Goal: Task Accomplishment & Management: Use online tool/utility

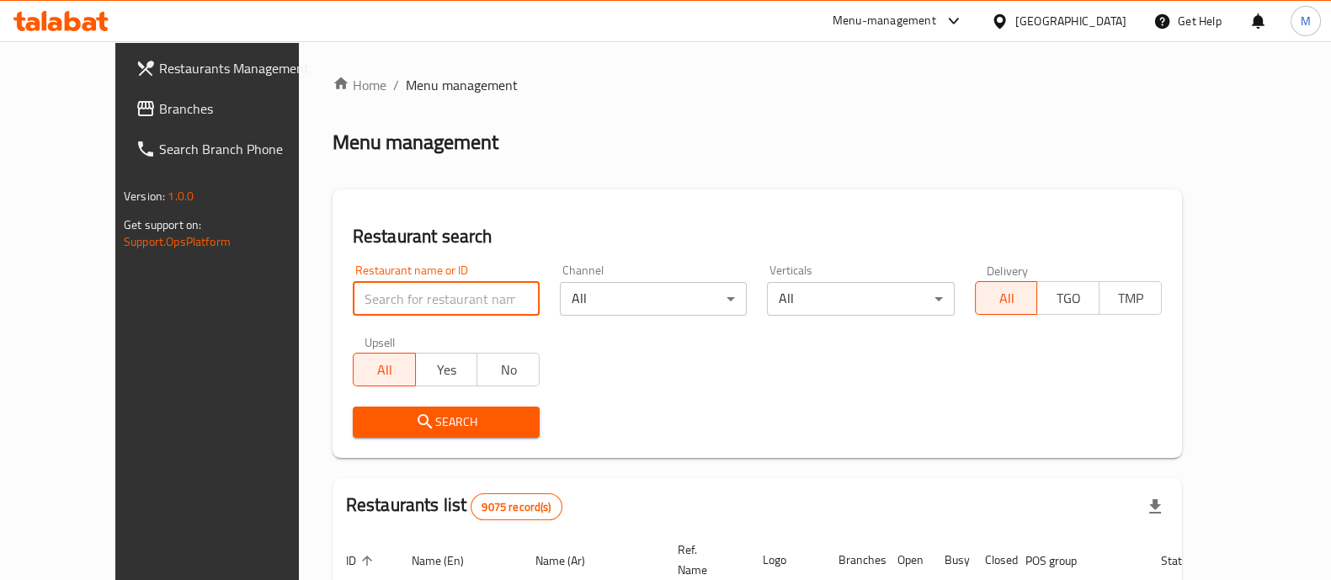
click at [379, 290] on input "search" at bounding box center [446, 299] width 187 height 34
click at [489, 292] on input "crisp" at bounding box center [446, 299] width 187 height 34
type input "crisp"
click at [550, 254] on div "Channel All ​" at bounding box center [653, 290] width 207 height 72
click at [467, 315] on input "crisp" at bounding box center [446, 299] width 187 height 34
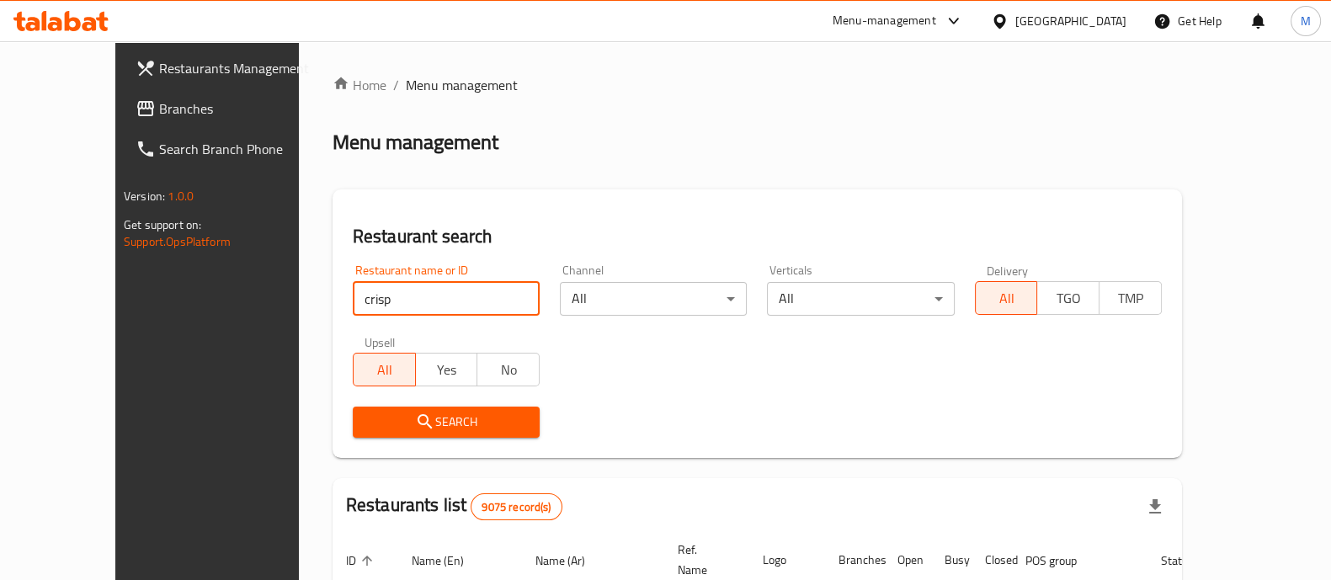
click at [490, 295] on input "crisp" at bounding box center [446, 299] width 187 height 34
click at [553, 239] on h2 "Restaurant search" at bounding box center [757, 236] width 809 height 25
click at [387, 292] on input "search" at bounding box center [446, 299] width 187 height 34
type input "crispy basket"
click button "Search" at bounding box center [446, 422] width 187 height 31
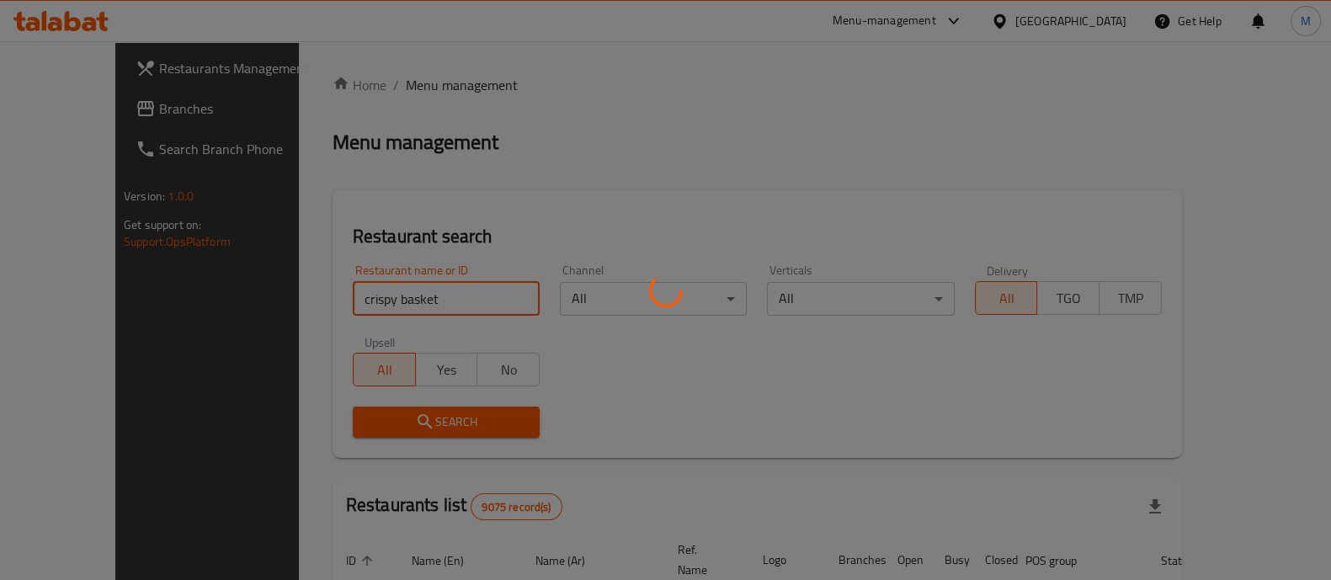
click button "Search" at bounding box center [446, 422] width 187 height 31
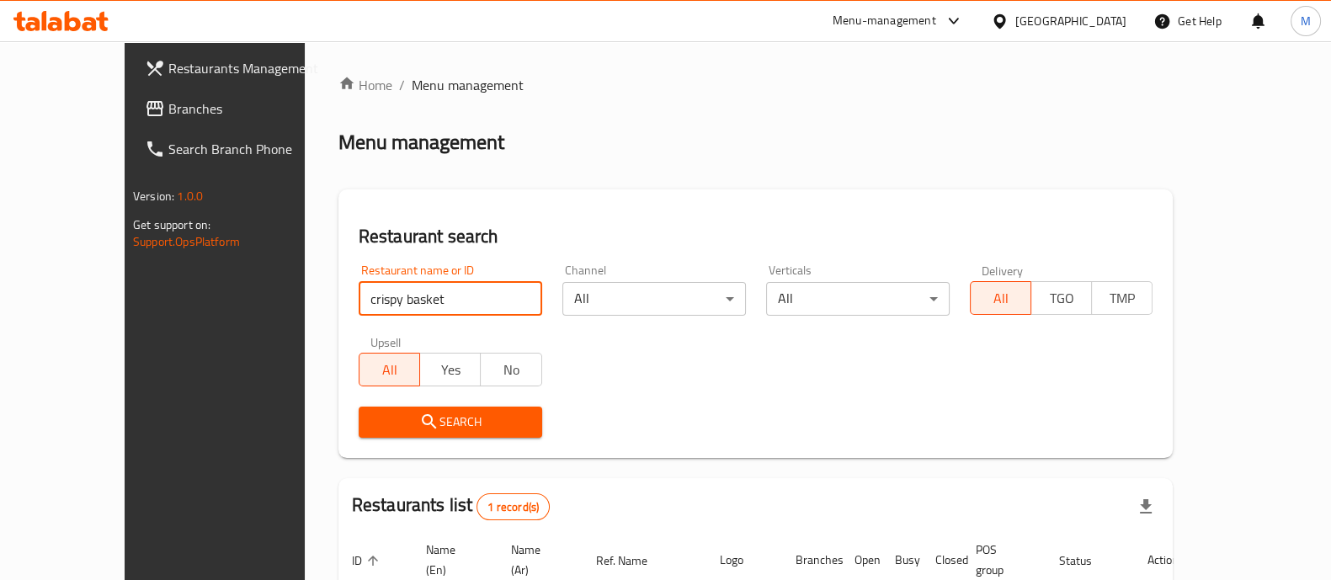
scroll to position [137, 0]
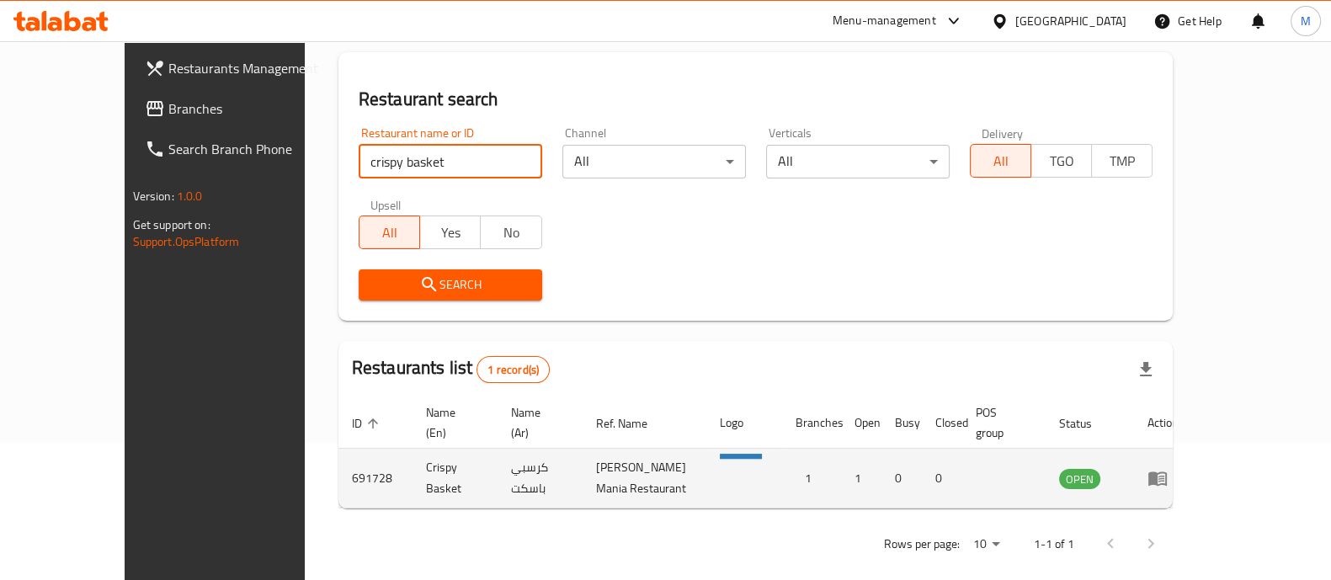
click at [1168, 468] on icon "enhanced table" at bounding box center [1157, 478] width 20 height 20
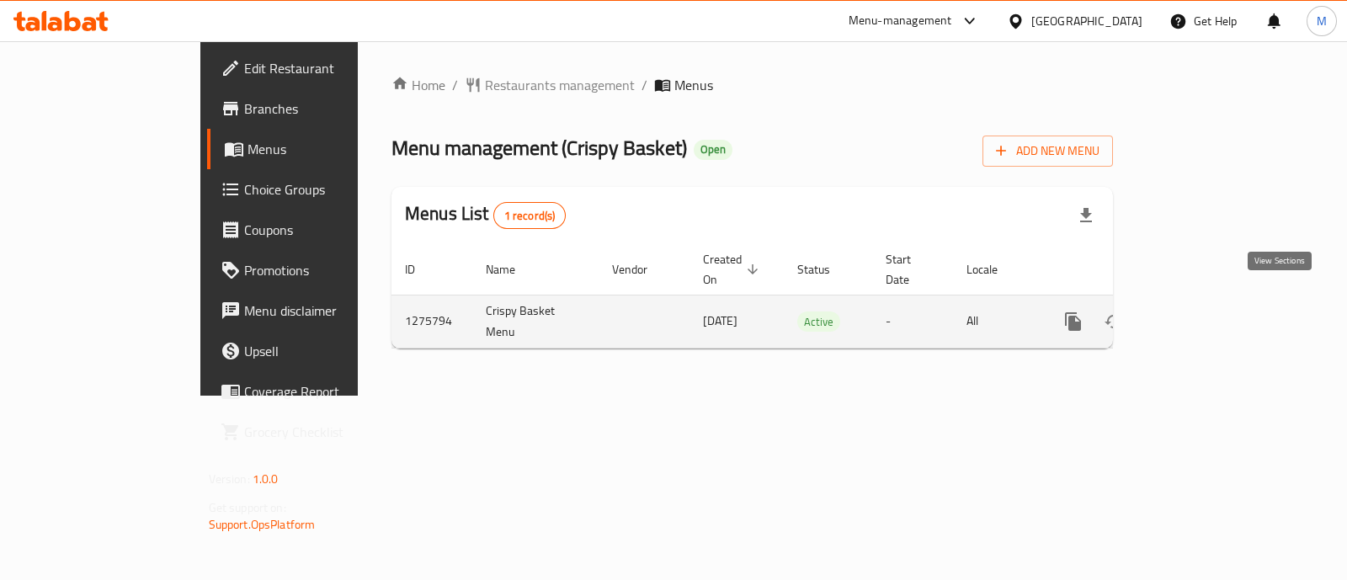
click at [1205, 311] on icon "enhanced table" at bounding box center [1194, 321] width 20 height 20
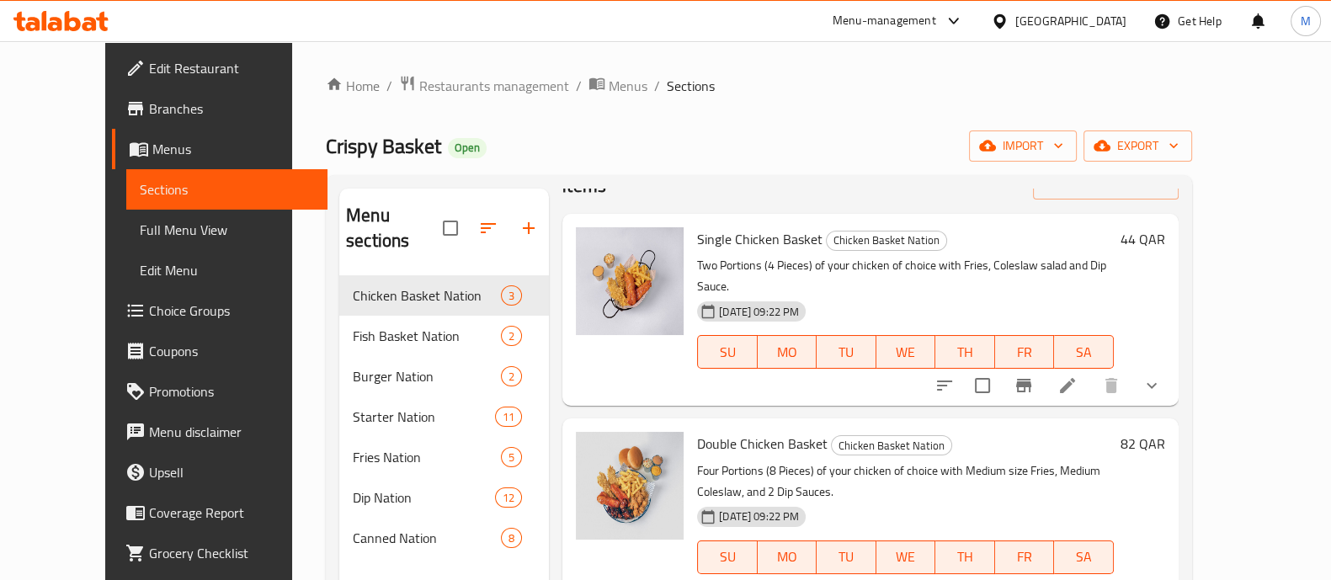
click at [1172, 365] on button "show more" at bounding box center [1151, 385] width 40 height 40
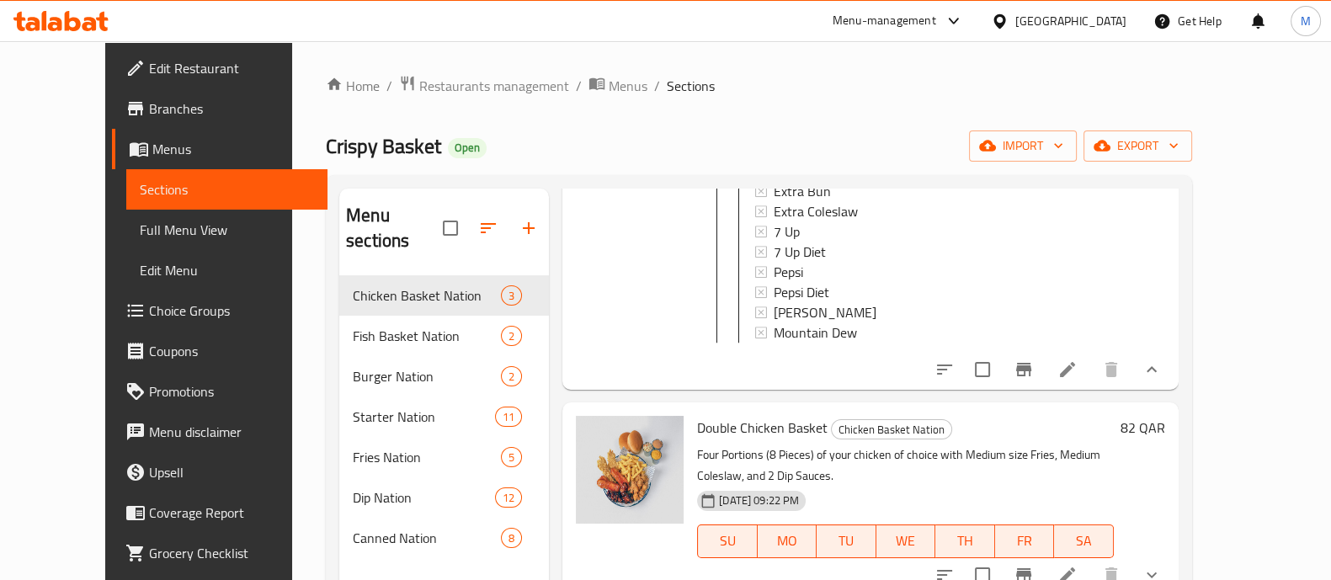
scroll to position [236, 0]
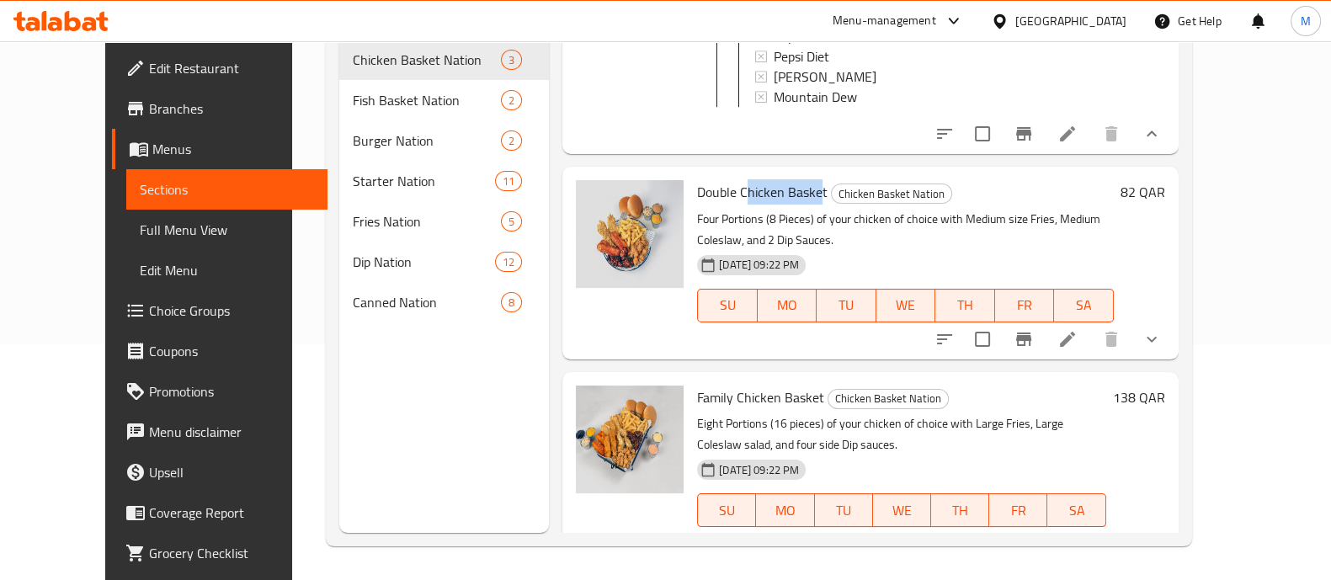
drag, startPoint x: 719, startPoint y: 155, endPoint x: 793, endPoint y: 161, distance: 74.3
click at [793, 179] on span "Double Chicken Basket" at bounding box center [762, 191] width 130 height 25
click at [713, 385] on span "Family Chicken Basket" at bounding box center [760, 397] width 127 height 25
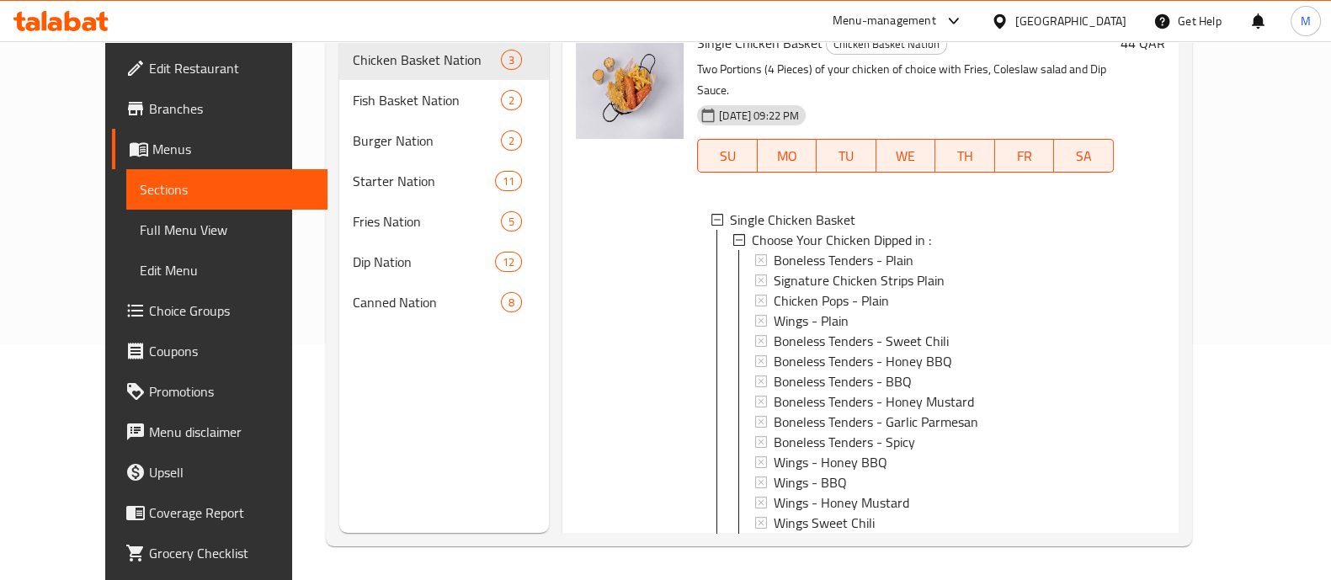
scroll to position [0, 0]
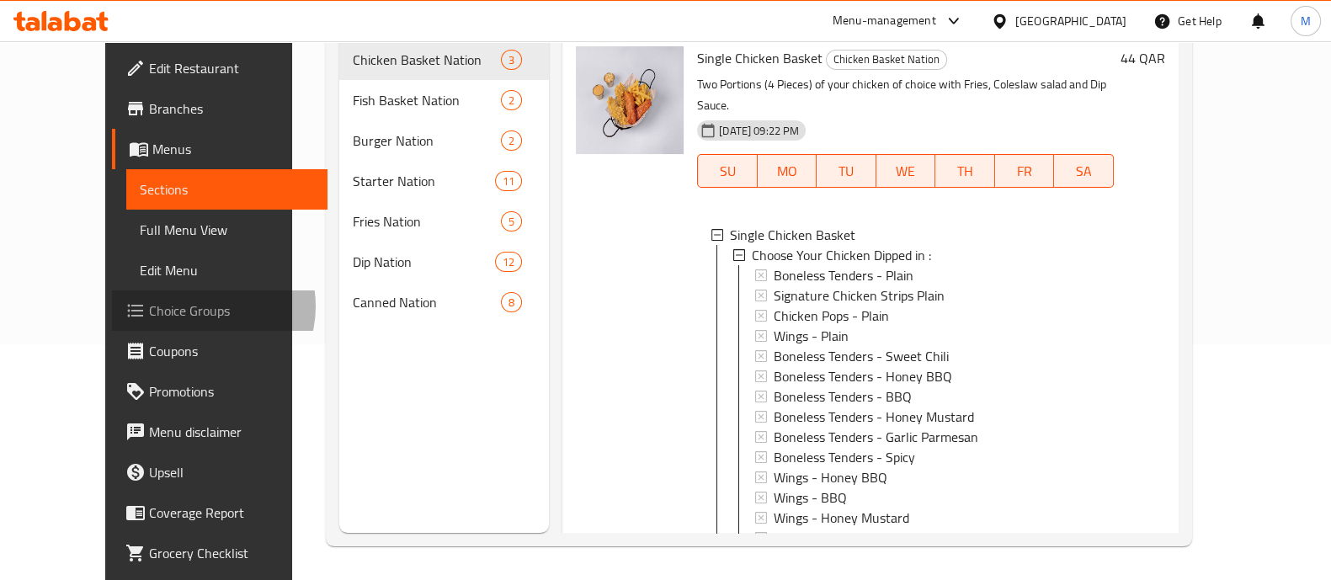
click at [149, 306] on span "Choice Groups" at bounding box center [231, 311] width 165 height 20
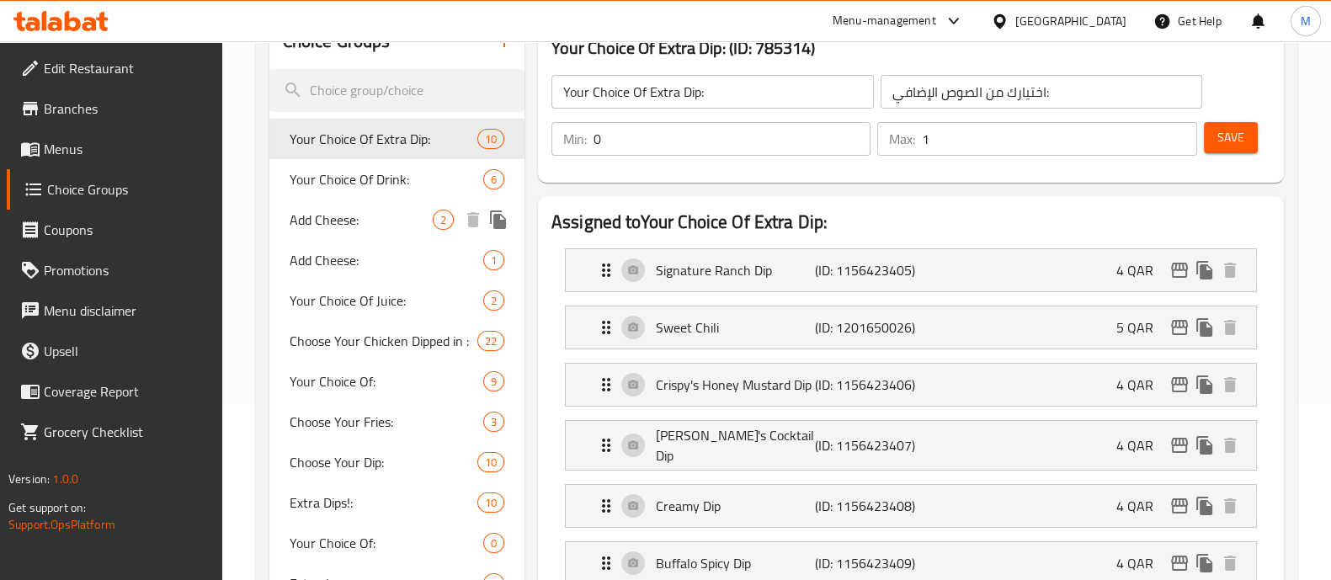
scroll to position [210, 0]
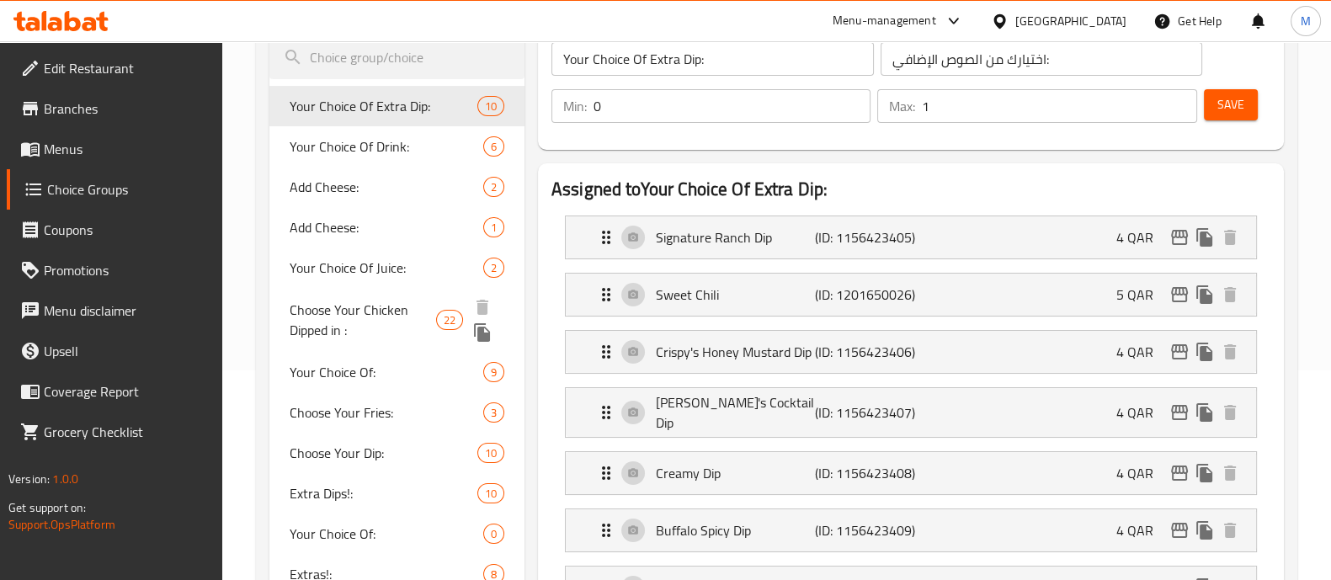
click at [387, 318] on span "Choose Your Chicken Dipped in :" at bounding box center [363, 320] width 146 height 40
type input "Choose Your Chicken Dipped in :"
type input "اختر الدجاج خاصتك مغموس في :"
type input "1"
type input "2"
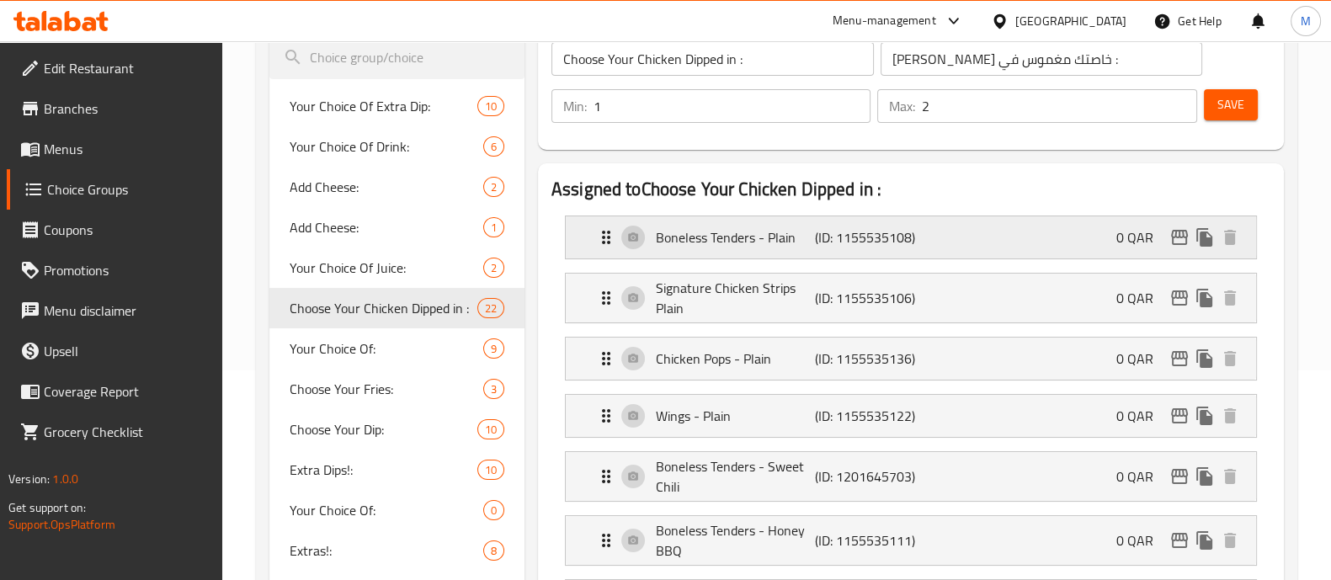
click at [745, 237] on p "Boneless Tenders - Plain" at bounding box center [735, 237] width 159 height 20
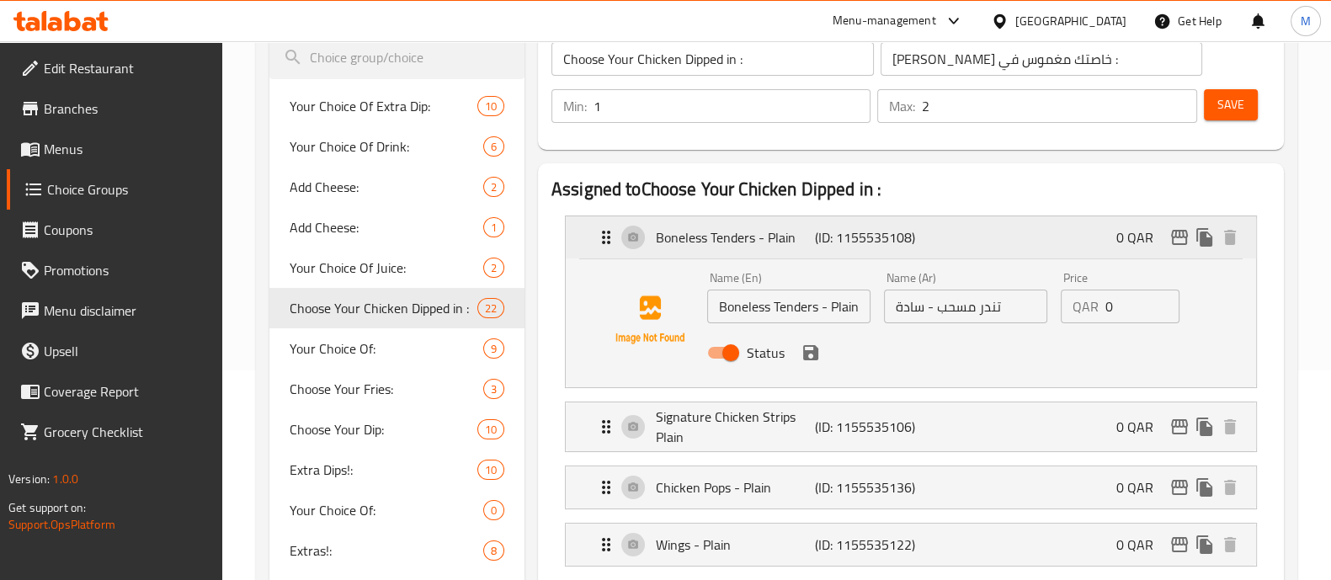
click at [726, 233] on p "Boneless Tenders - Plain" at bounding box center [735, 237] width 159 height 20
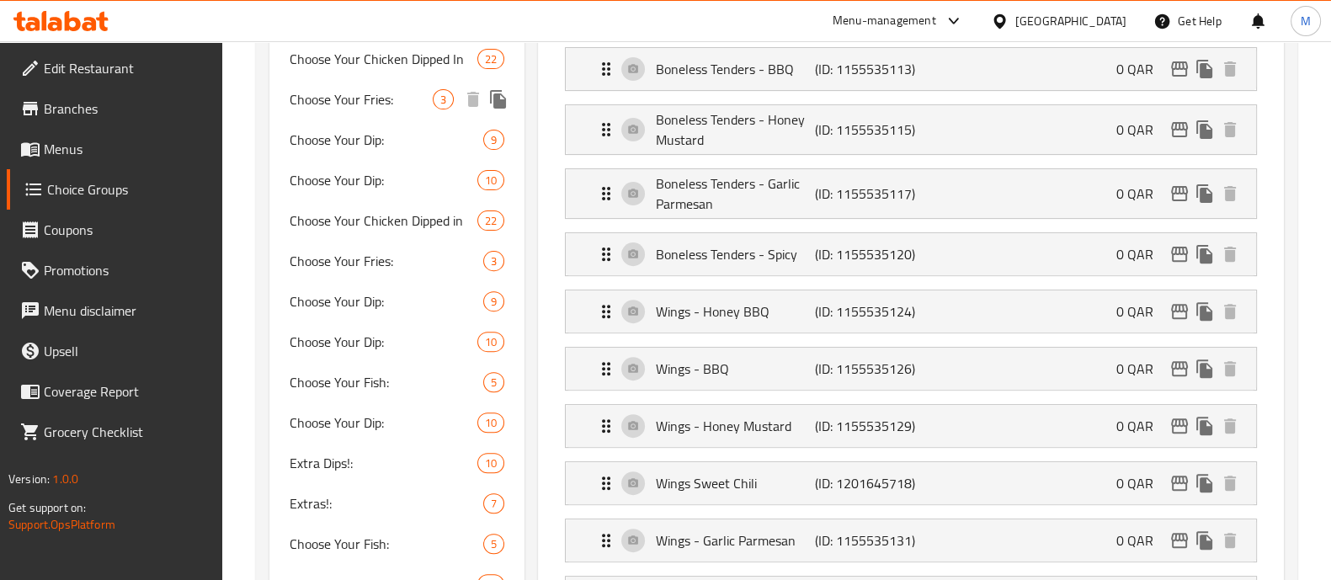
scroll to position [841, 0]
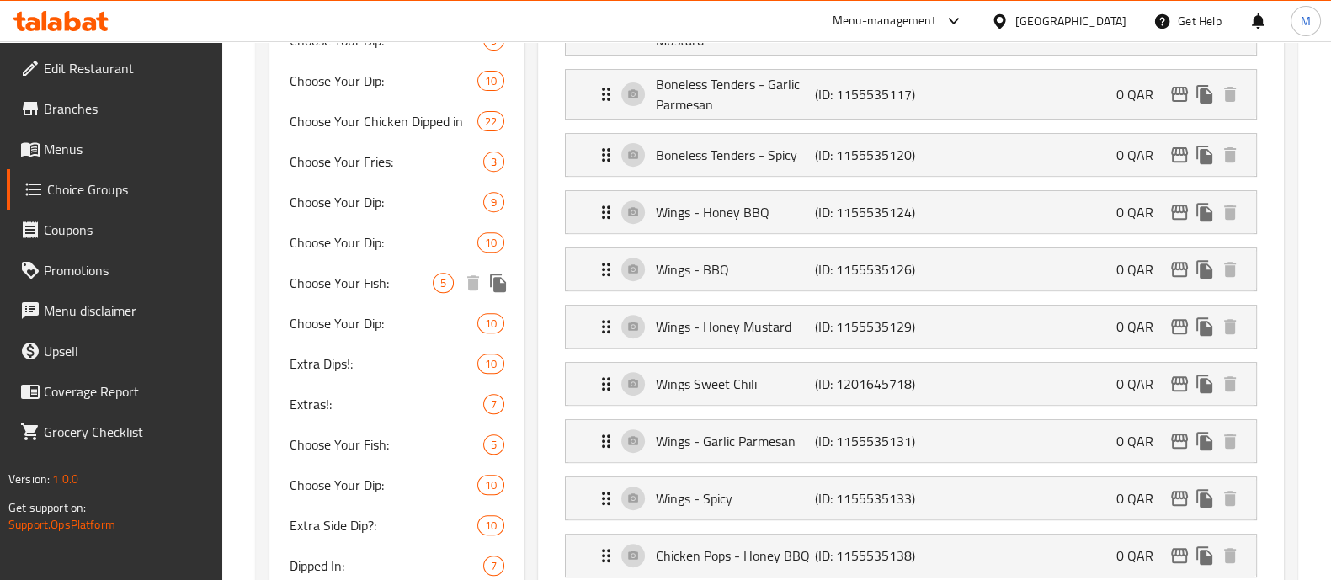
click at [380, 283] on span "Choose Your Fish:" at bounding box center [361, 283] width 143 height 20
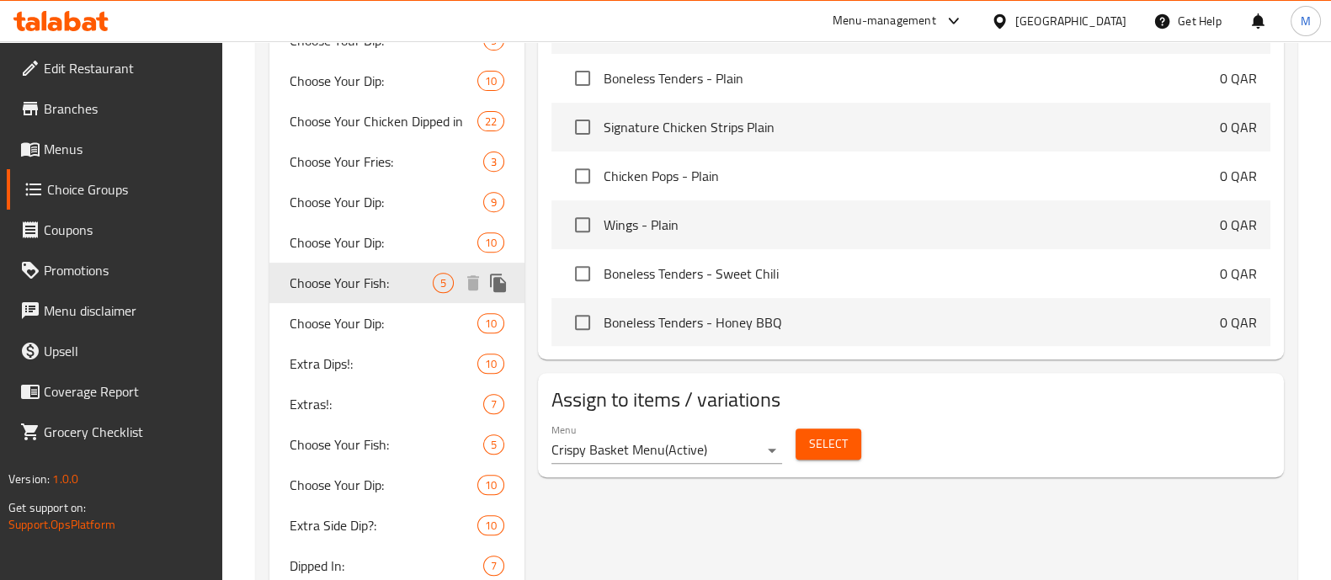
type input "Choose Your Fish:"
type input "اختر السمك خاصتك:"
type input "2"
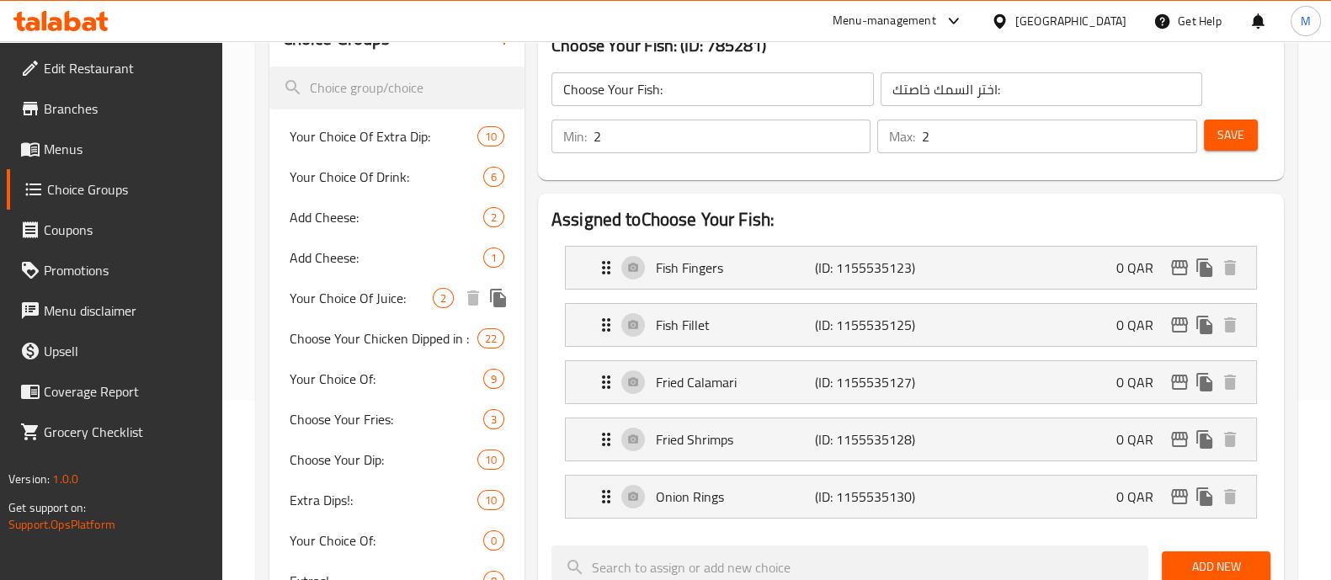
scroll to position [114, 0]
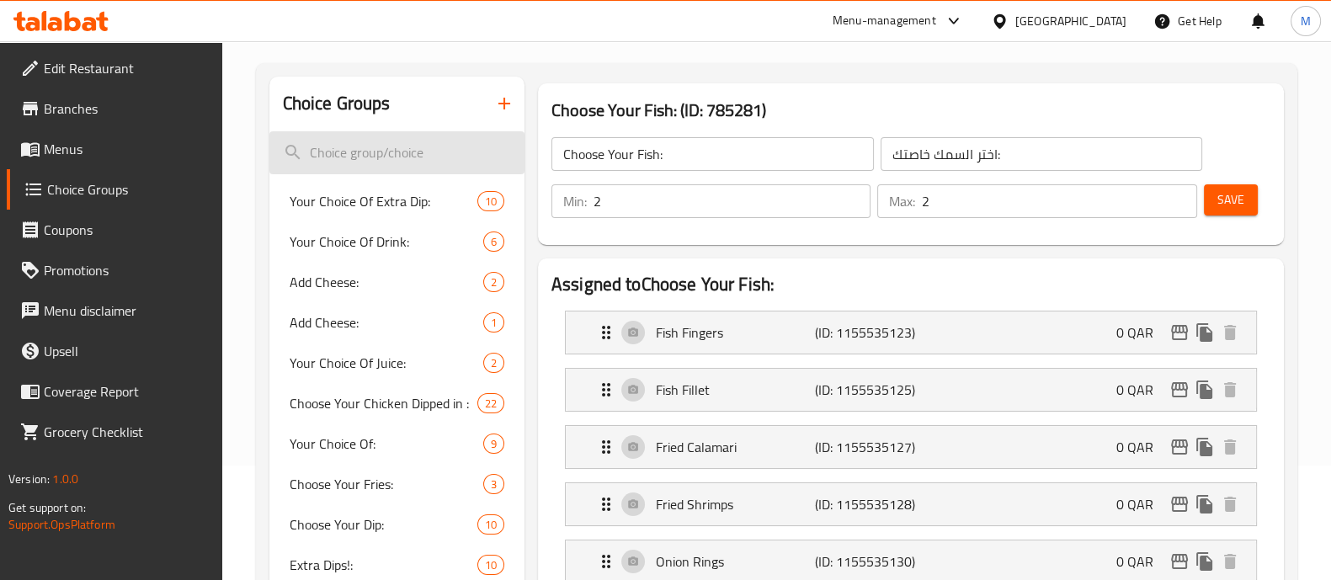
click at [381, 150] on input "search" at bounding box center [396, 152] width 255 height 43
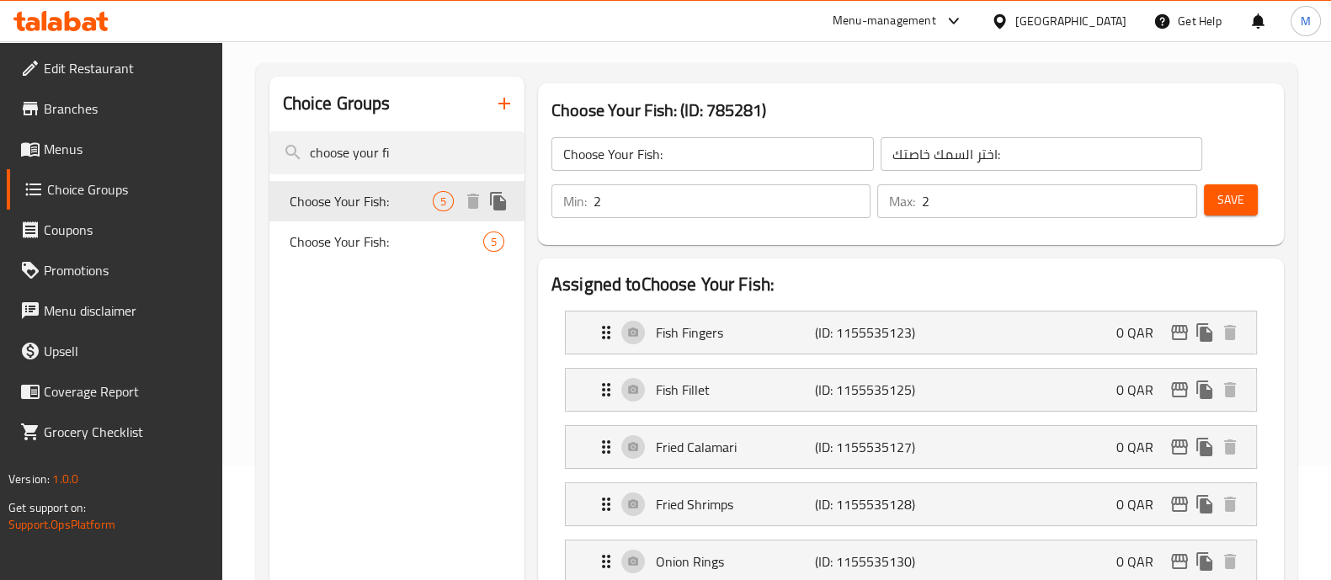
type input "choose your fi"
click at [368, 236] on span "Choose Your Fish:" at bounding box center [387, 242] width 194 height 20
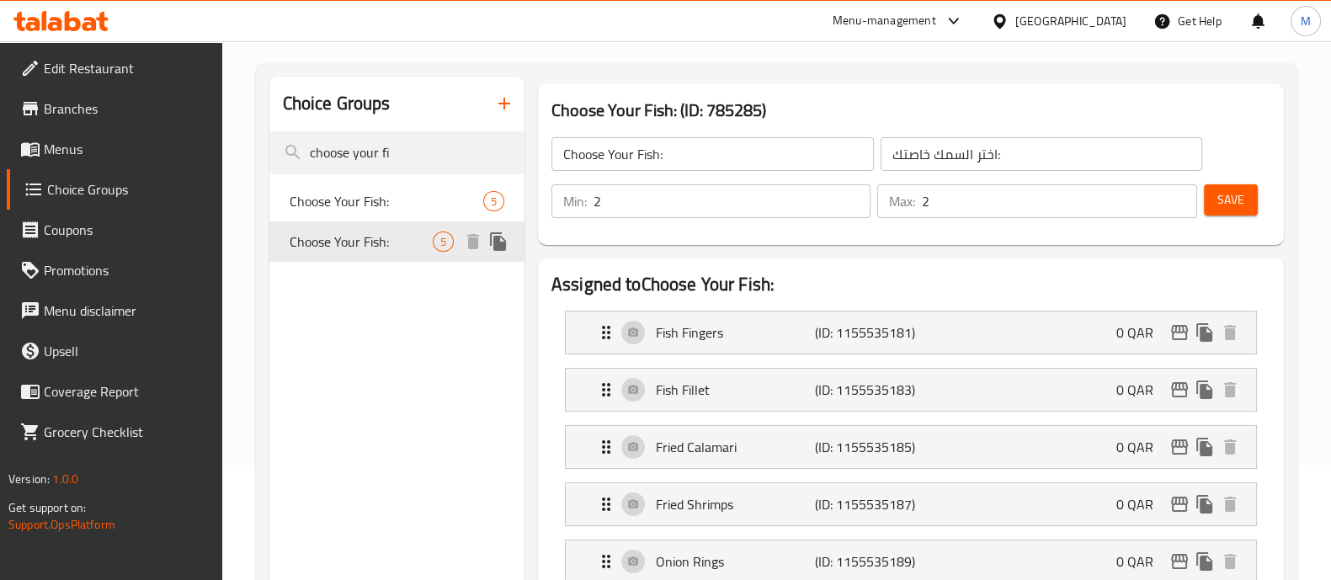
type input "4"
click at [382, 191] on span "Choose Your Fish:" at bounding box center [361, 201] width 143 height 20
type input "2"
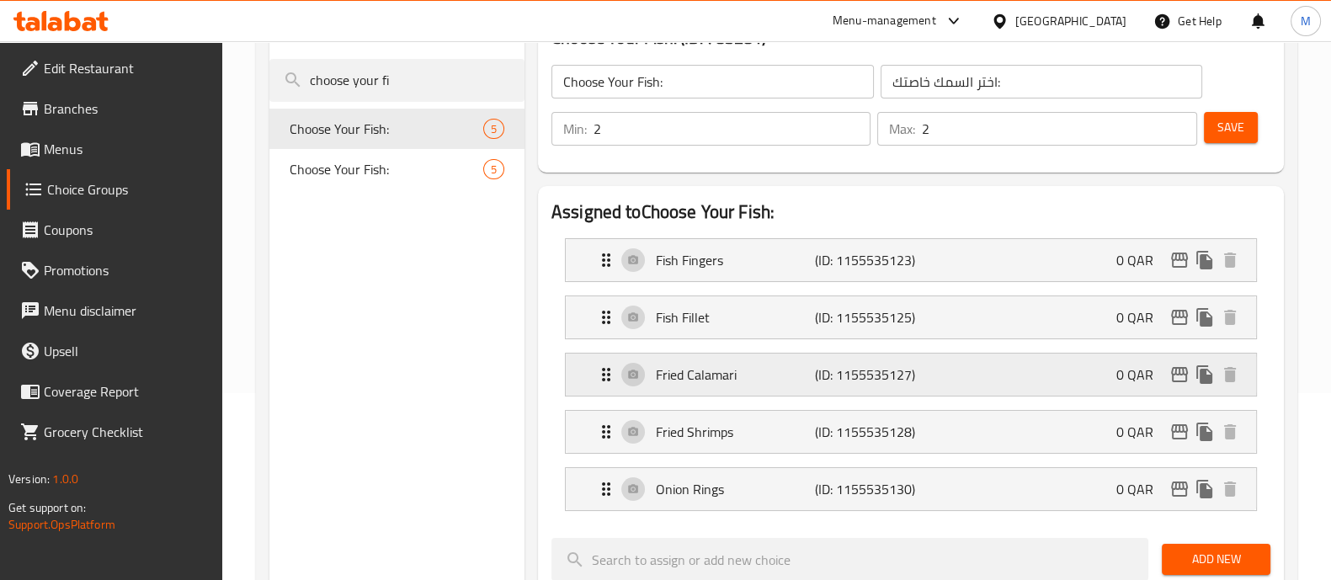
scroll to position [220, 0]
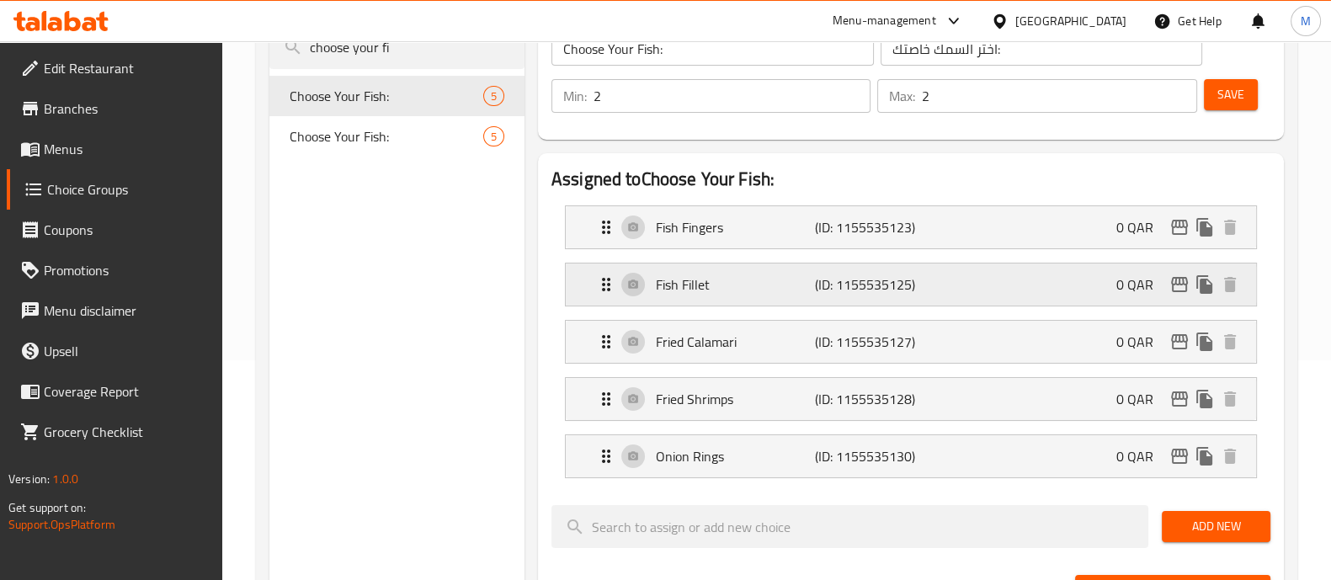
click at [762, 292] on p "Fish Fillet" at bounding box center [735, 284] width 159 height 20
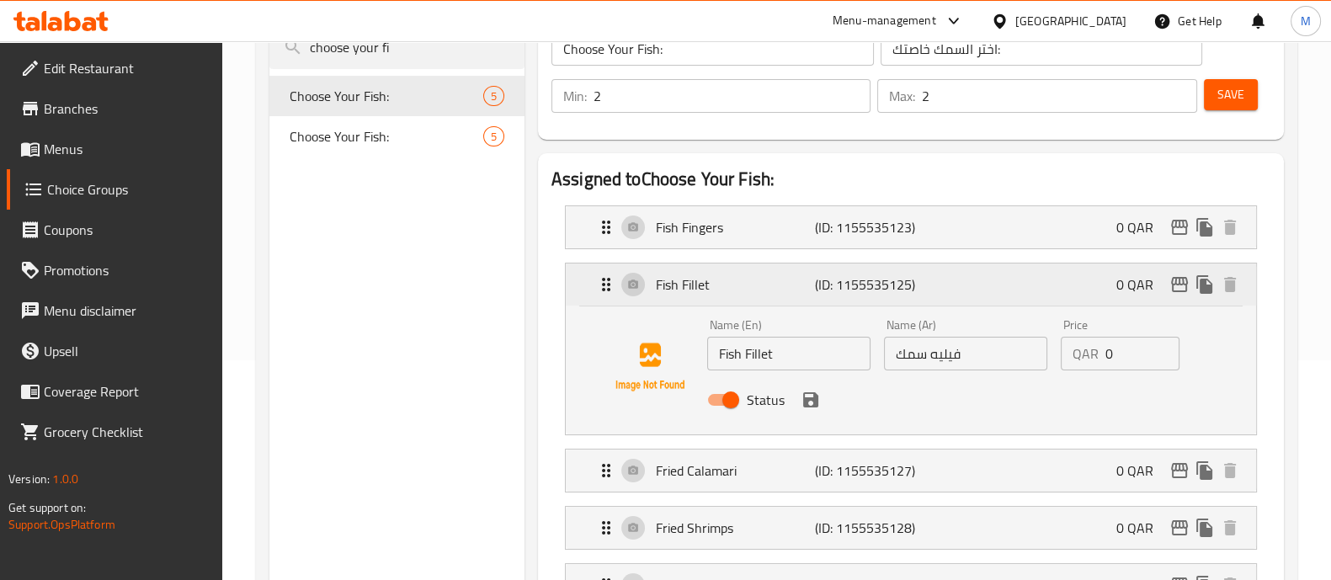
click at [705, 288] on p "Fish Fillet" at bounding box center [735, 284] width 159 height 20
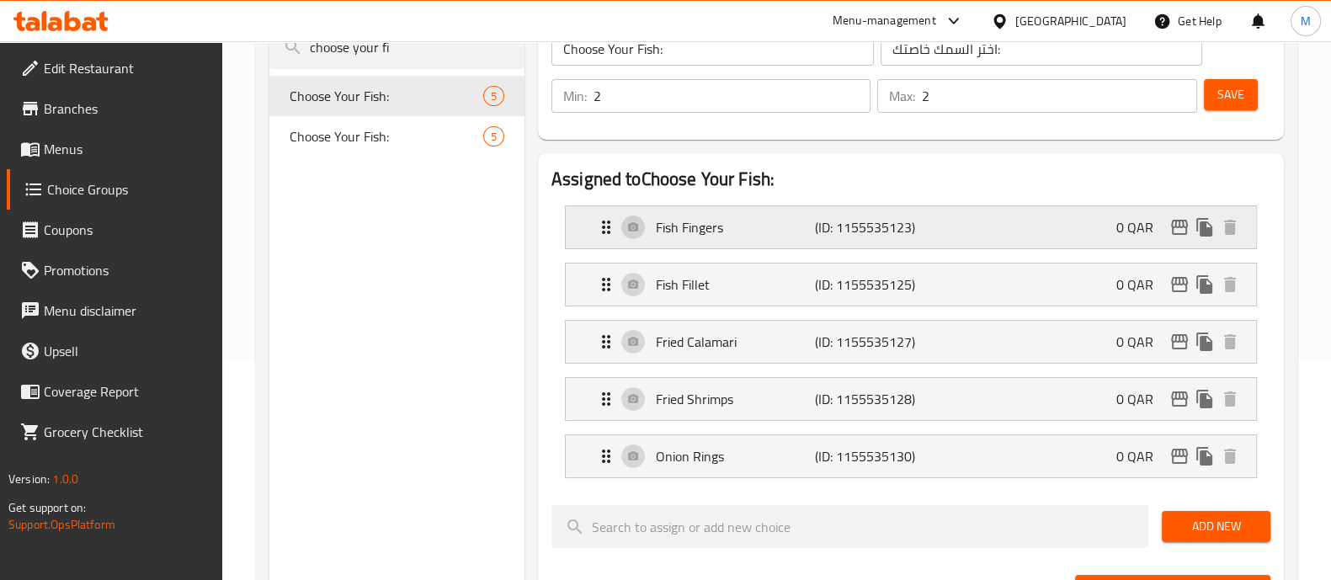
click at [726, 223] on p "Fish Fingers" at bounding box center [735, 227] width 159 height 20
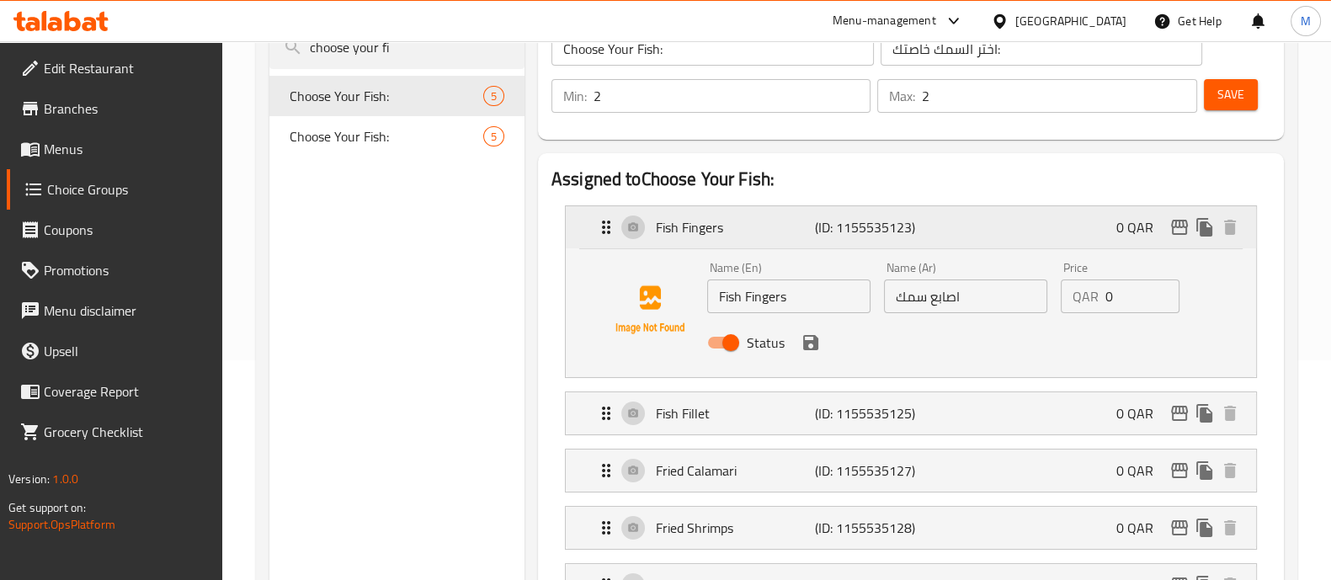
click at [745, 225] on p "Fish Fingers" at bounding box center [735, 227] width 159 height 20
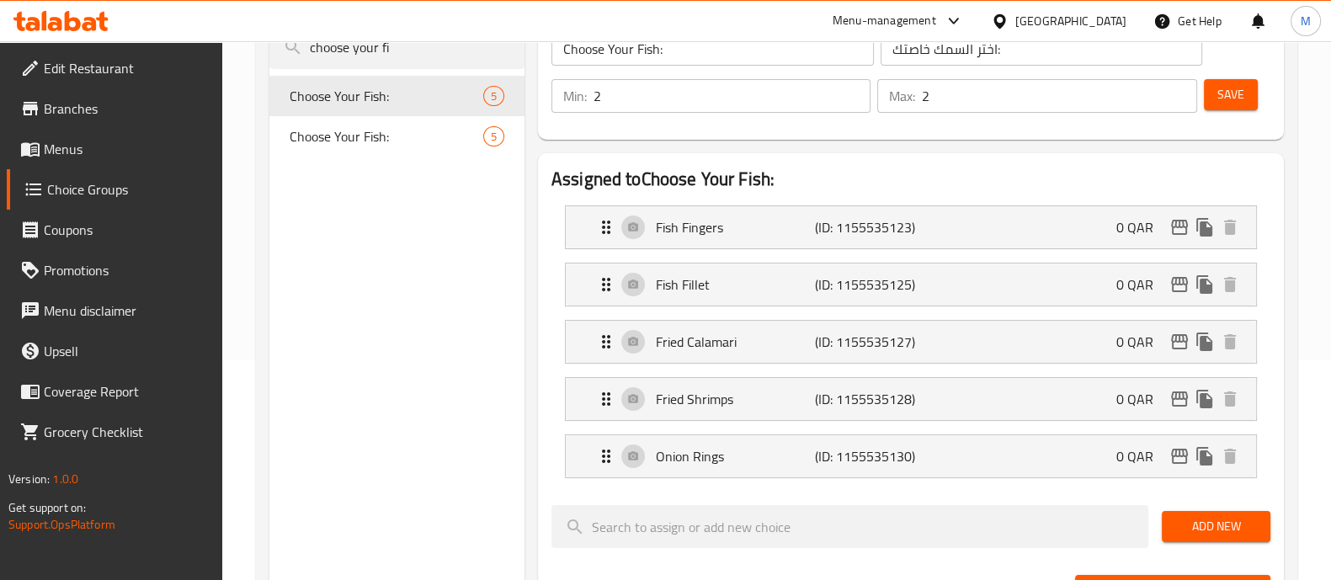
scroll to position [9, 0]
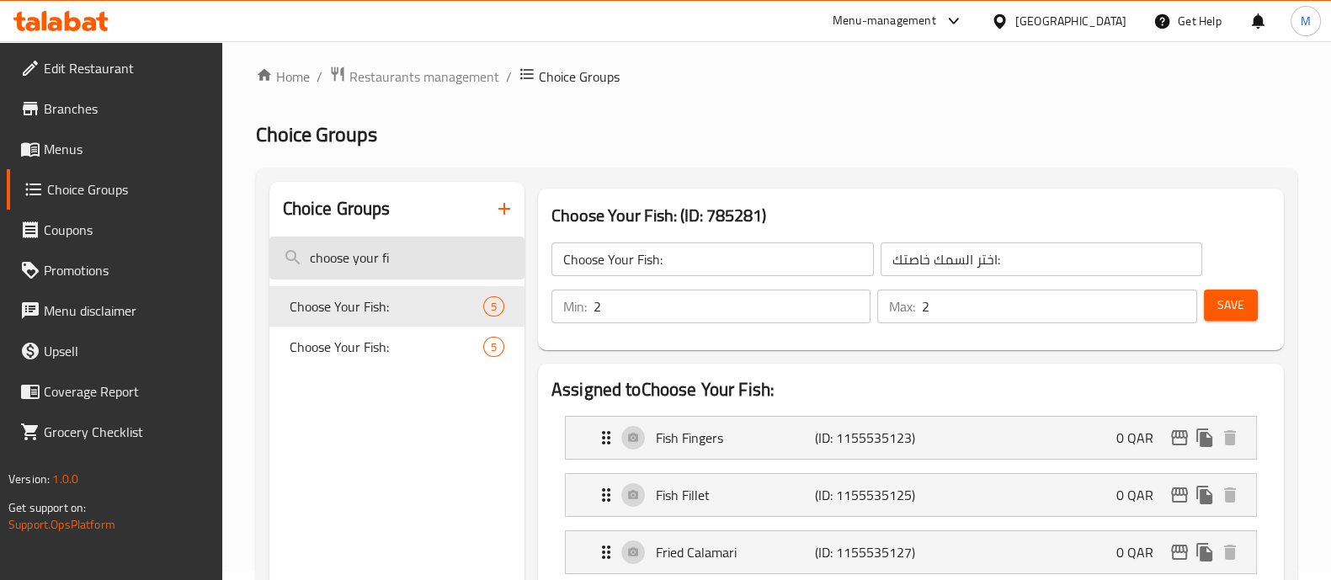
click at [421, 263] on input "choose your fi" at bounding box center [396, 258] width 255 height 43
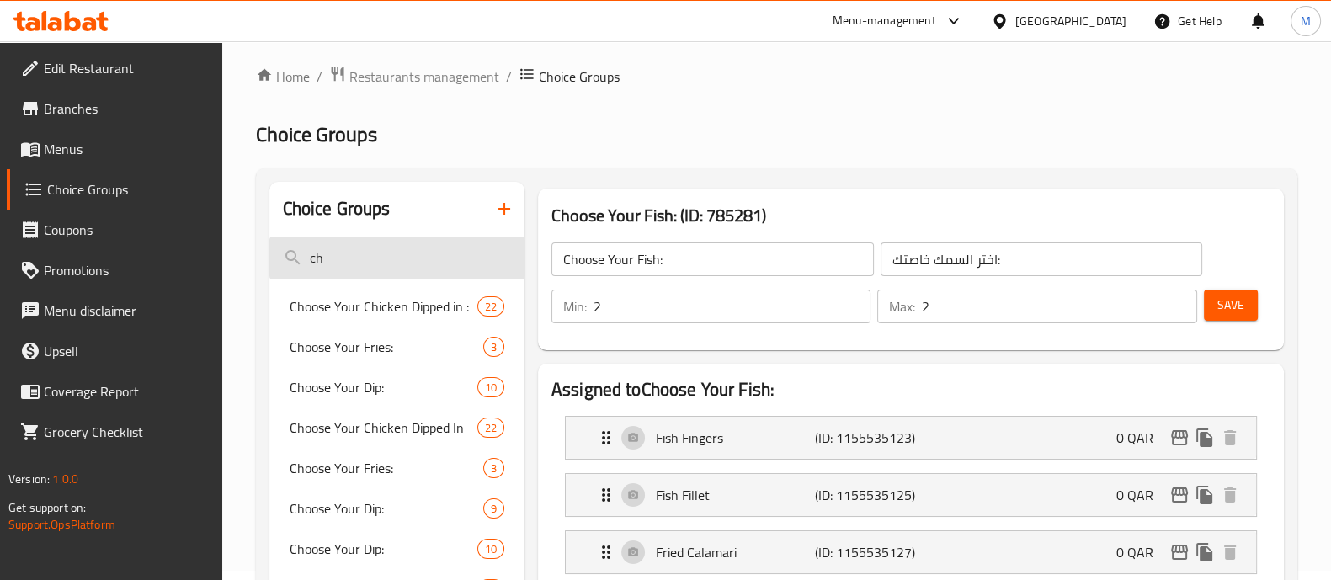
type input "c"
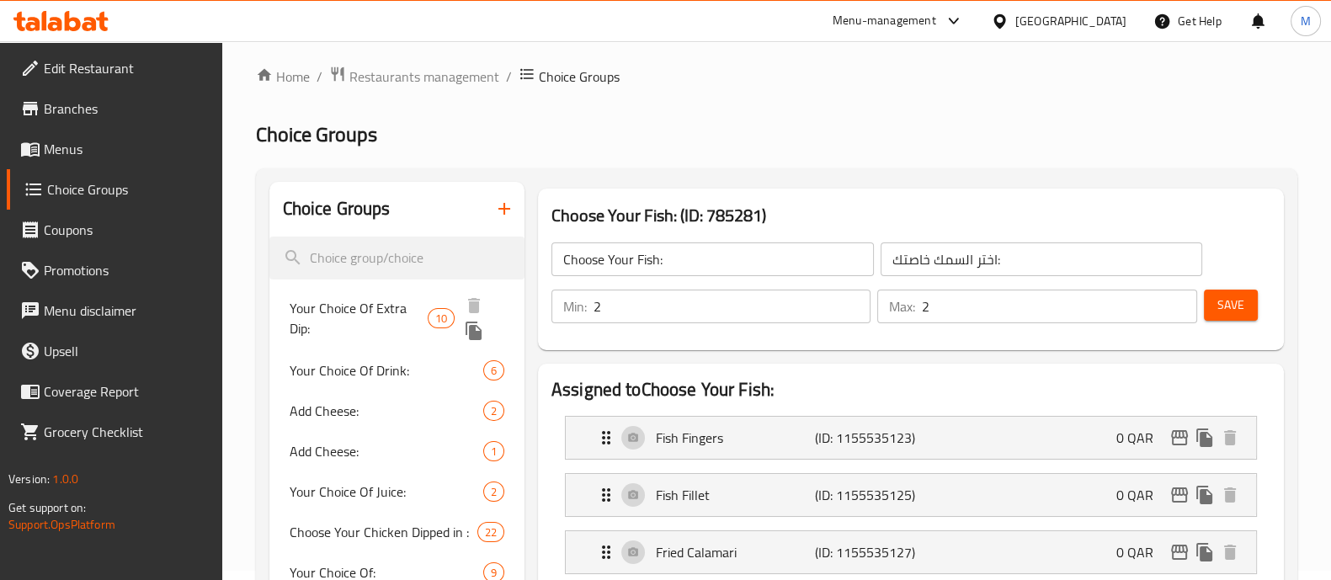
click at [354, 309] on span "Your Choice Of Extra Dip:" at bounding box center [359, 318] width 138 height 40
type input "Your Choice Of Extra Dip:"
type input "اختيارك من الصوص الإضافي:"
type input "0"
type input "1"
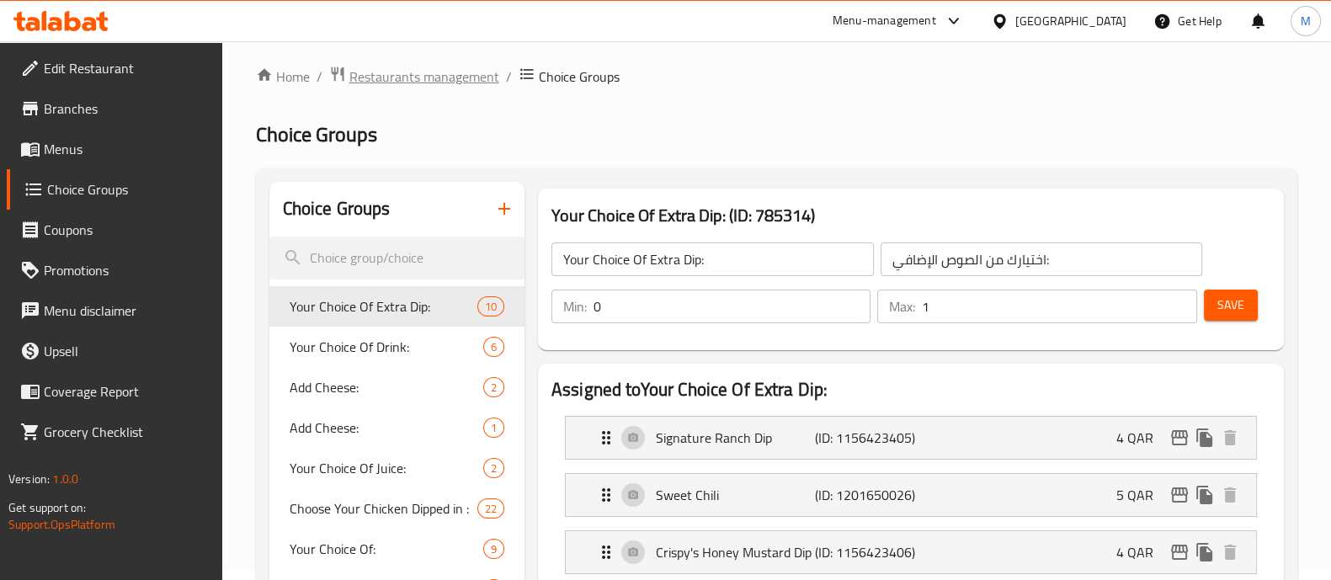
click at [460, 76] on span "Restaurants management" at bounding box center [424, 77] width 150 height 20
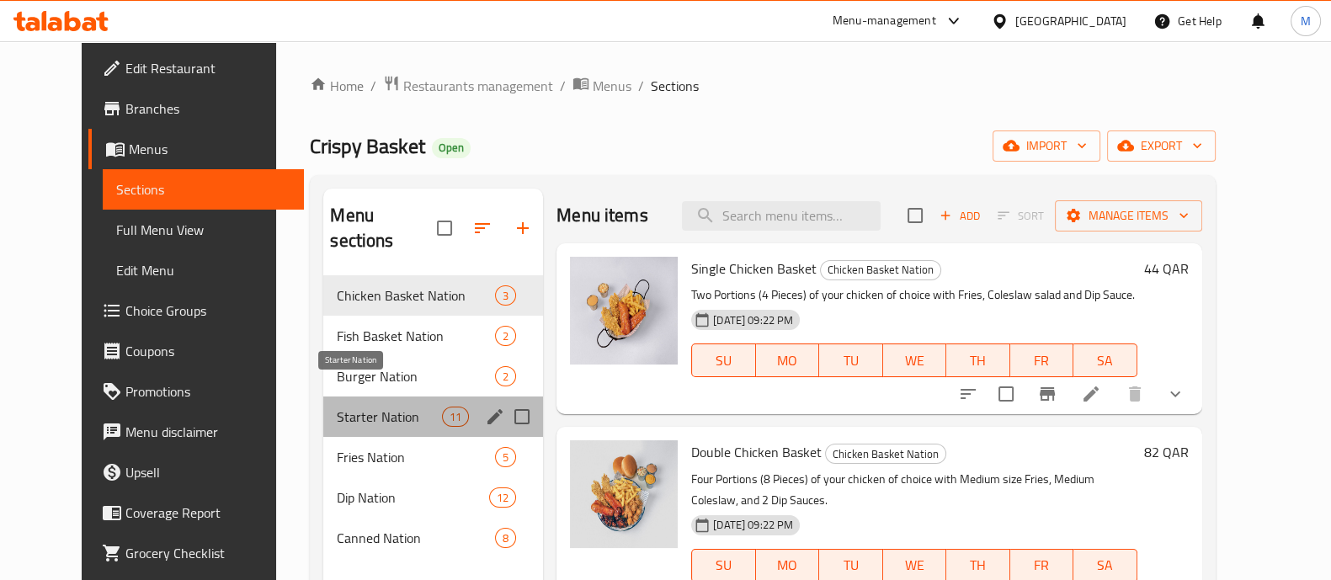
click at [378, 407] on span "Starter Nation" at bounding box center [389, 417] width 105 height 20
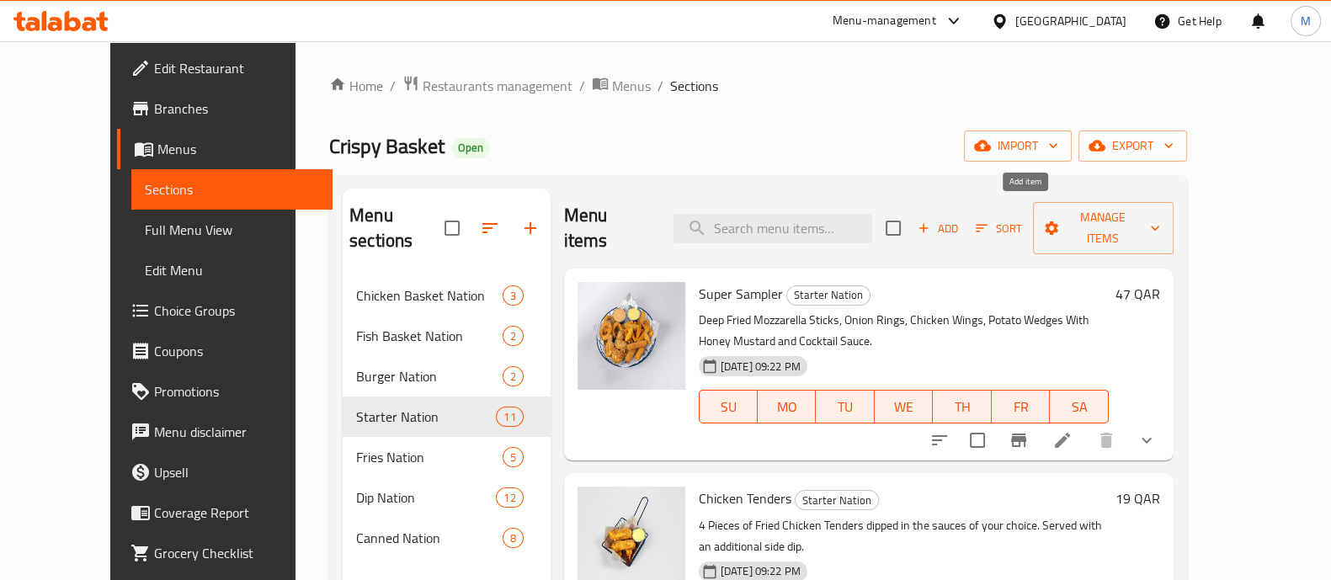
click at [961, 219] on span "Add" at bounding box center [937, 228] width 45 height 19
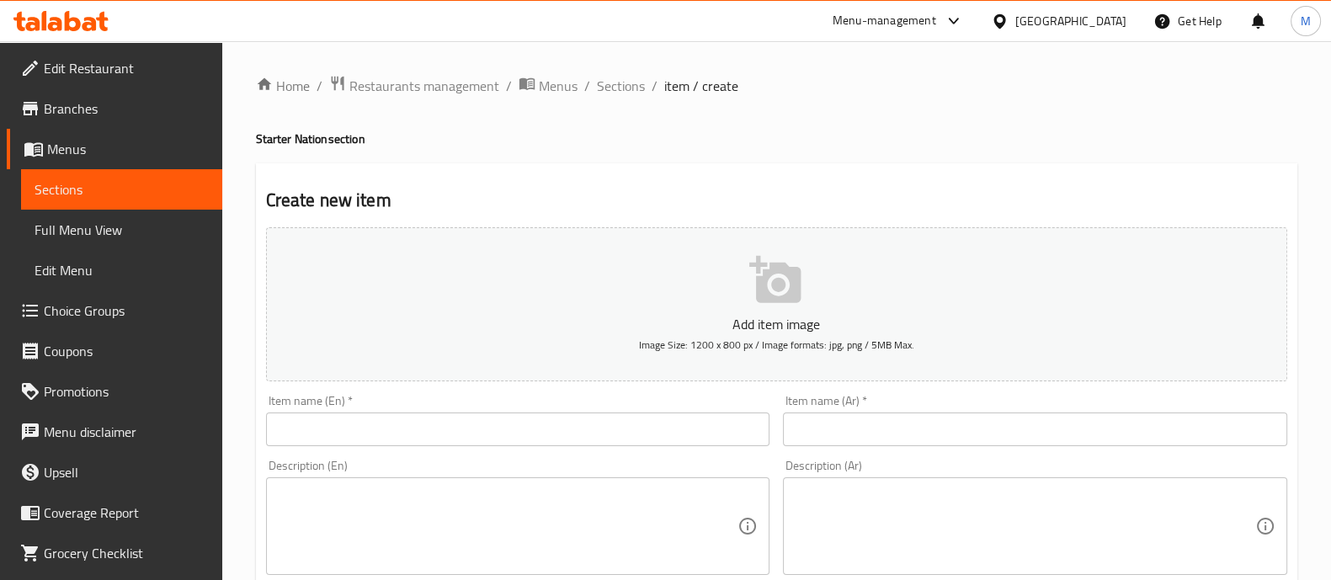
click at [613, 441] on input "text" at bounding box center [518, 430] width 504 height 34
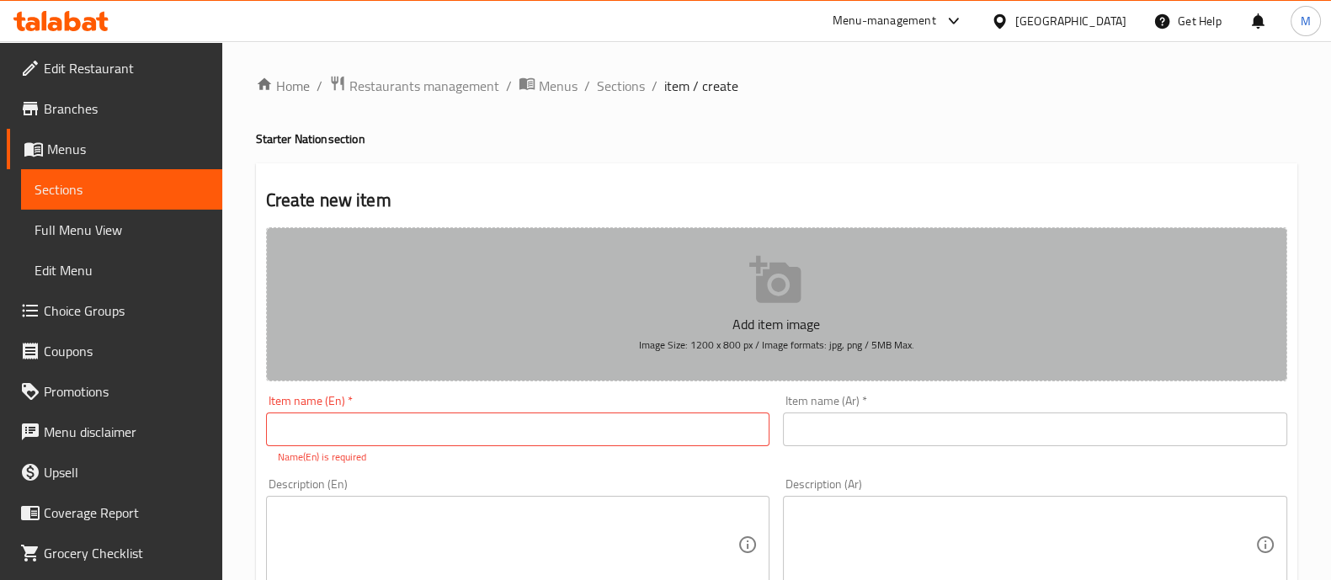
click at [713, 274] on button "Add item image Image Size: 1200 x 800 px / Image formats: jpg, png / 5MB Max." at bounding box center [776, 304] width 1021 height 154
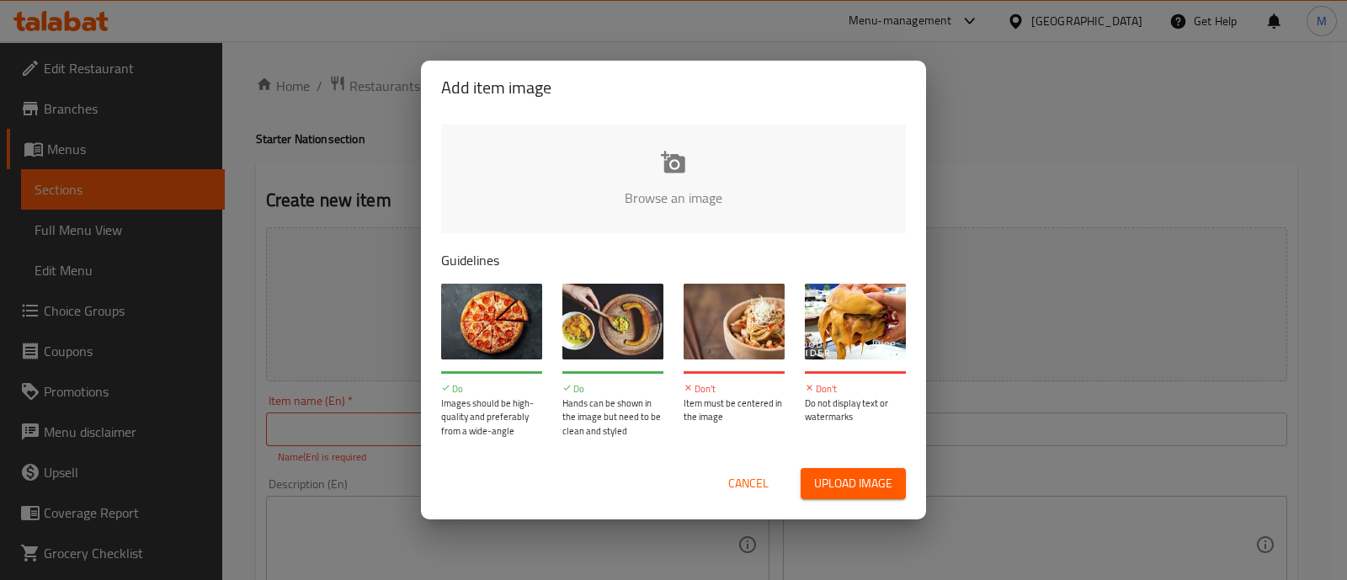
click at [618, 157] on input "file" at bounding box center [1242, 203] width 1603 height 157
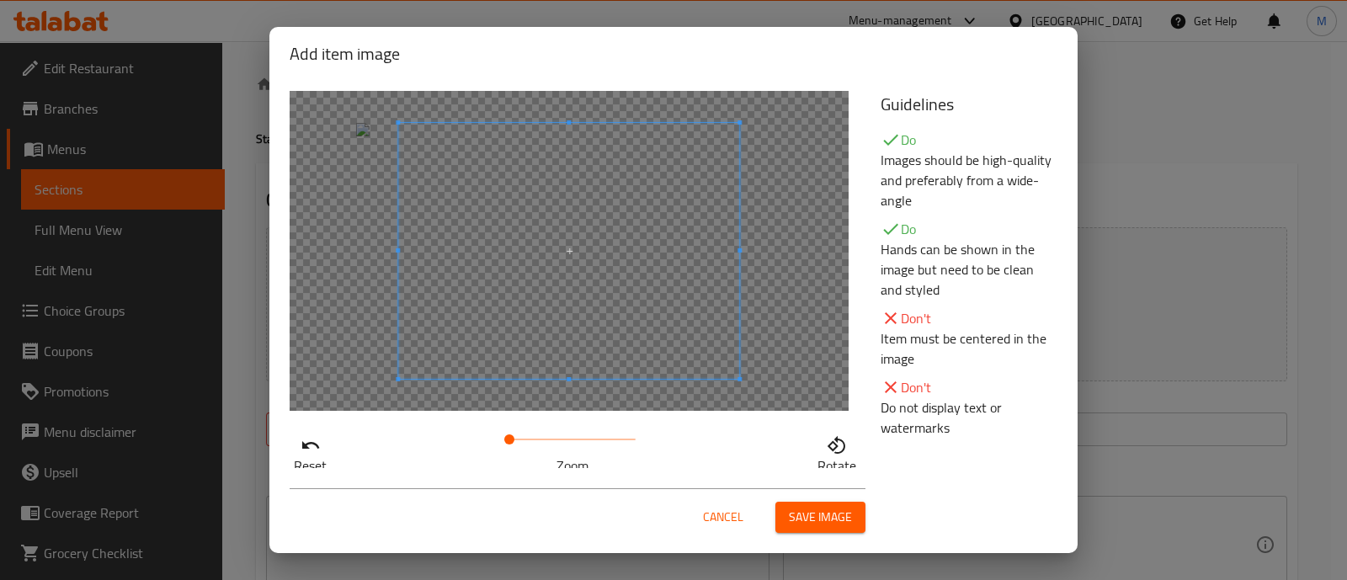
click at [810, 511] on span "Save image" at bounding box center [820, 517] width 63 height 21
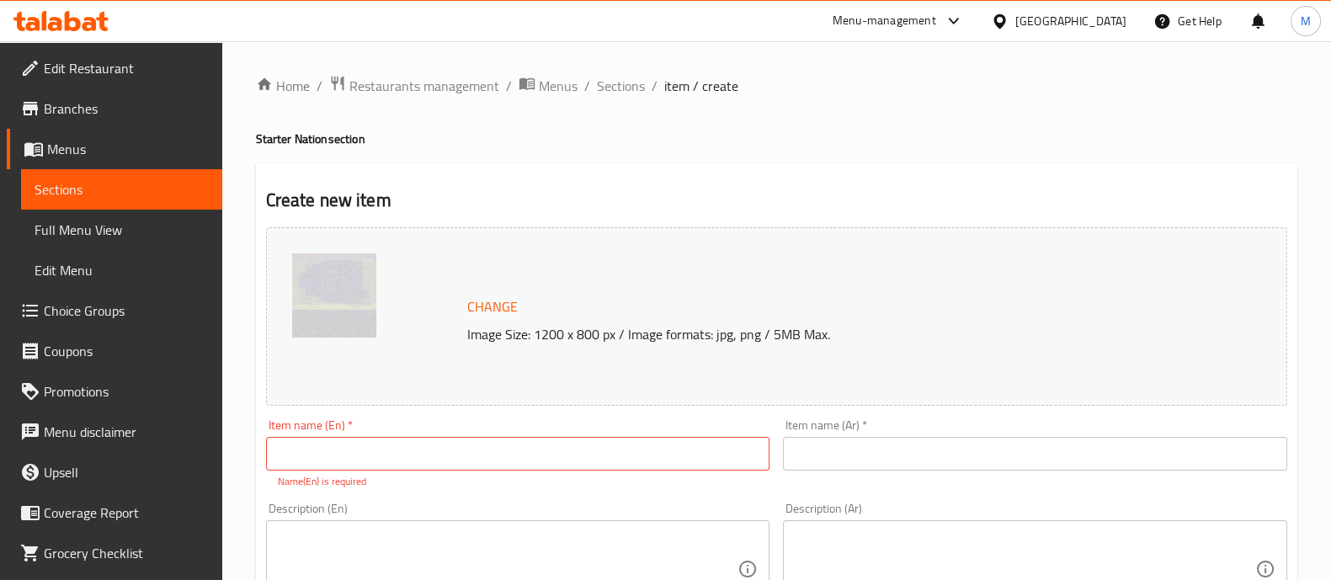
click at [438, 441] on input "text" at bounding box center [518, 454] width 504 height 34
drag, startPoint x: 348, startPoint y: 456, endPoint x: 114, endPoint y: 456, distance: 233.2
type input "Chicken Pops"
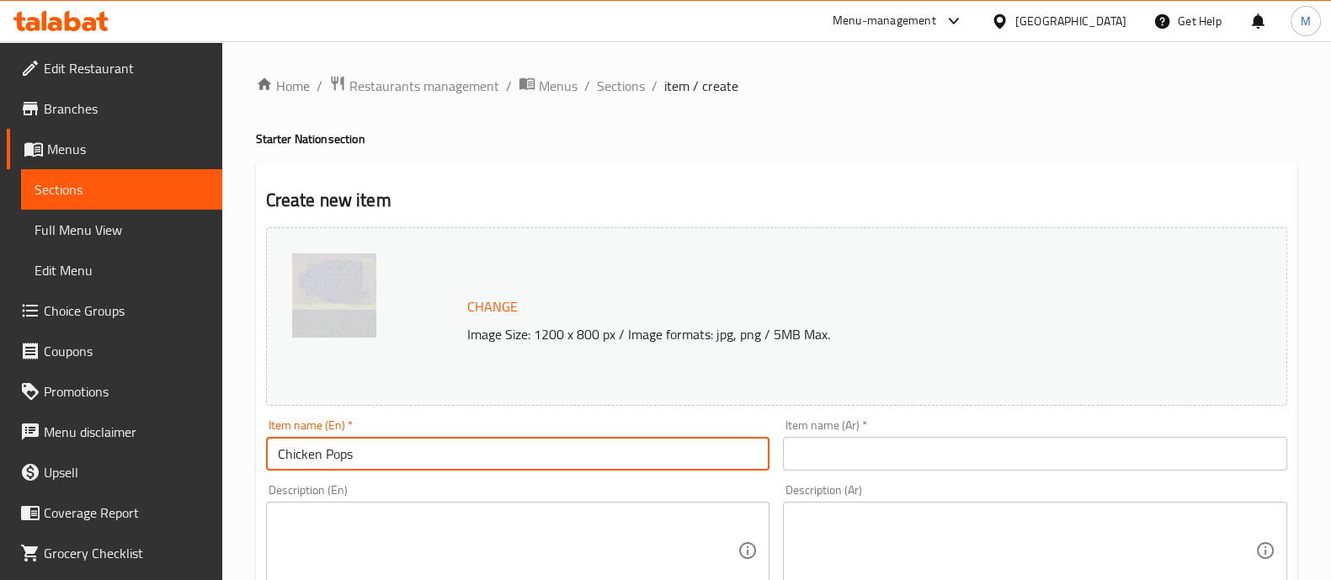
drag, startPoint x: 814, startPoint y: 473, endPoint x: 817, endPoint y: 460, distance: 13.1
click at [815, 473] on div "Item name (Ar)   * Item name (Ar) *" at bounding box center [1035, 445] width 518 height 65
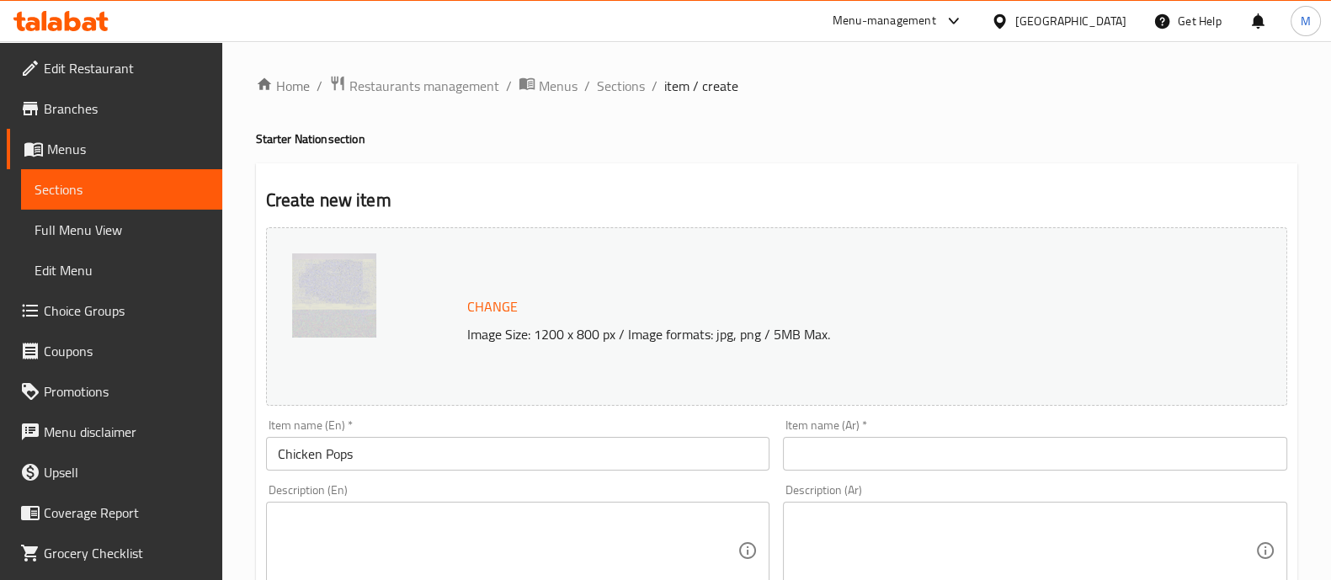
click at [824, 441] on input "text" at bounding box center [1035, 454] width 504 height 34
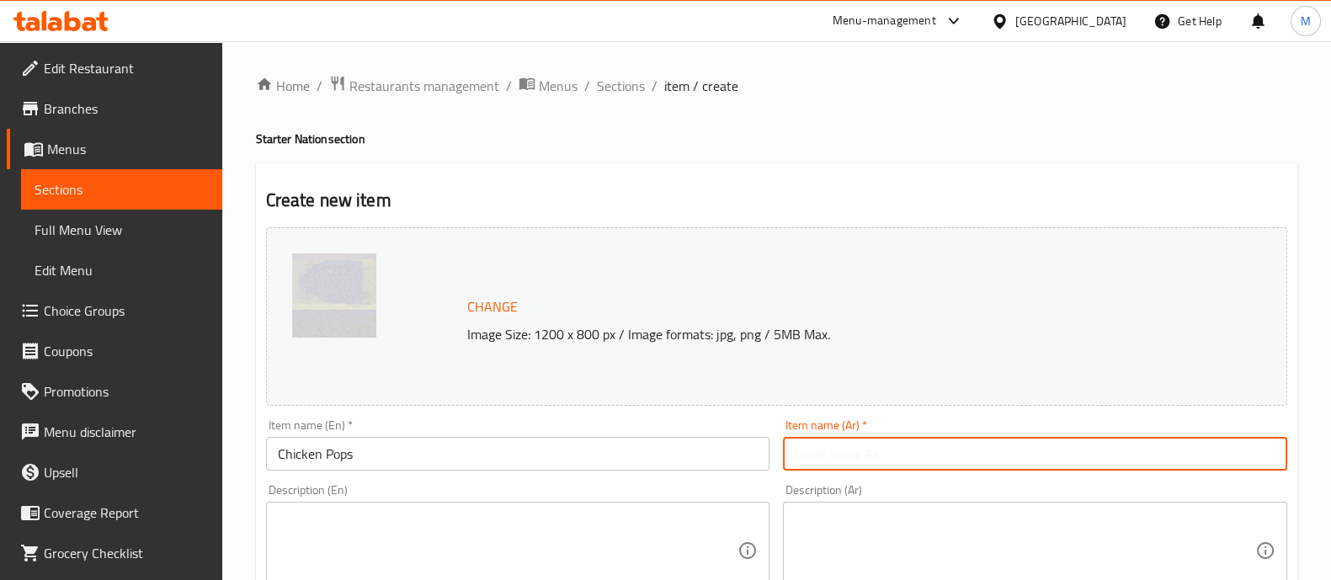
paste input "بوبس الدجاج"
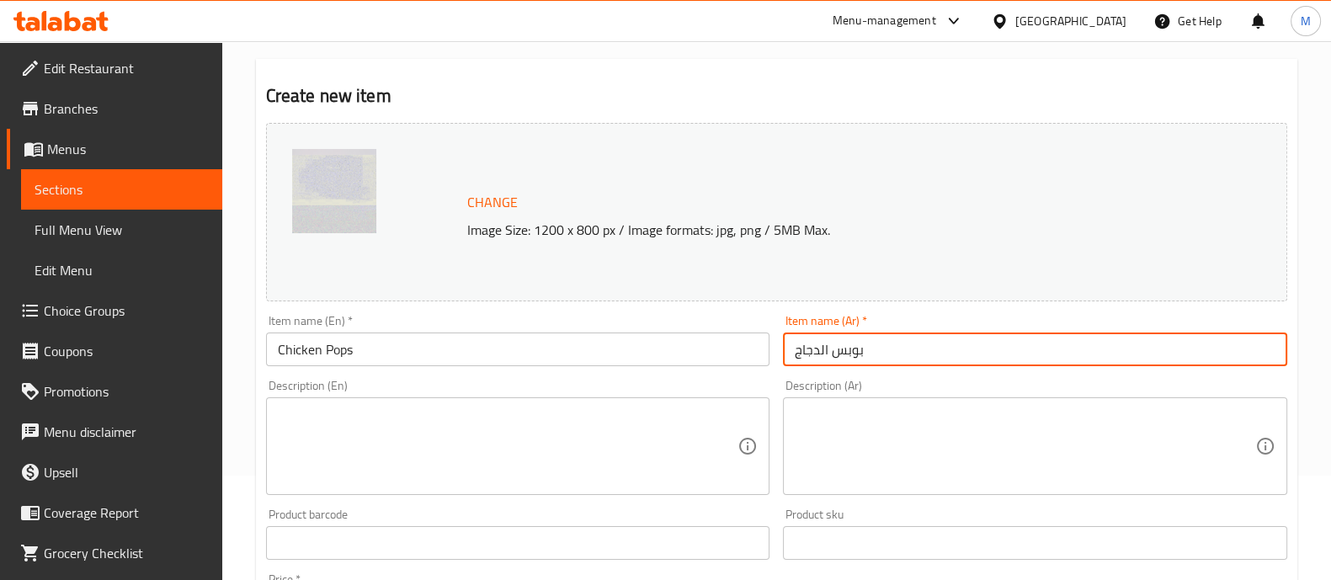
type input "بوبس الدجاج"
click at [526, 445] on textarea at bounding box center [508, 447] width 460 height 80
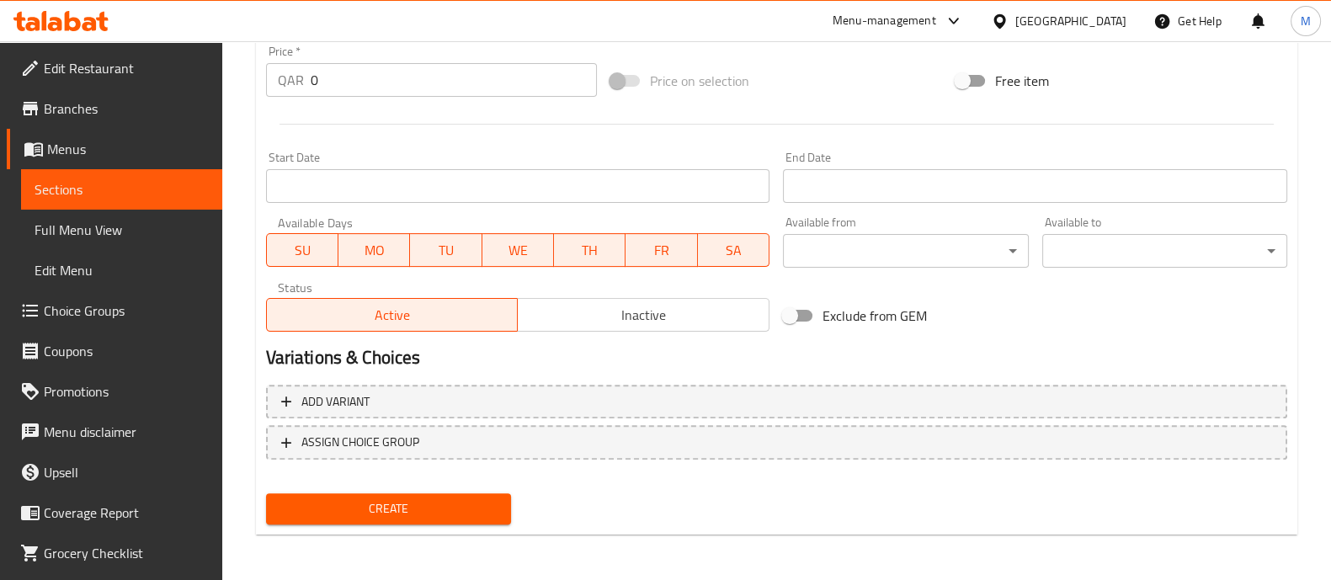
scroll to position [527, 0]
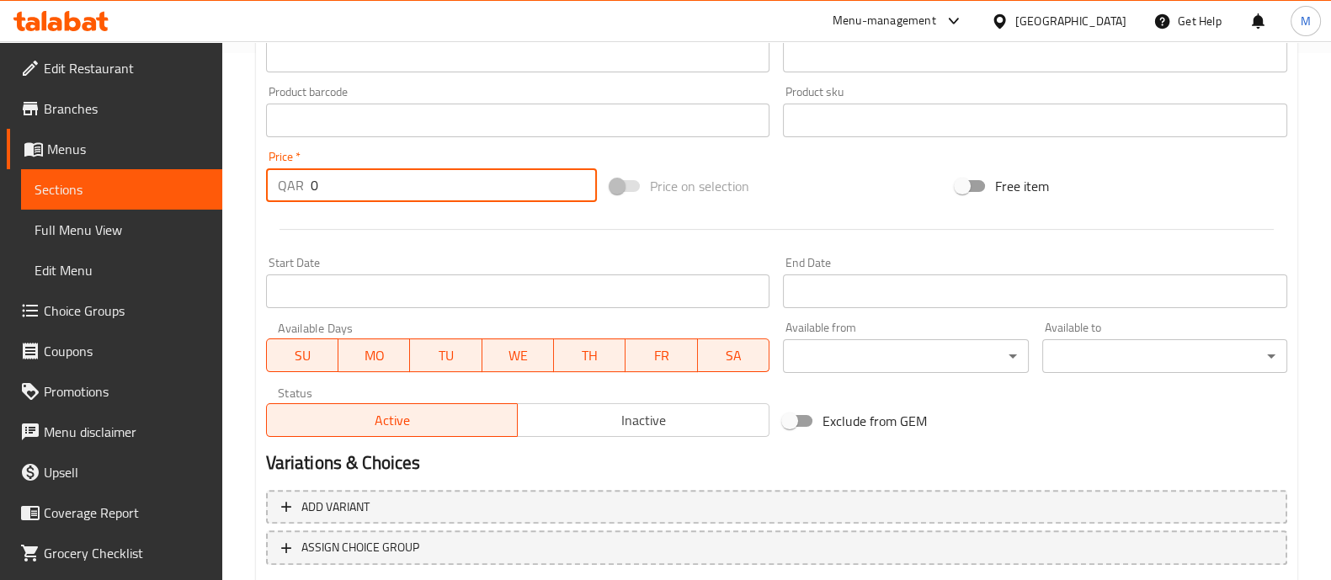
click at [253, 168] on div "Home / Restaurants management / Menus / Sections / item / create Starter Nation…" at bounding box center [776, 100] width 1109 height 1173
click at [368, 184] on input "0" at bounding box center [454, 185] width 287 height 34
drag, startPoint x: 352, startPoint y: 174, endPoint x: 307, endPoint y: 171, distance: 44.7
click at [307, 171] on div "QAR 0 Price *" at bounding box center [432, 185] width 332 height 34
click at [328, 182] on input "0" at bounding box center [454, 185] width 287 height 34
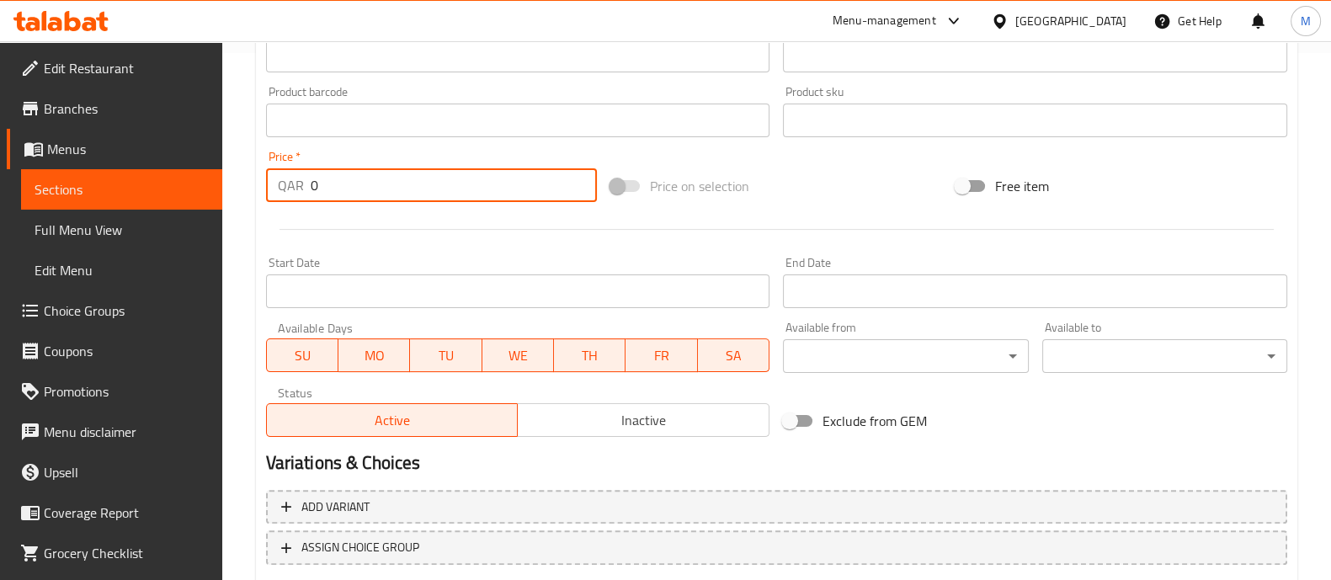
click at [317, 182] on input "0" at bounding box center [454, 185] width 287 height 34
drag, startPoint x: 317, startPoint y: 182, endPoint x: 301, endPoint y: 181, distance: 15.2
click at [301, 181] on div "QAR 0 Price *" at bounding box center [432, 185] width 332 height 34
click at [351, 189] on input "0" at bounding box center [454, 185] width 287 height 34
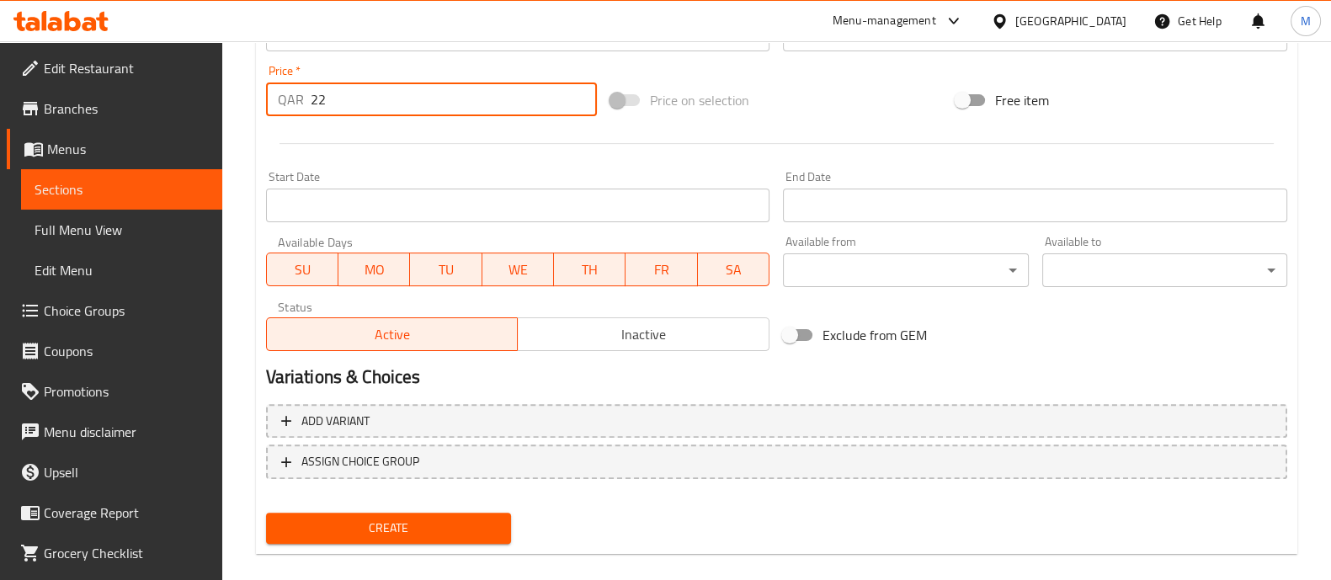
scroll to position [632, 0]
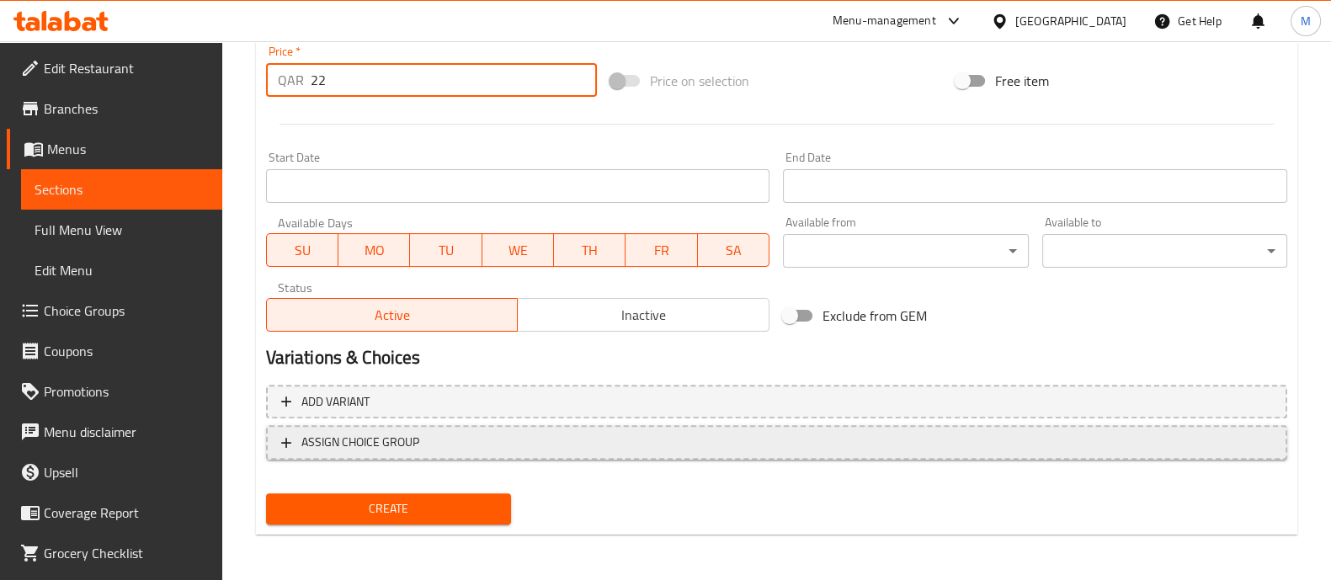
type input "22"
click at [365, 444] on span "ASSIGN CHOICE GROUP" at bounding box center [360, 442] width 118 height 21
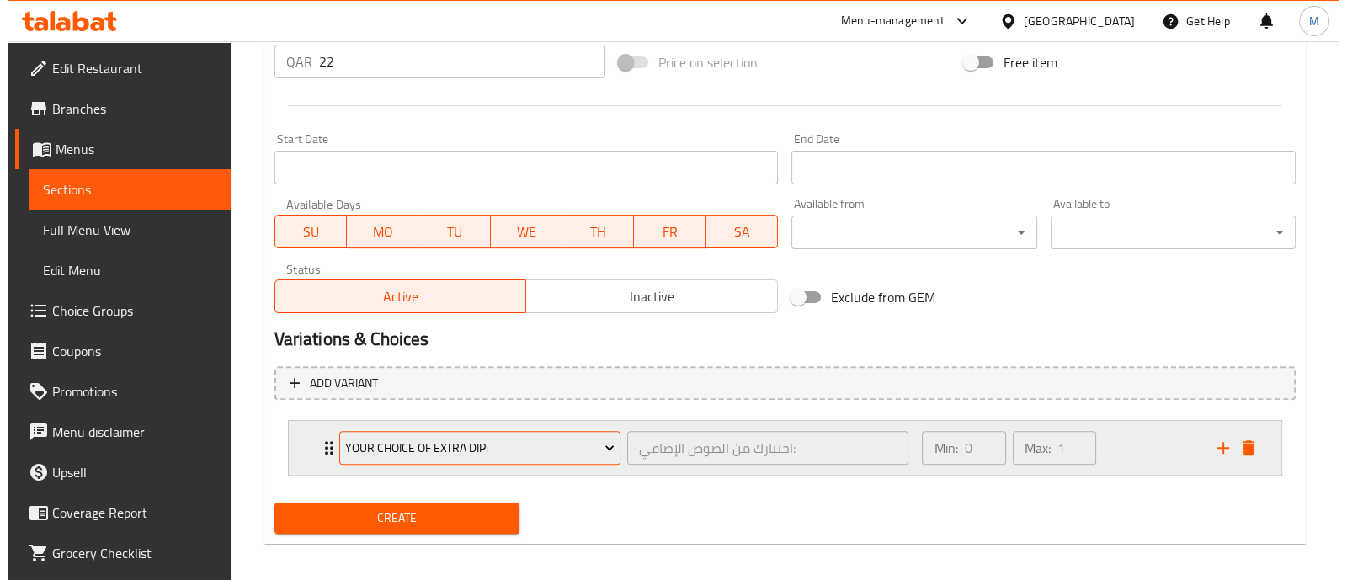
scroll to position [660, 0]
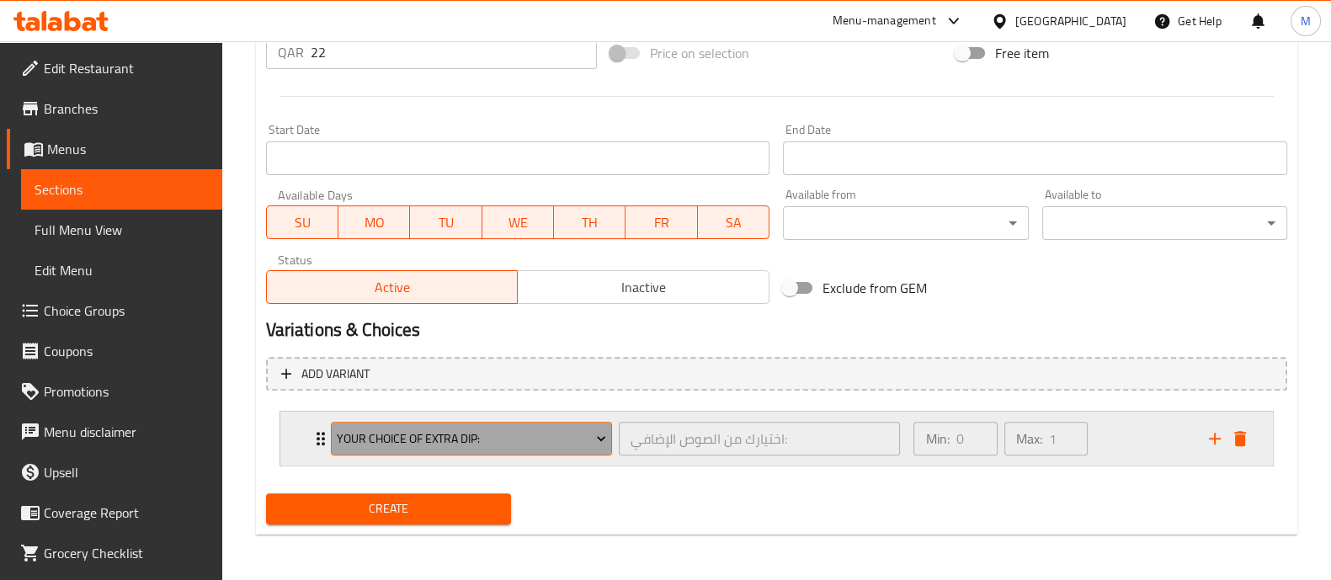
click at [486, 440] on span "Your Choice Of Extra Dip:" at bounding box center [471, 438] width 269 height 21
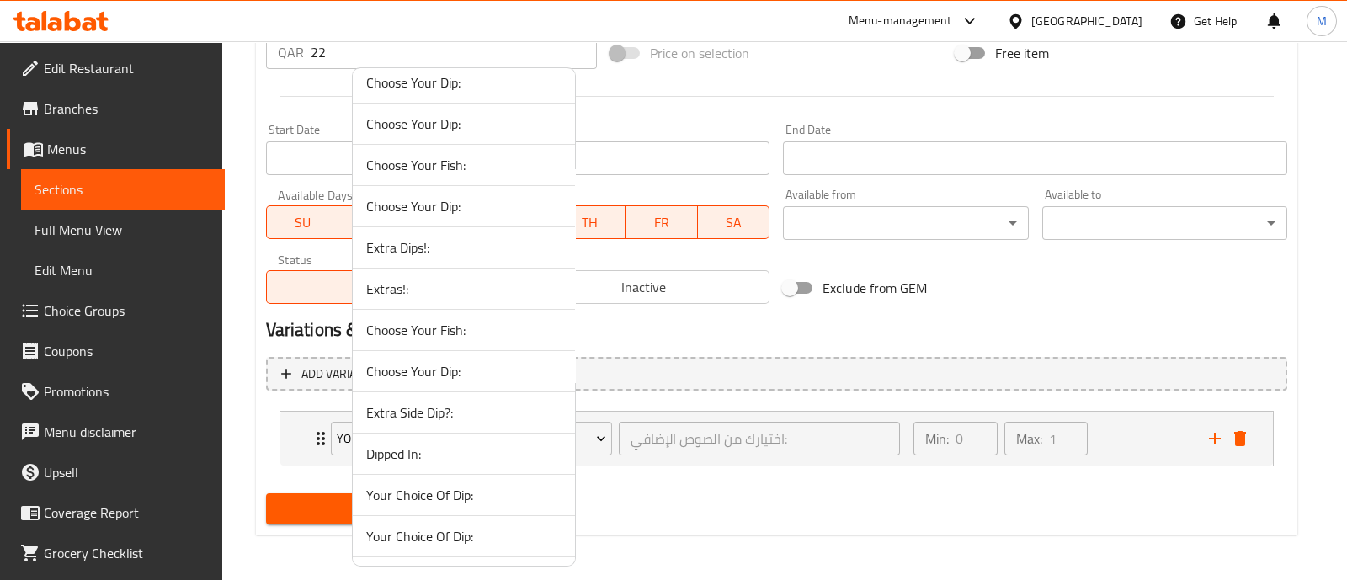
scroll to position [829, 0]
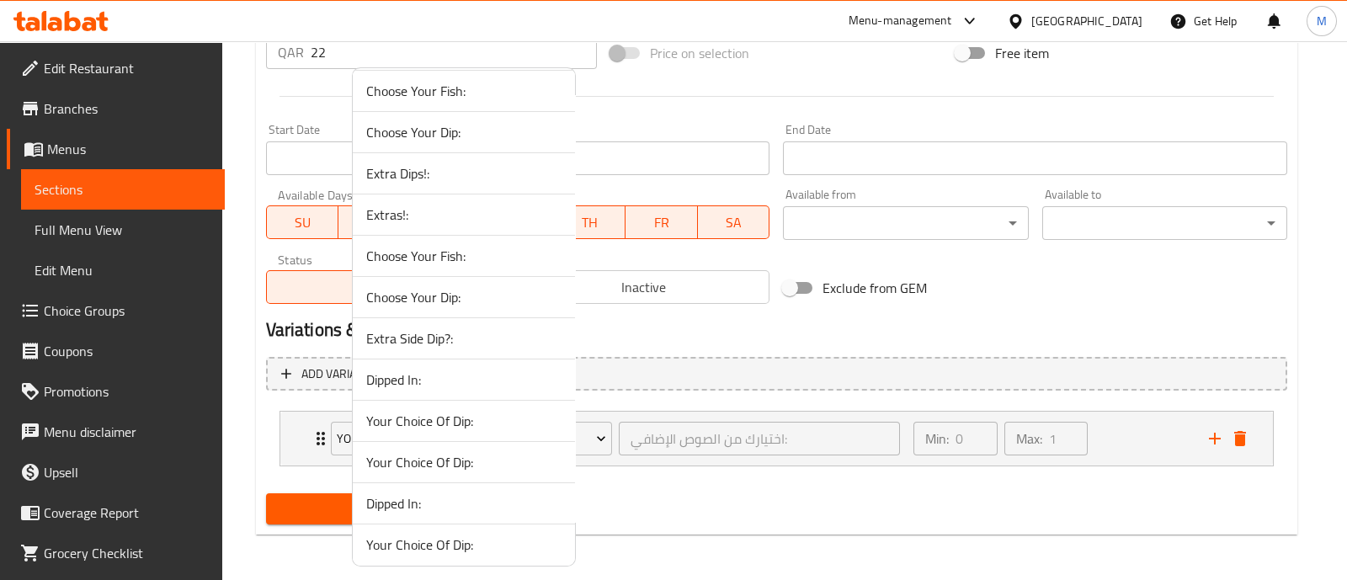
drag, startPoint x: 437, startPoint y: 504, endPoint x: 479, endPoint y: 488, distance: 45.0
click at [437, 503] on span "Dipped In:" at bounding box center [463, 503] width 195 height 20
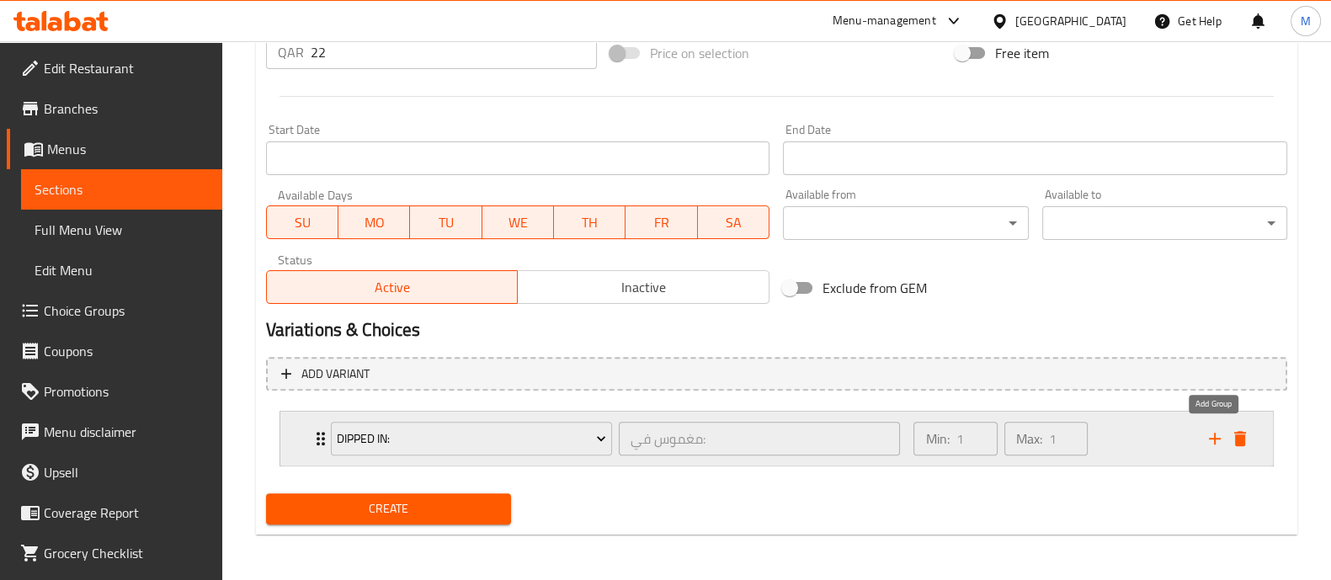
click at [1206, 435] on icon "add" at bounding box center [1215, 438] width 20 height 20
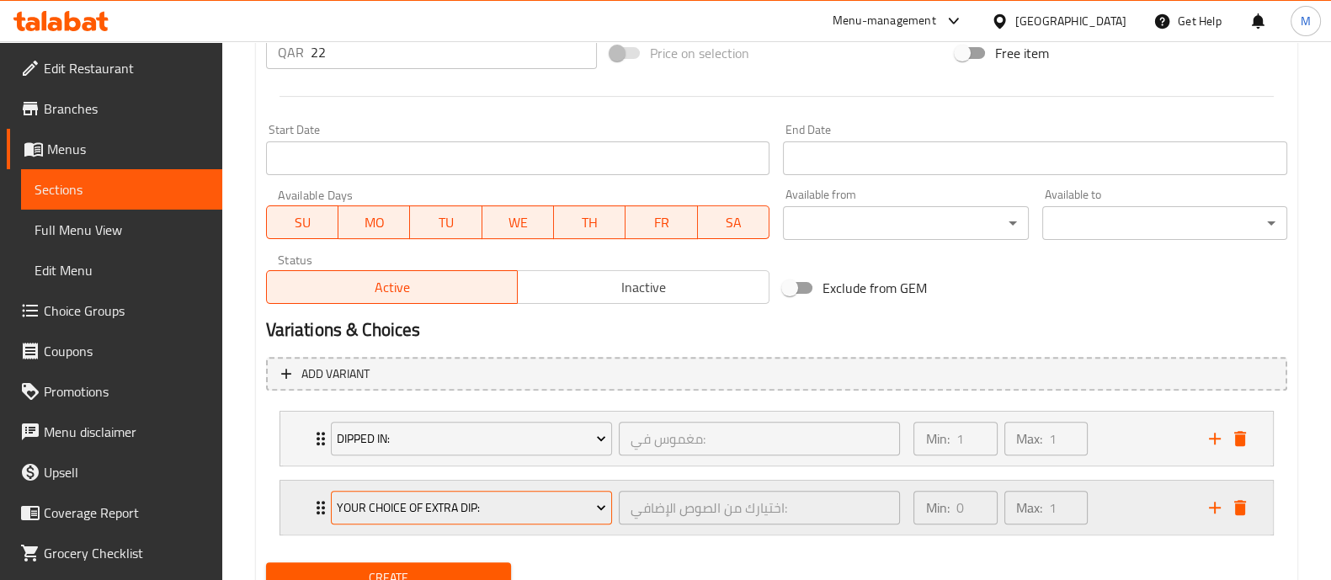
click at [460, 505] on span "Your Choice Of Extra Dip:" at bounding box center [471, 508] width 269 height 21
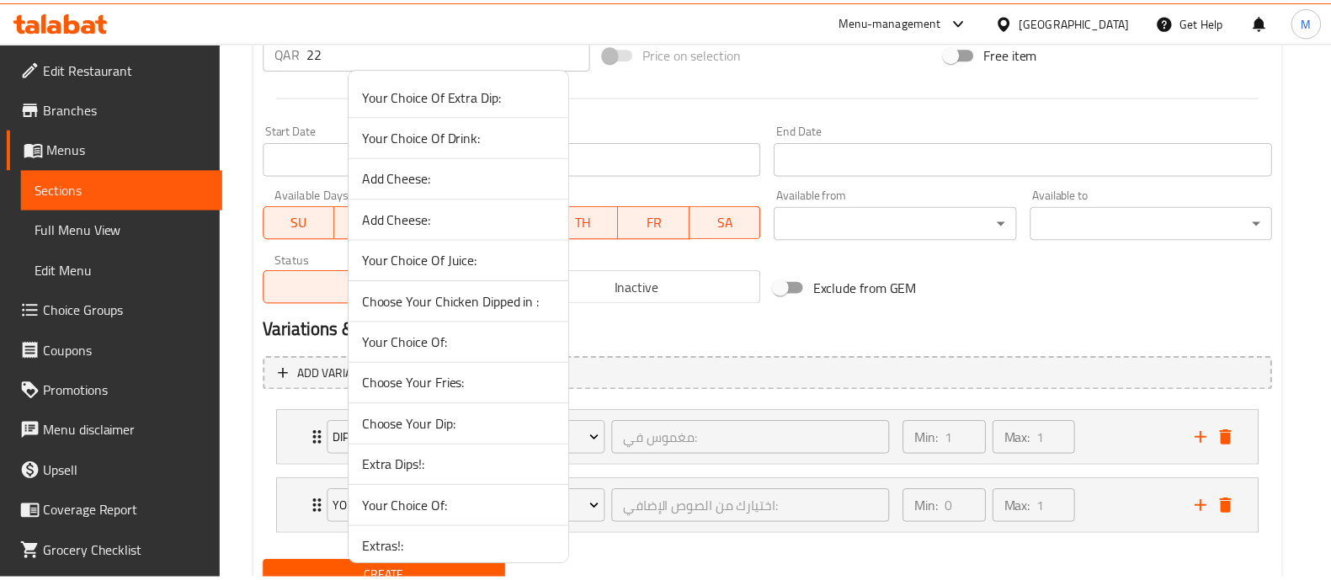
scroll to position [104, 0]
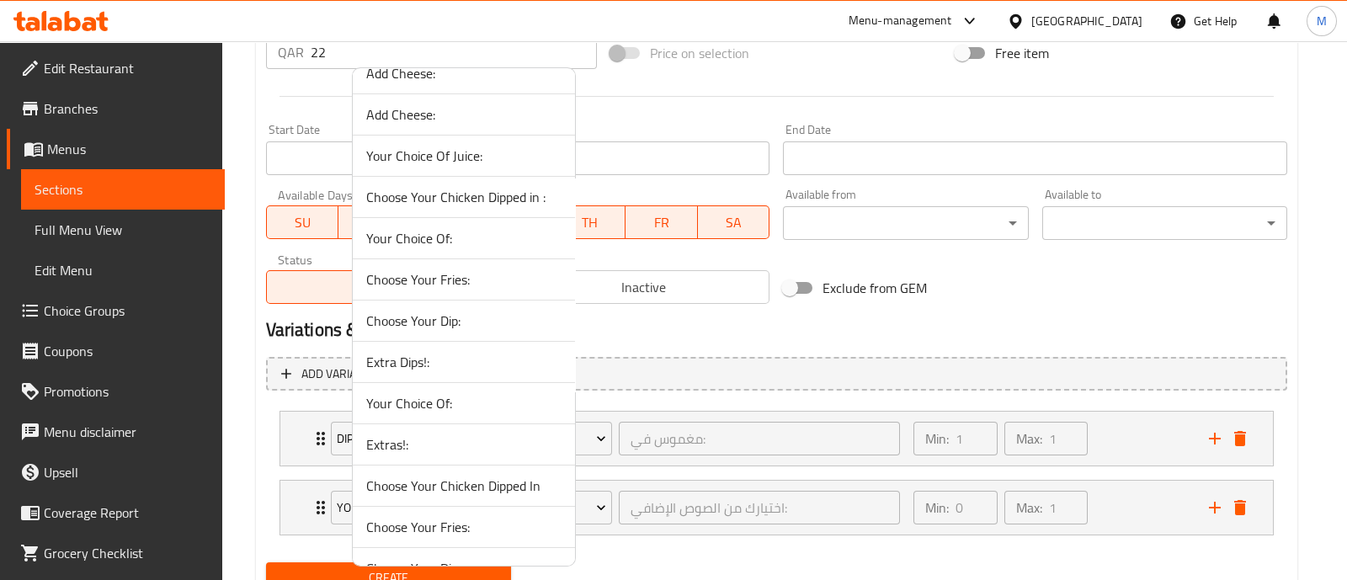
click at [446, 325] on span "Choose Your Dip:" at bounding box center [463, 321] width 195 height 20
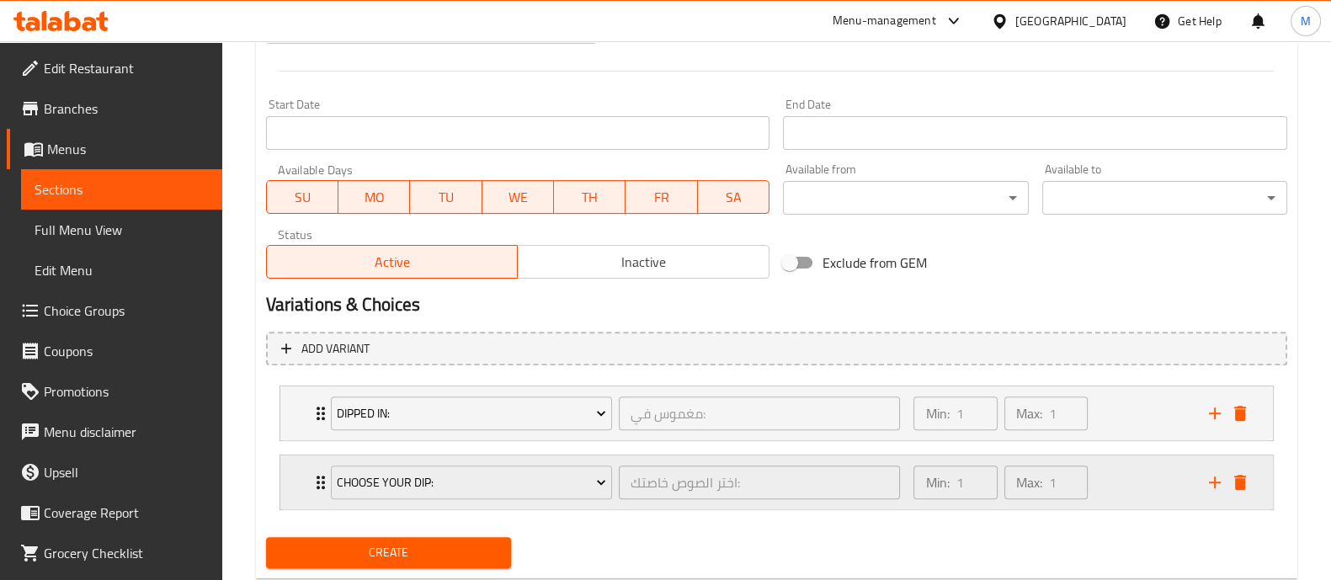
scroll to position [729, 0]
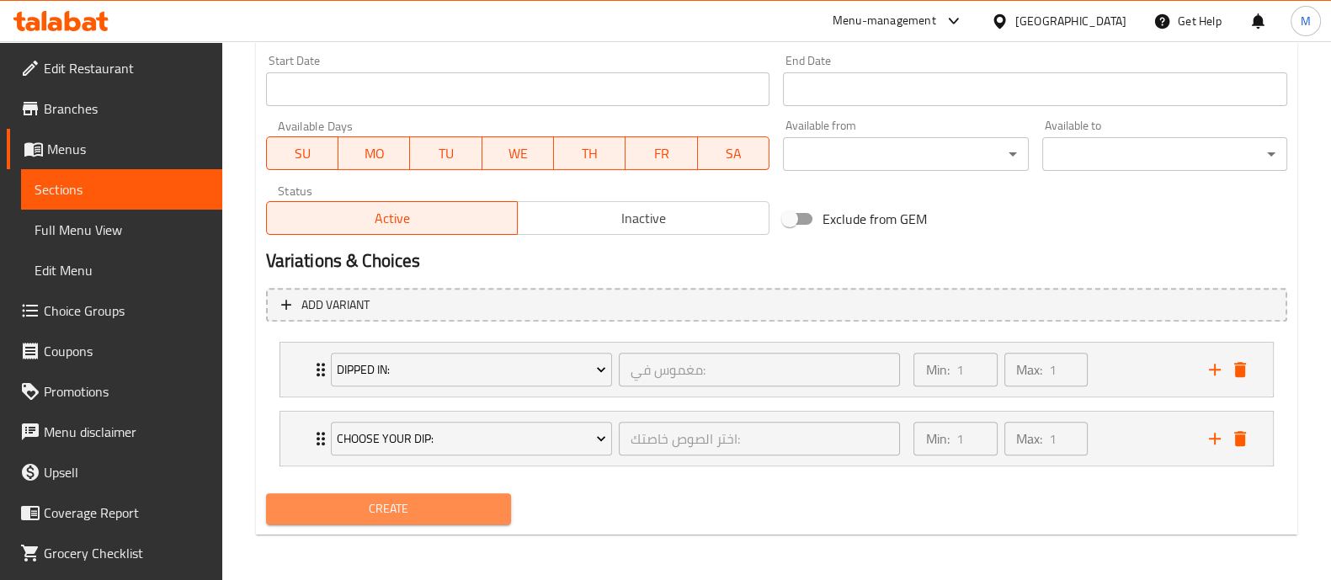
click at [396, 507] on span "Create" at bounding box center [388, 508] width 218 height 21
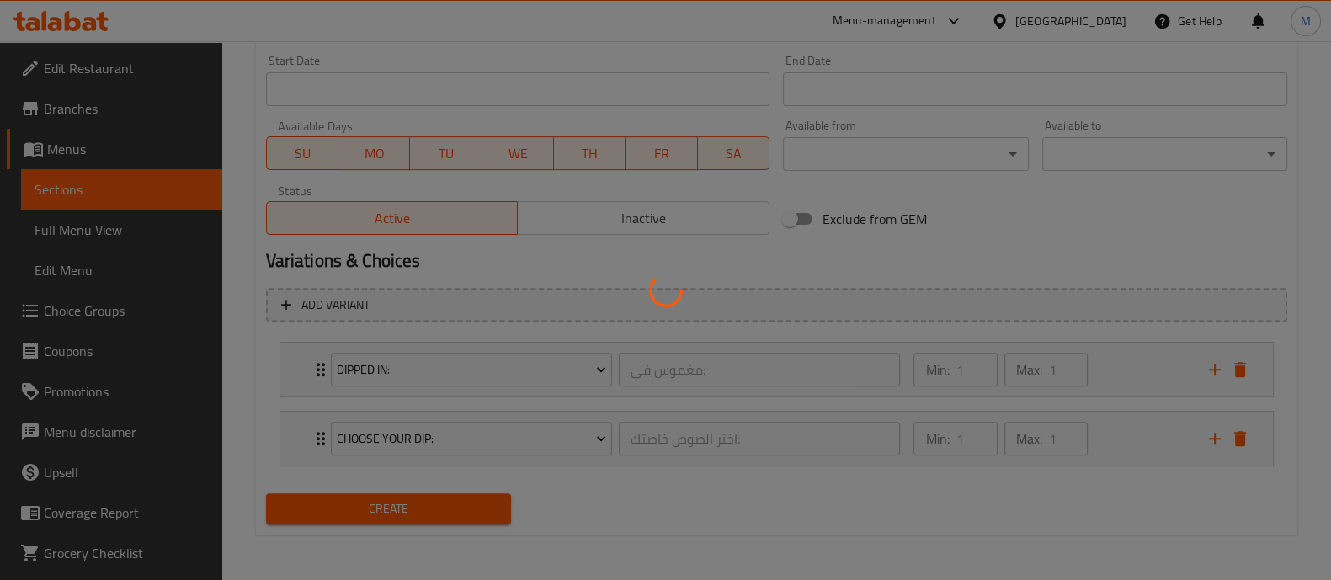
type input "0"
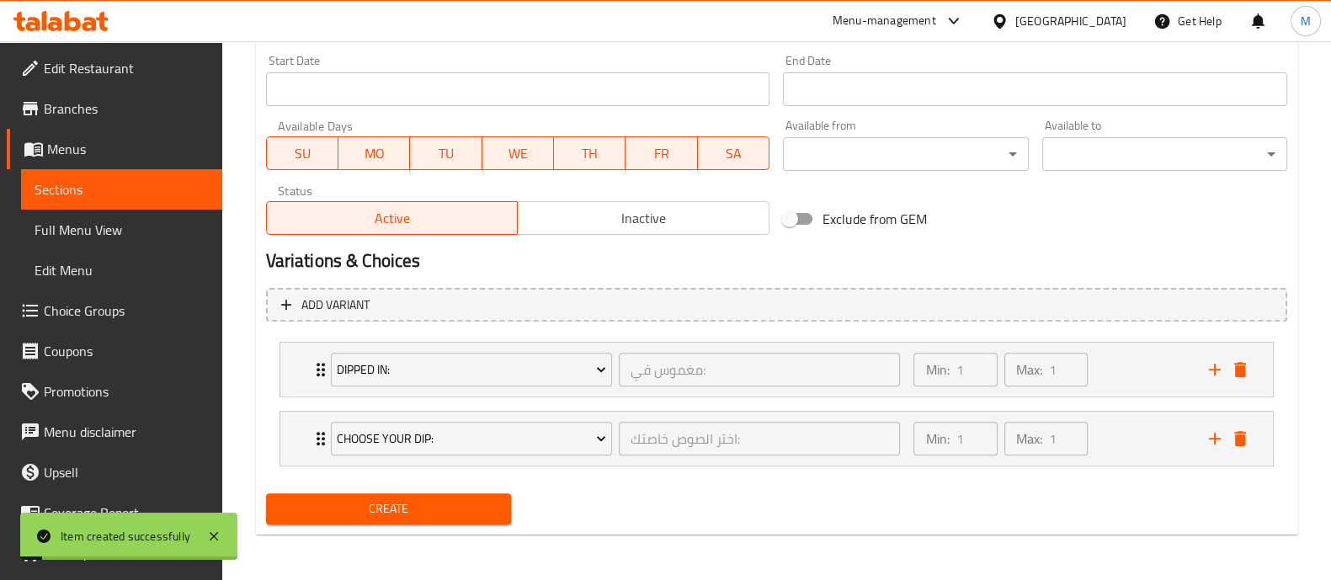
scroll to position [0, 0]
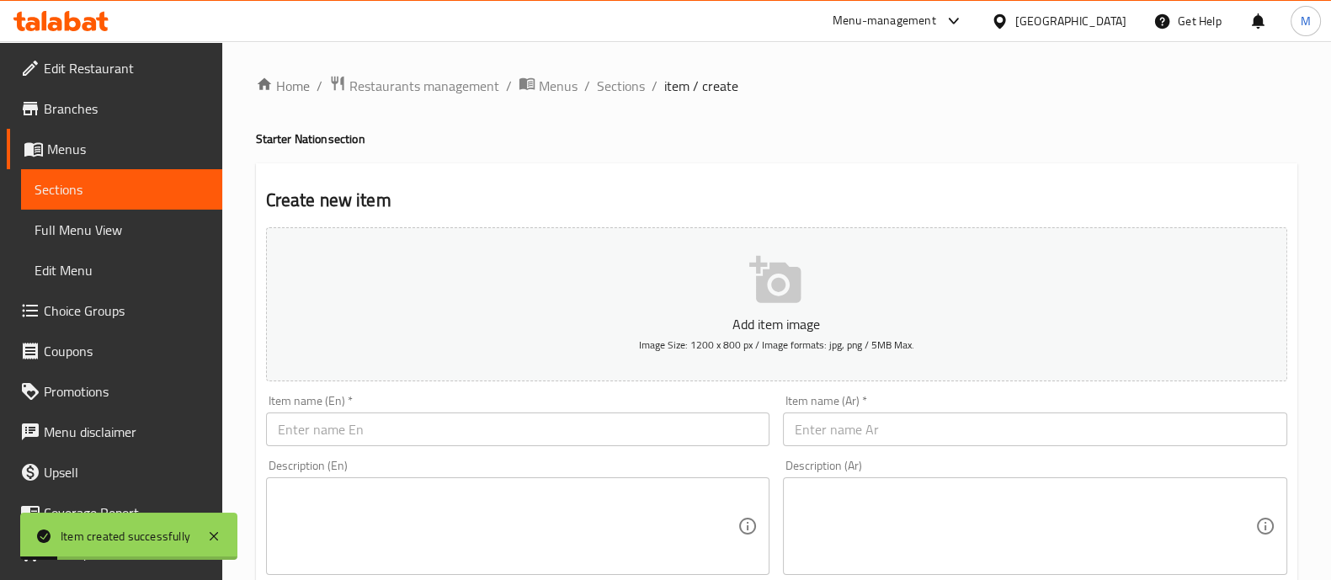
click at [632, 77] on span "Sections" at bounding box center [621, 86] width 48 height 20
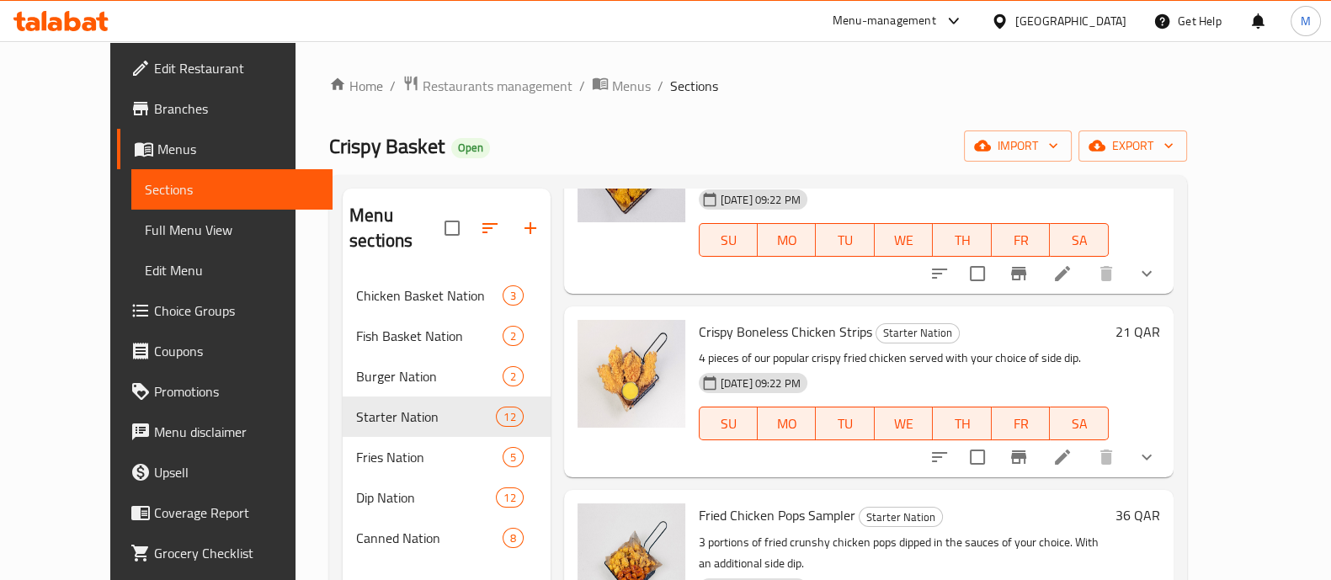
scroll to position [947, 0]
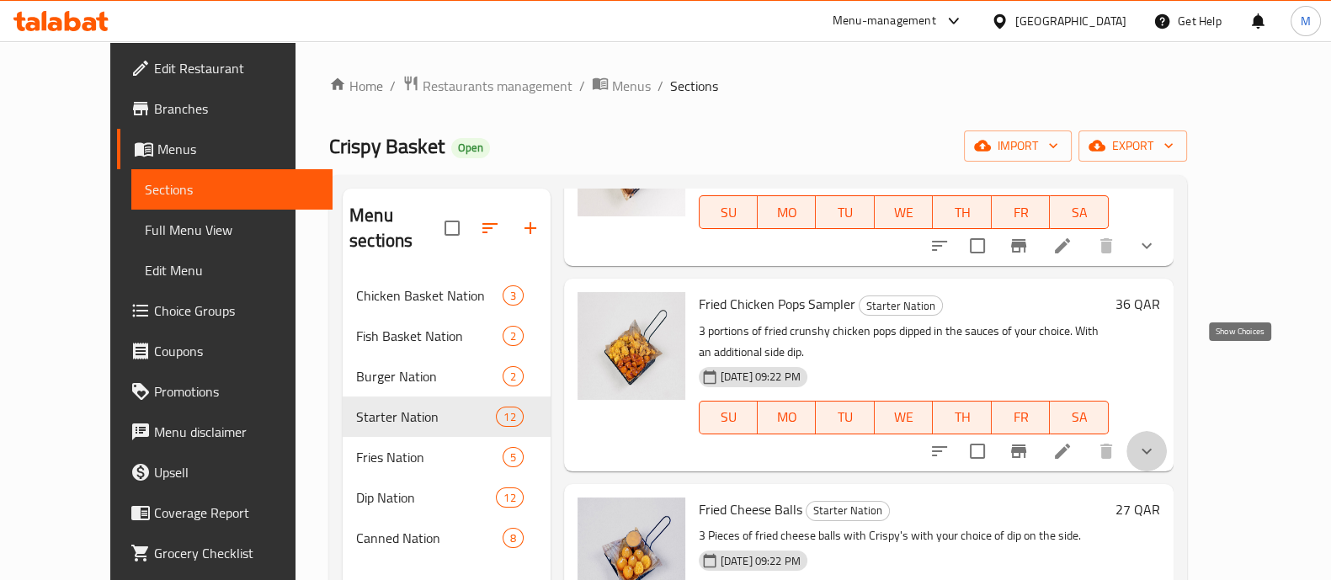
click at [1152, 448] on icon "show more" at bounding box center [1147, 451] width 10 height 6
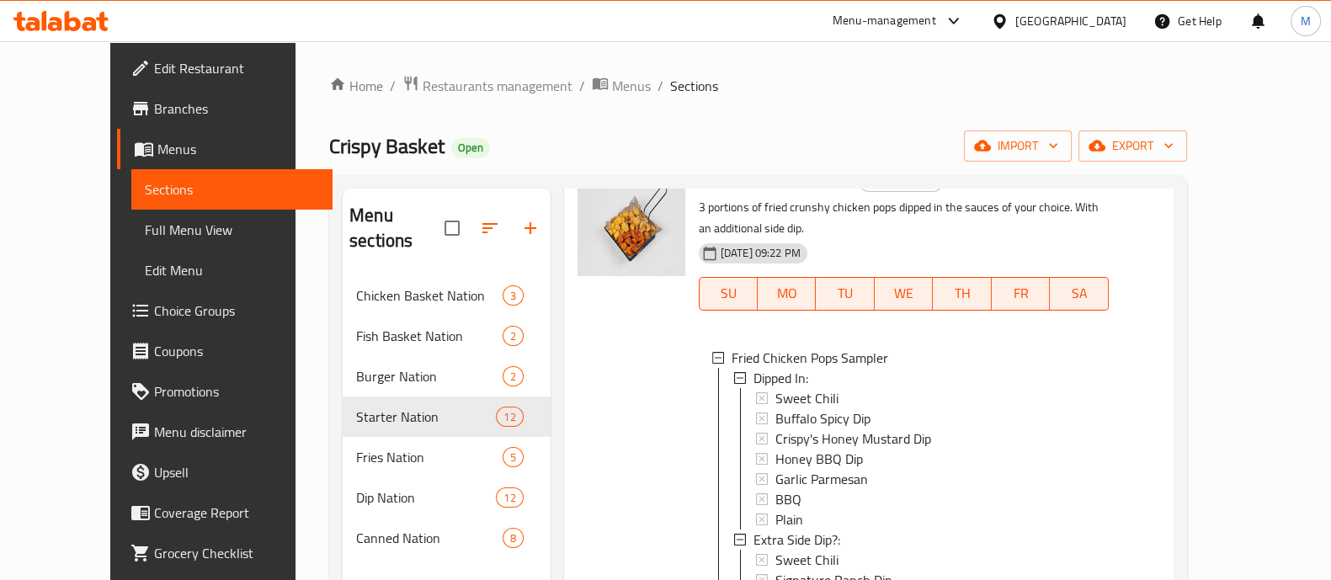
scroll to position [1263, 0]
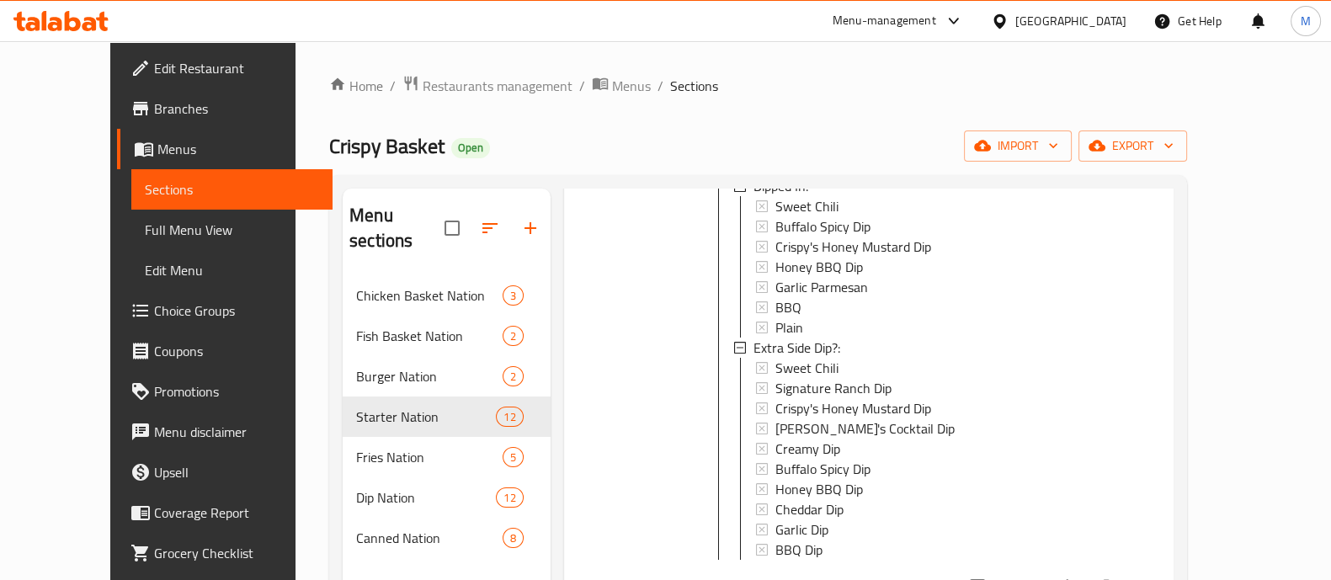
click at [1152, 579] on icon "show more" at bounding box center [1147, 586] width 10 height 6
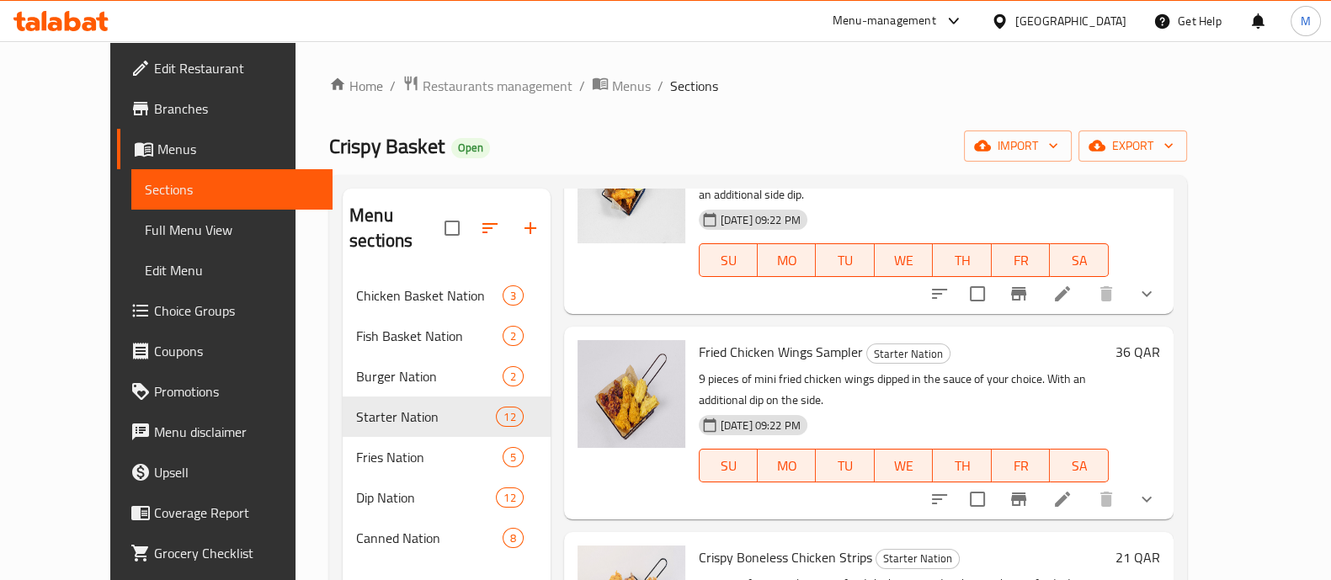
scroll to position [0, 0]
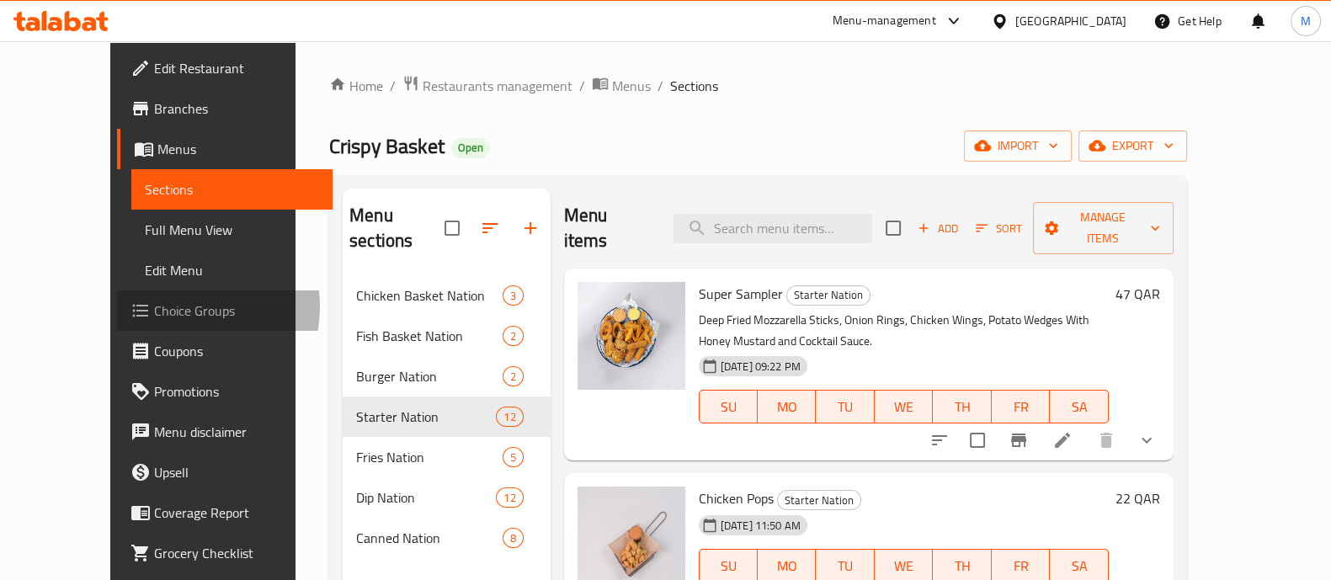
click at [154, 306] on span "Choice Groups" at bounding box center [236, 311] width 165 height 20
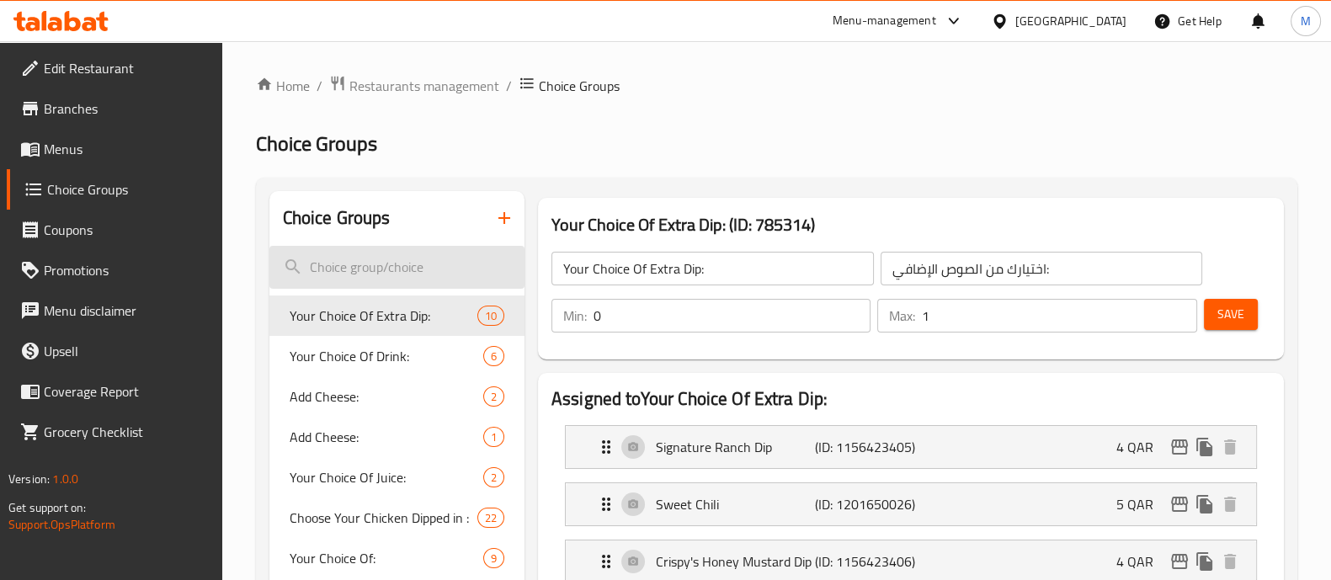
click at [370, 271] on input "search" at bounding box center [396, 267] width 255 height 43
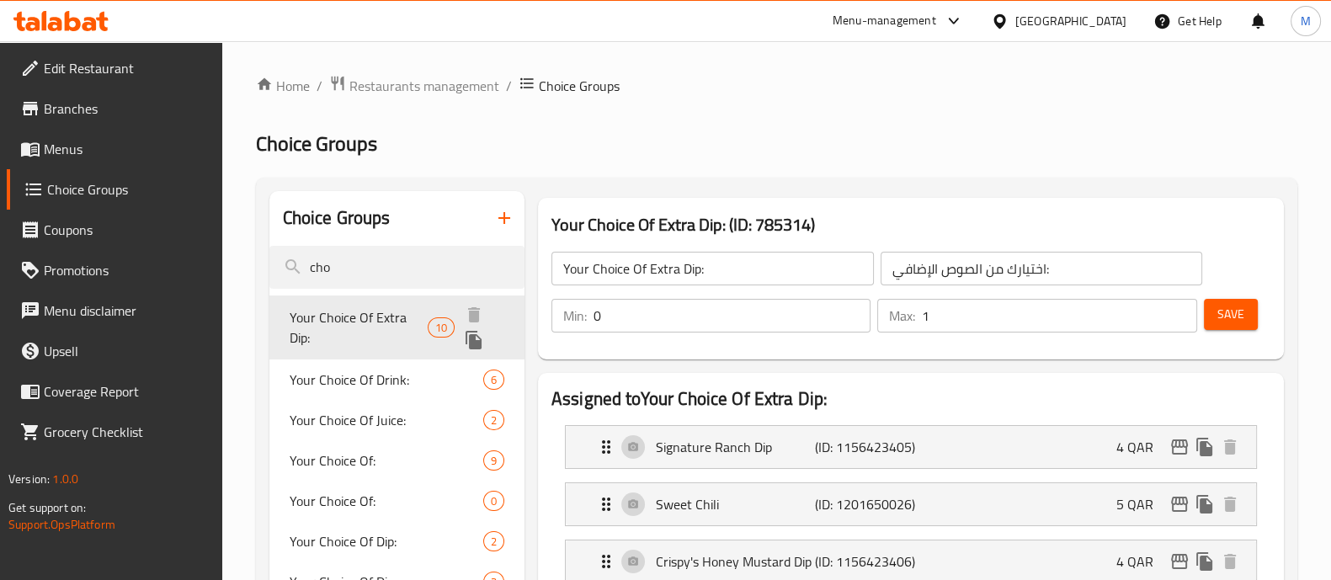
type input "c"
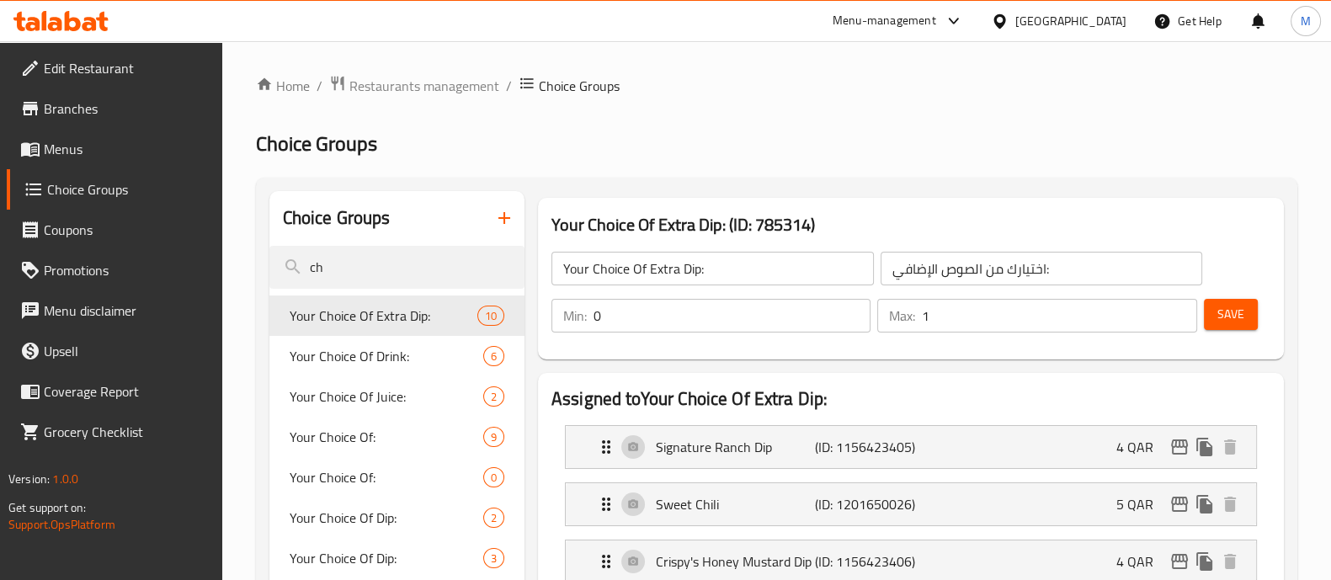
type input "c"
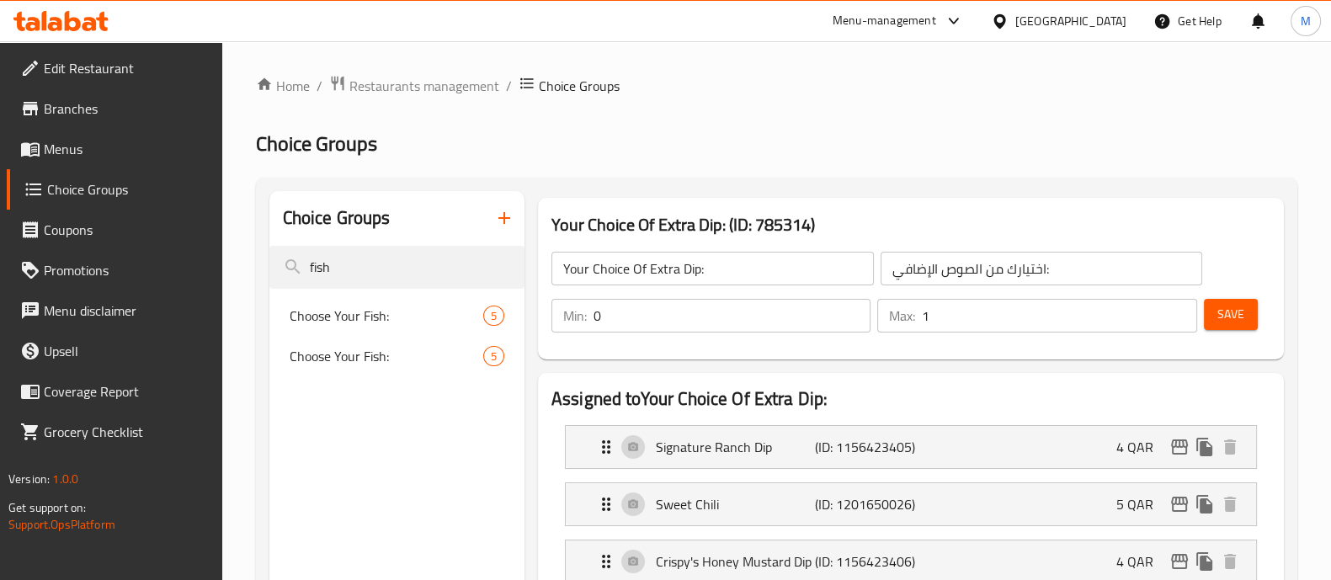
type input "fish"
click at [416, 326] on span "Choose Your Fish:" at bounding box center [387, 316] width 194 height 20
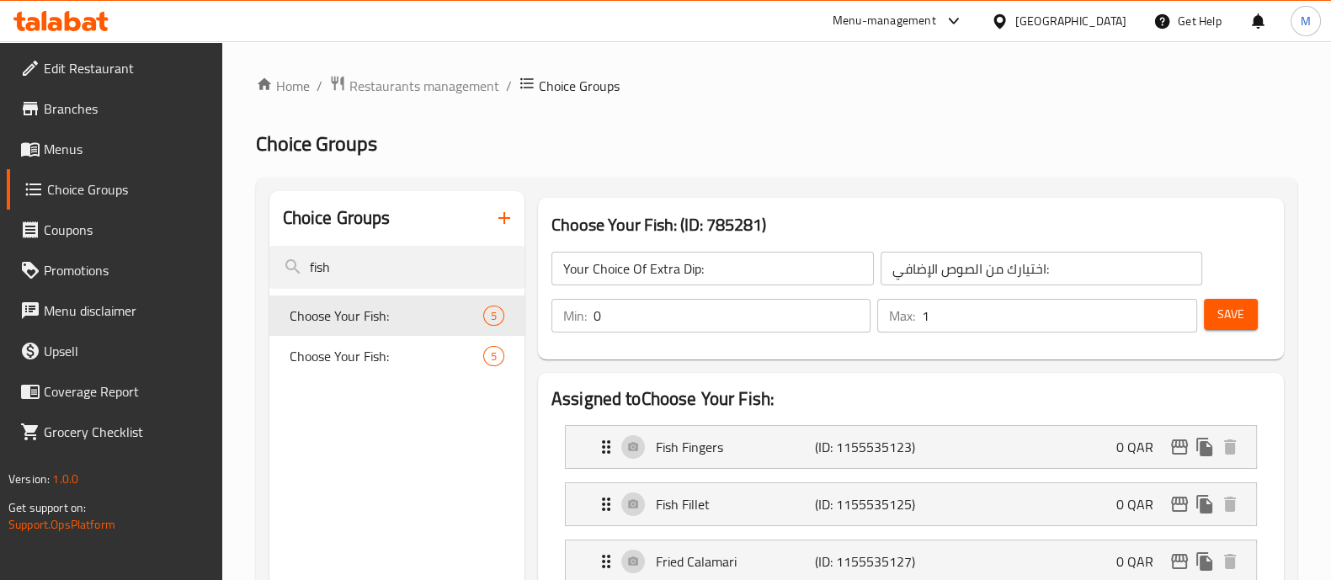
type input "Choose Your Fish:"
type input "اختر السمك خاصتك:"
type input "2"
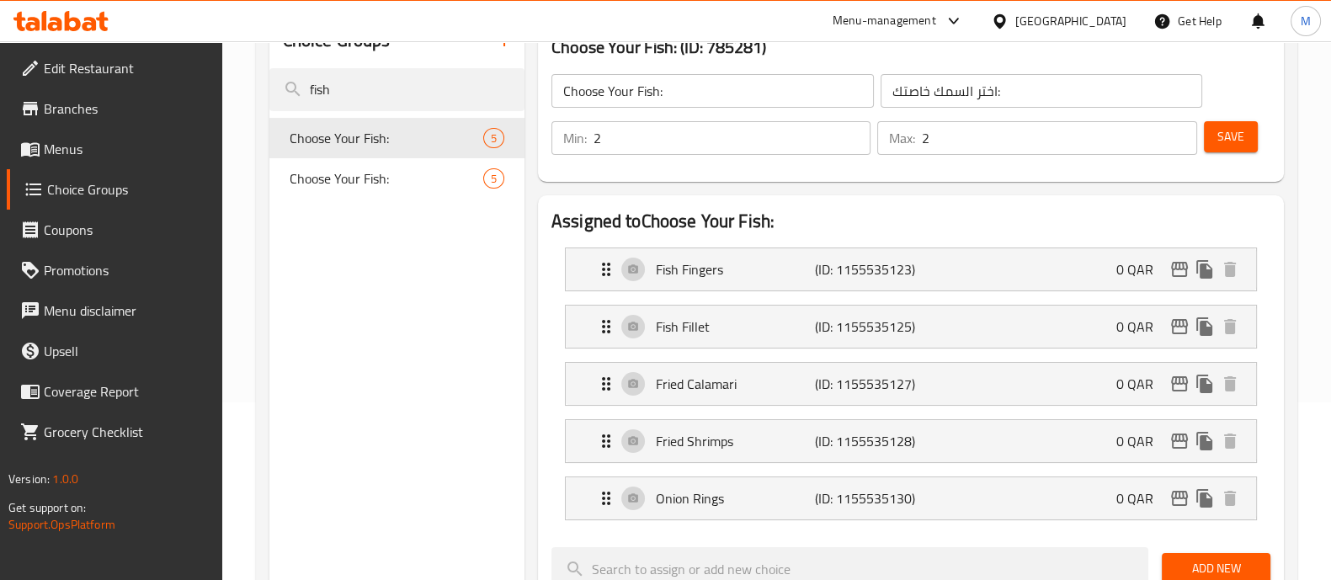
scroll to position [210, 0]
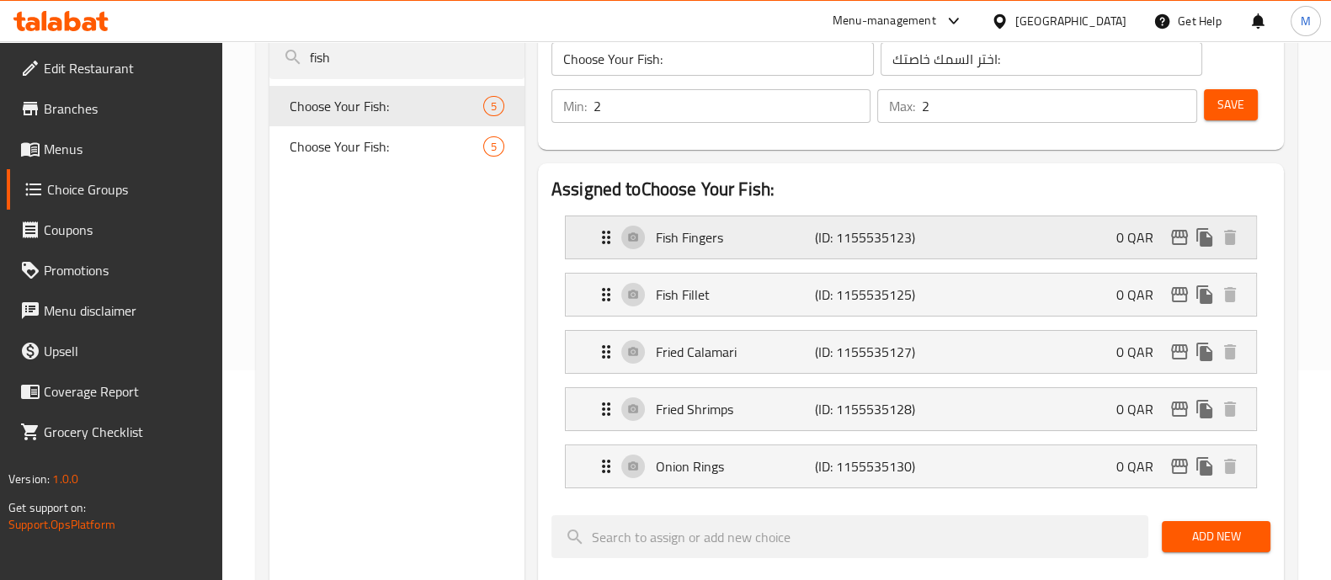
click at [659, 227] on p "Fish Fingers" at bounding box center [735, 237] width 159 height 20
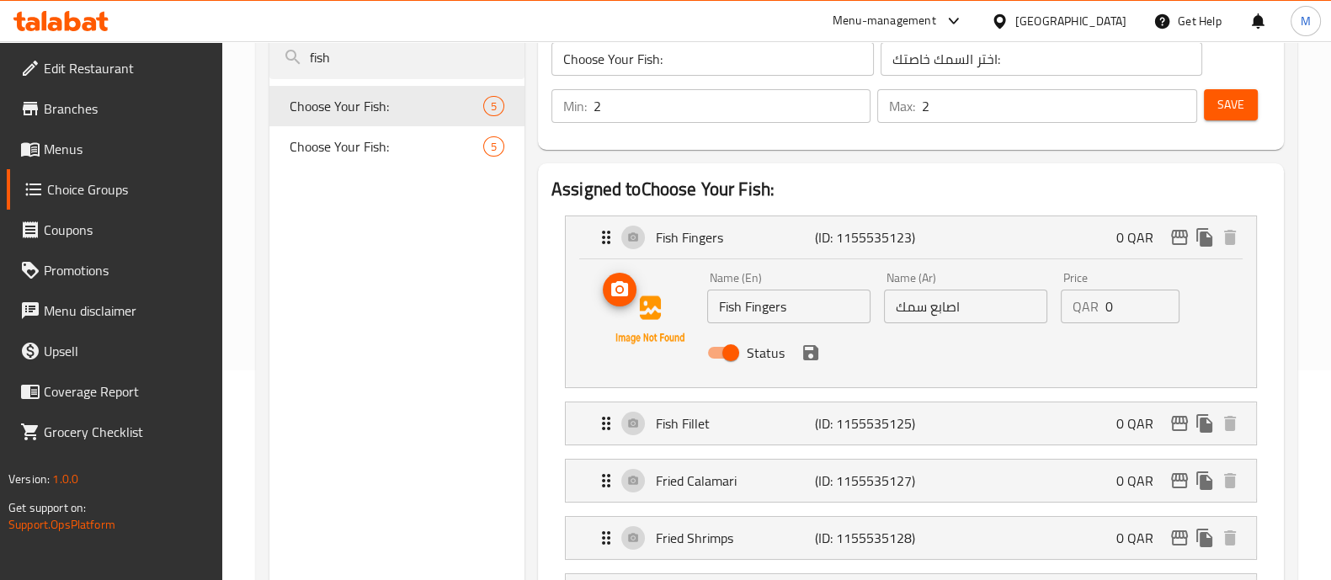
click at [640, 313] on img at bounding box center [650, 320] width 108 height 108
click at [610, 306] on img at bounding box center [650, 320] width 108 height 108
click at [622, 288] on icon "upload picture" at bounding box center [619, 289] width 20 height 20
click at [638, 436] on div "Fish Fillet (ID: 1155535125) 0 QAR" at bounding box center [916, 423] width 640 height 42
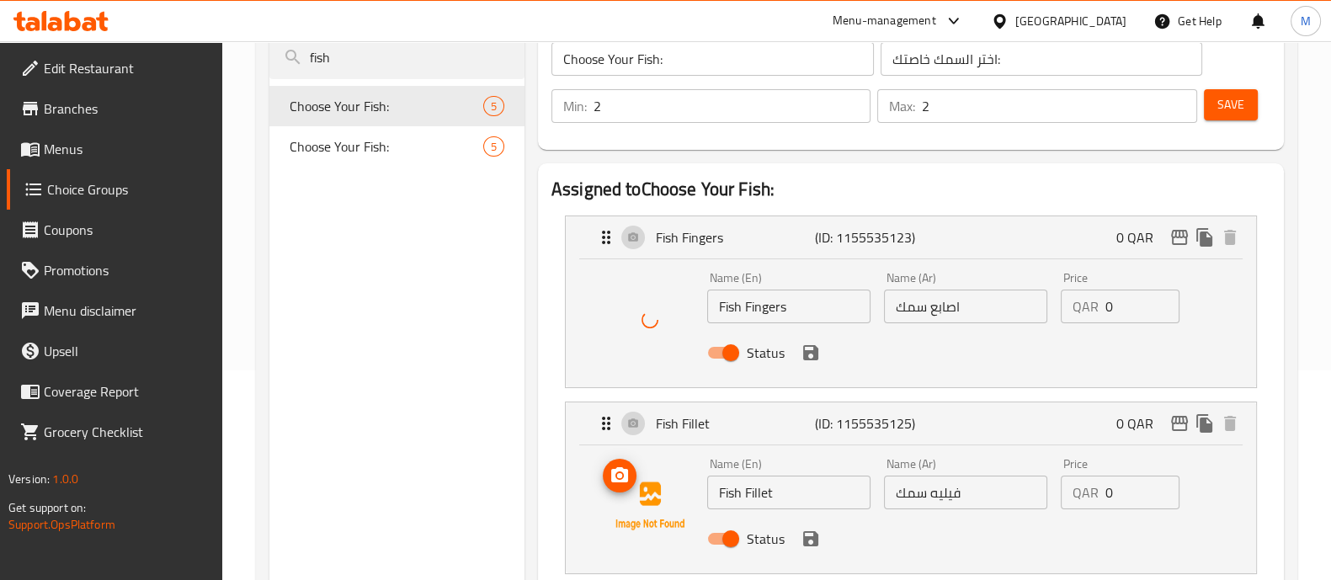
click at [649, 498] on img at bounding box center [650, 506] width 108 height 108
click at [620, 492] on img at bounding box center [650, 506] width 108 height 108
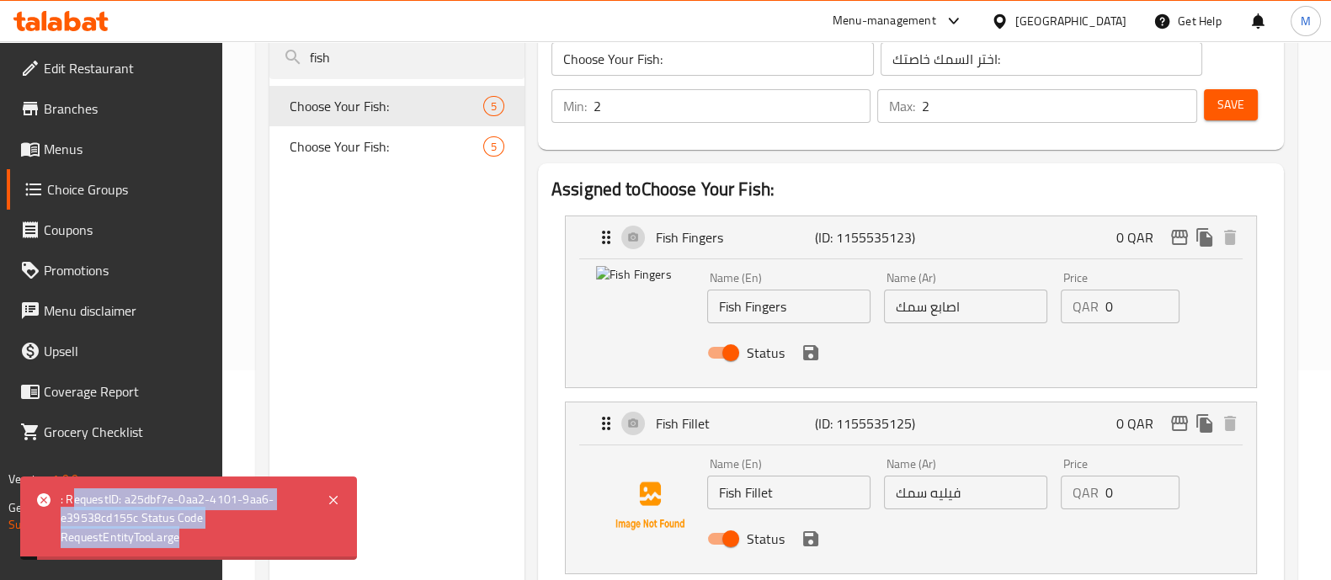
drag, startPoint x: 72, startPoint y: 496, endPoint x: 210, endPoint y: 537, distance: 143.3
click at [210, 537] on div ": RequestID: a25dbf7e-0aa2-4101-9aa6-e39538cd155c Status Code RequestEntityTooL…" at bounding box center [185, 518] width 249 height 56
click at [219, 532] on div ": RequestID: a25dbf7e-0aa2-4101-9aa6-e39538cd155c Status Code RequestEntityTooL…" at bounding box center [185, 518] width 249 height 56
drag, startPoint x: 211, startPoint y: 536, endPoint x: 84, endPoint y: 492, distance: 134.7
click at [84, 492] on div ": RequestID: a25dbf7e-0aa2-4101-9aa6-e39538cd155c Status Code RequestEntityTooL…" at bounding box center [185, 518] width 249 height 56
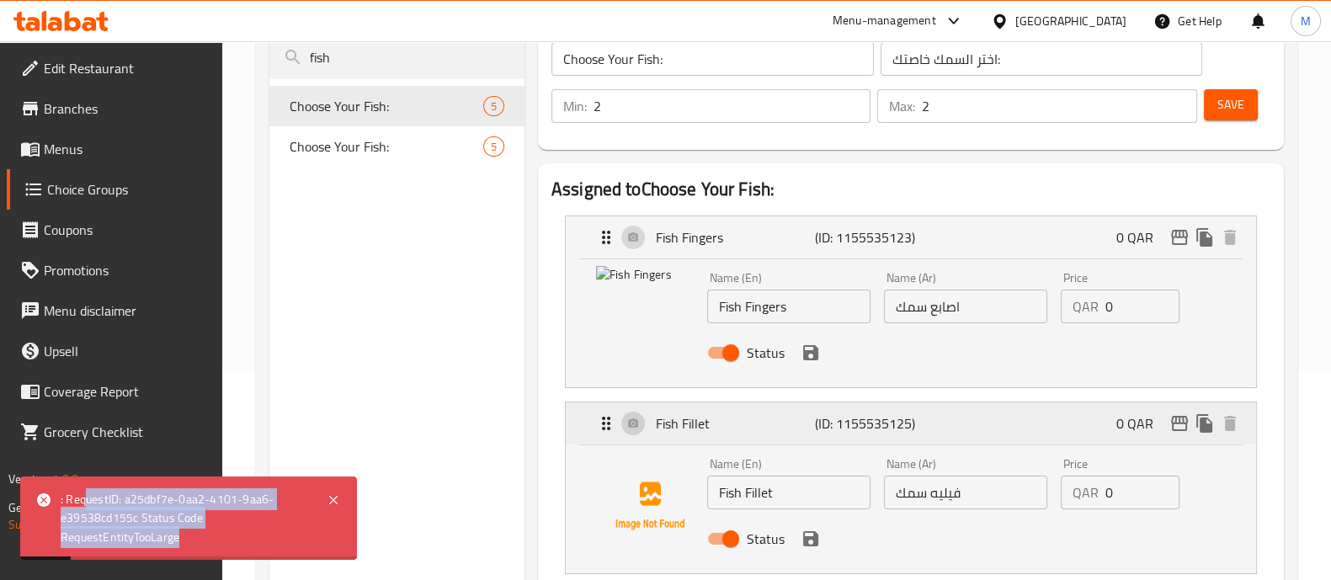
click at [619, 417] on div "Fish Fillet (ID: 1155535125) 0 QAR" at bounding box center [916, 423] width 640 height 42
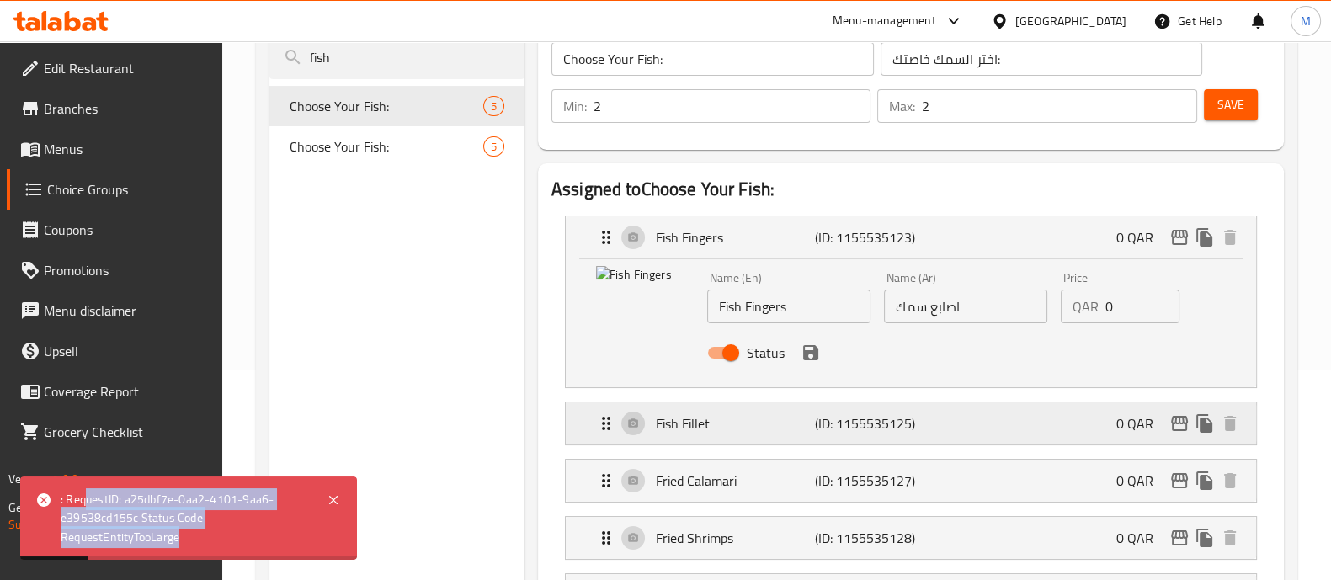
click at [631, 418] on div "Fish Fillet (ID: 1155535125) 0 QAR" at bounding box center [916, 423] width 640 height 42
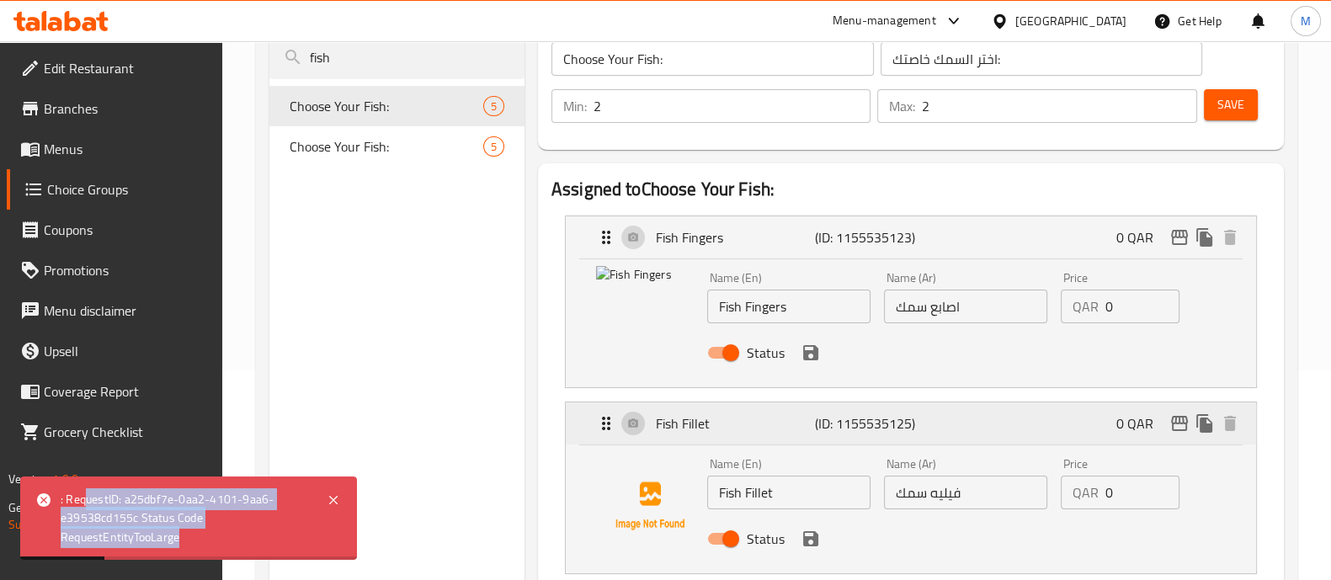
click at [631, 418] on div "Fish Fillet (ID: 1155535125) 0 QAR" at bounding box center [916, 423] width 640 height 42
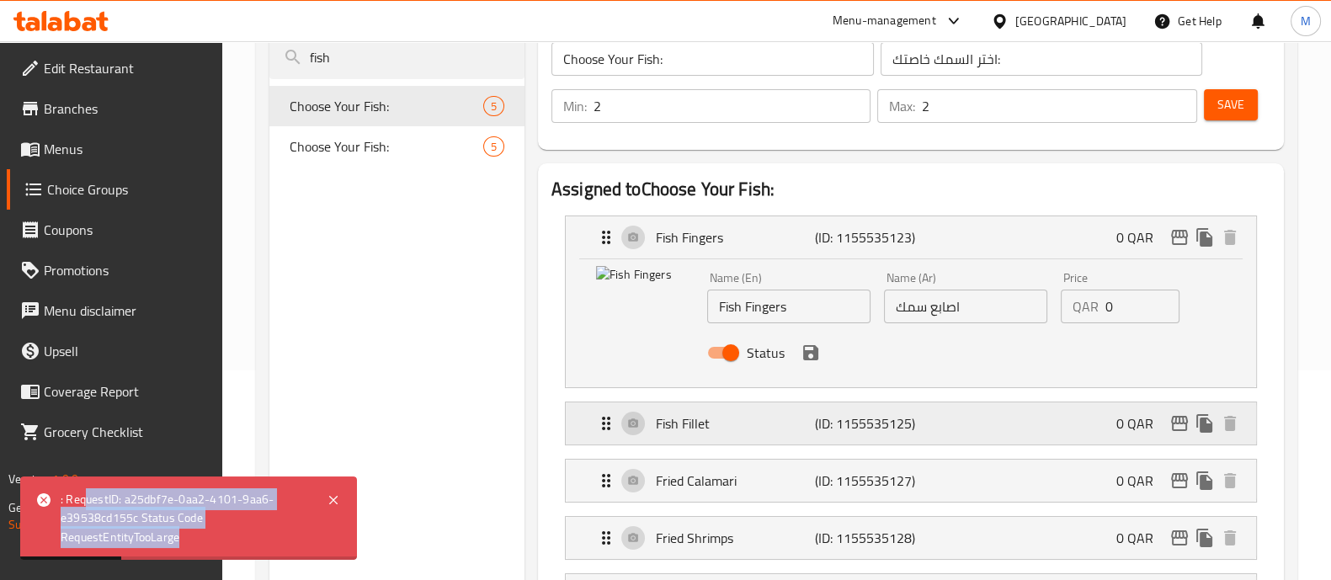
click at [644, 411] on div "Fish Fillet (ID: 1155535125) 0 QAR" at bounding box center [916, 423] width 640 height 42
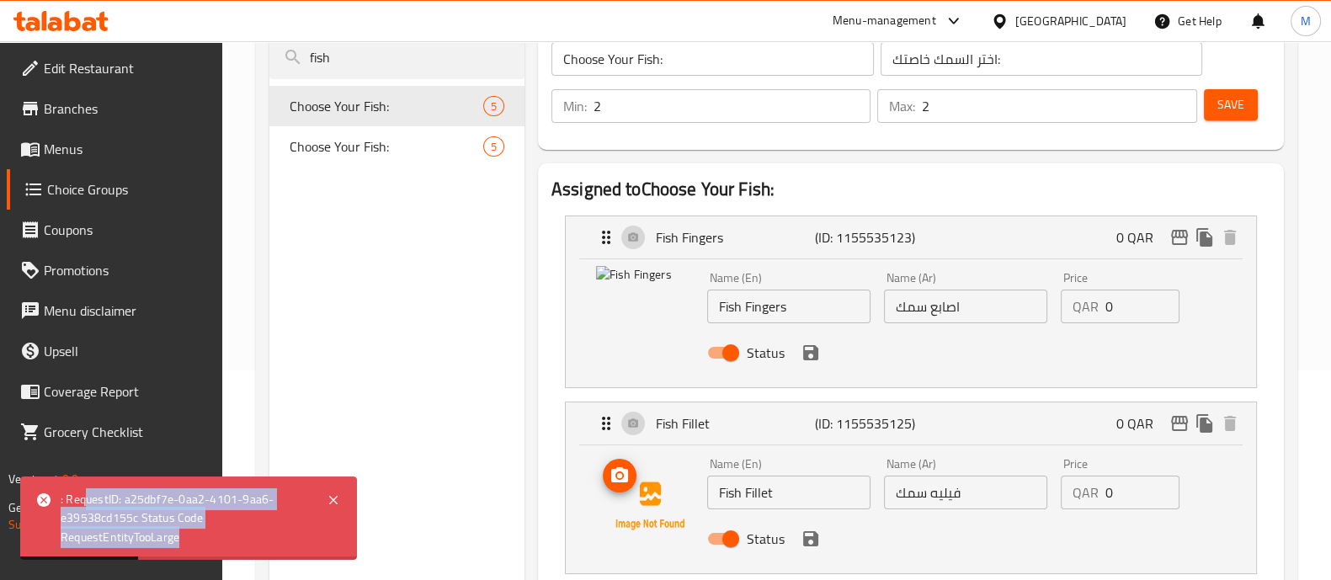
click at [666, 492] on img at bounding box center [650, 506] width 108 height 108
click at [623, 488] on button "upload picture" at bounding box center [620, 476] width 34 height 34
click at [337, 494] on icon at bounding box center [333, 500] width 20 height 20
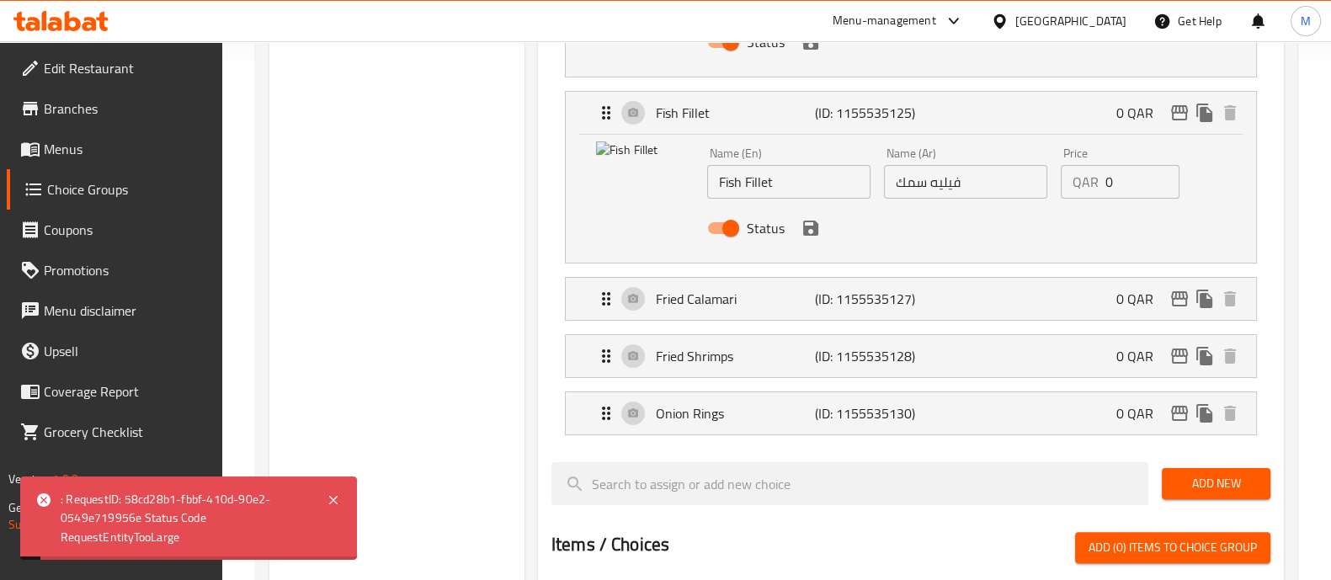
scroll to position [526, 0]
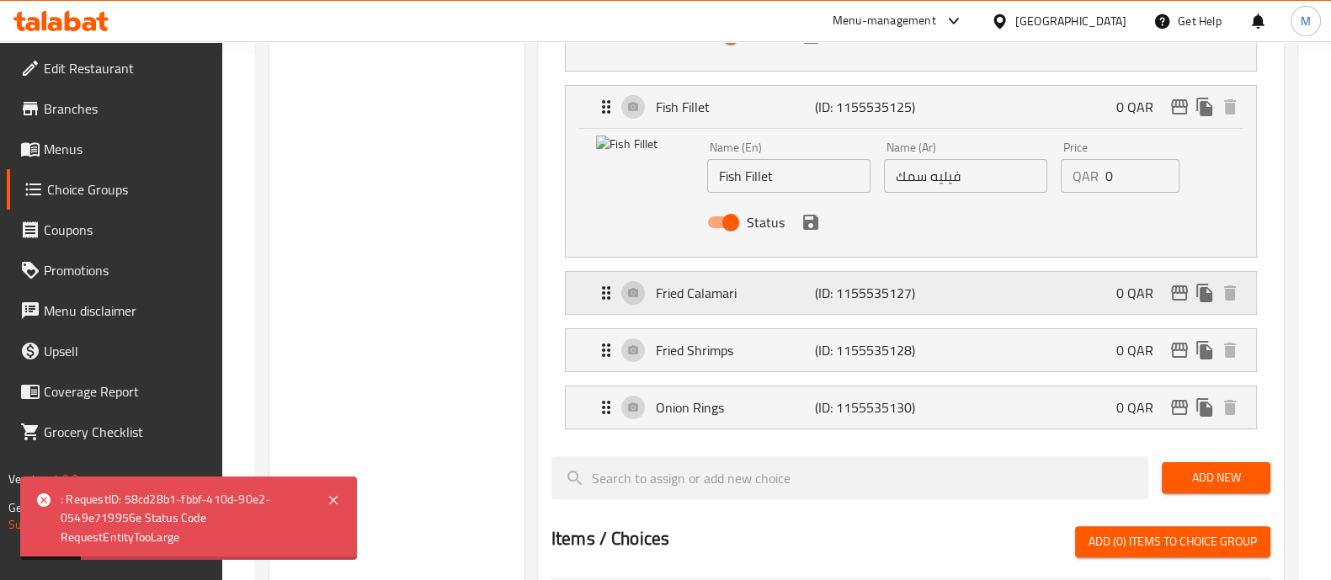
click at [626, 280] on div "Fried Calamari (ID: 1155535127) 0 QAR" at bounding box center [916, 293] width 640 height 42
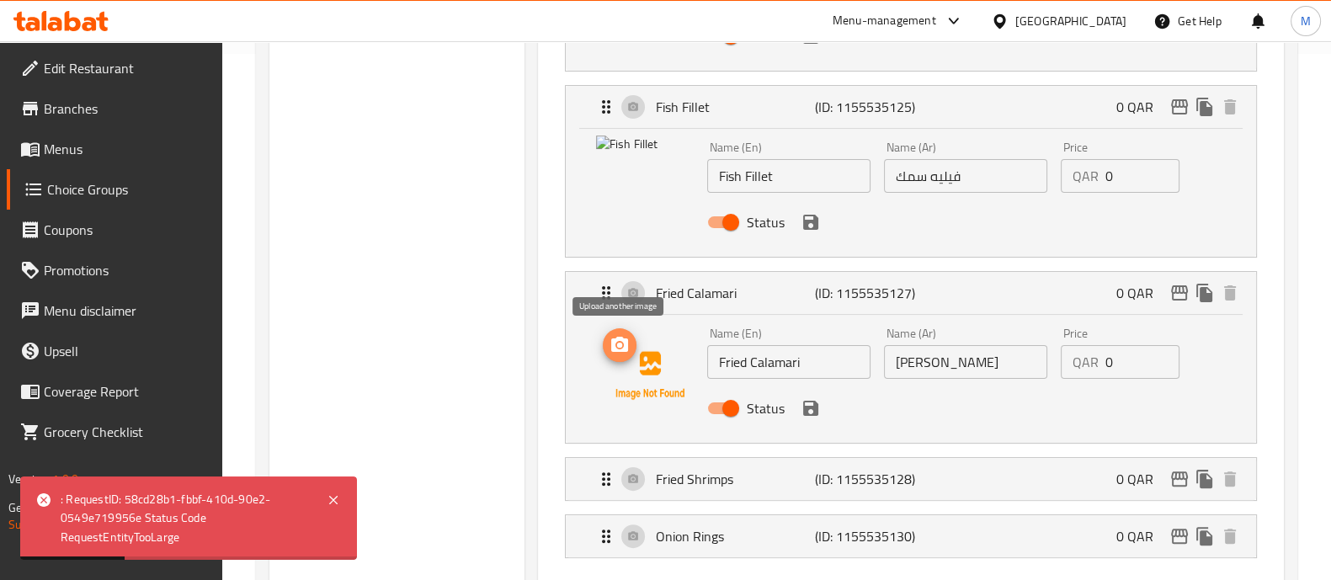
click at [621, 356] on button "upload picture" at bounding box center [620, 345] width 34 height 34
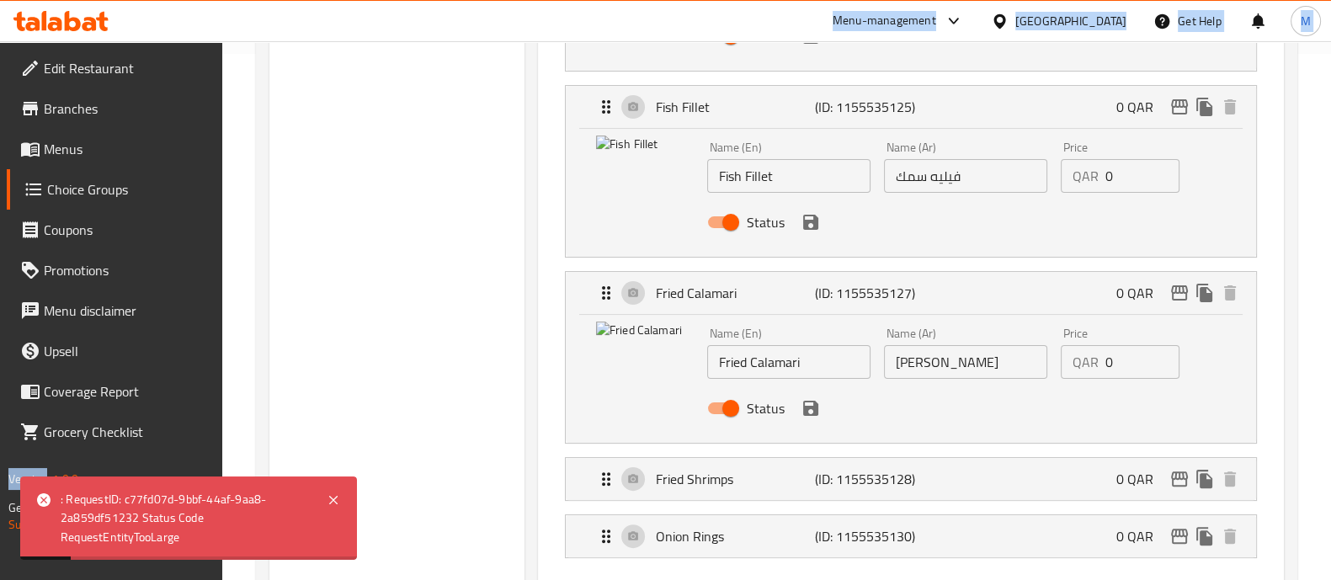
drag, startPoint x: 194, startPoint y: 539, endPoint x: 42, endPoint y: 464, distance: 169.0
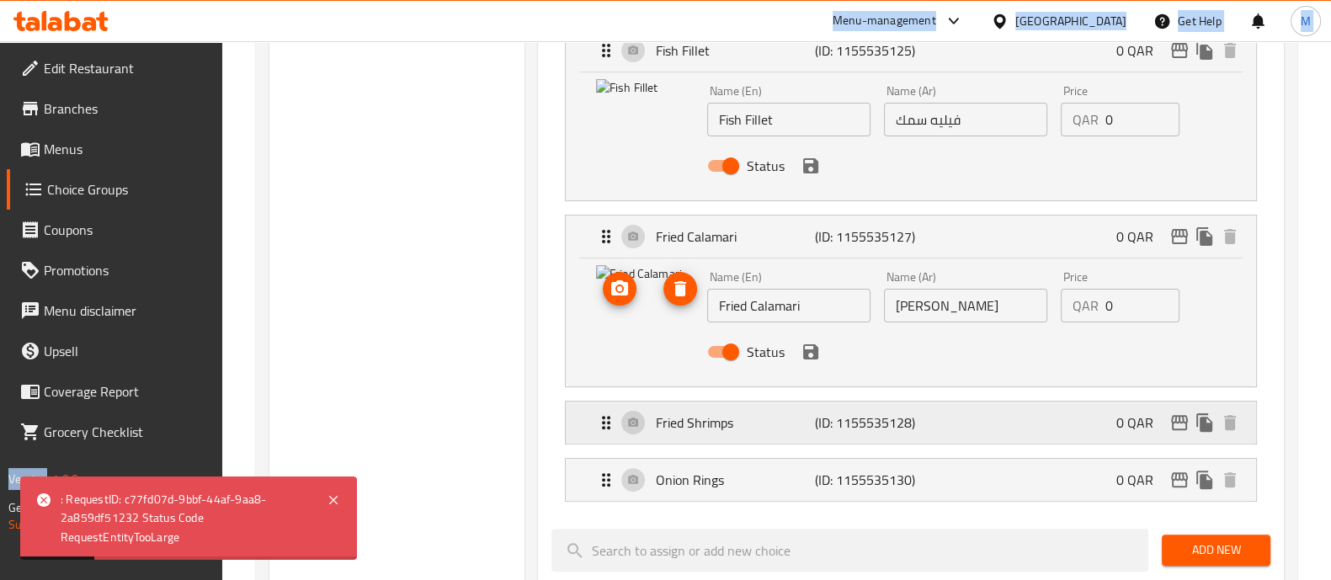
scroll to position [631, 0]
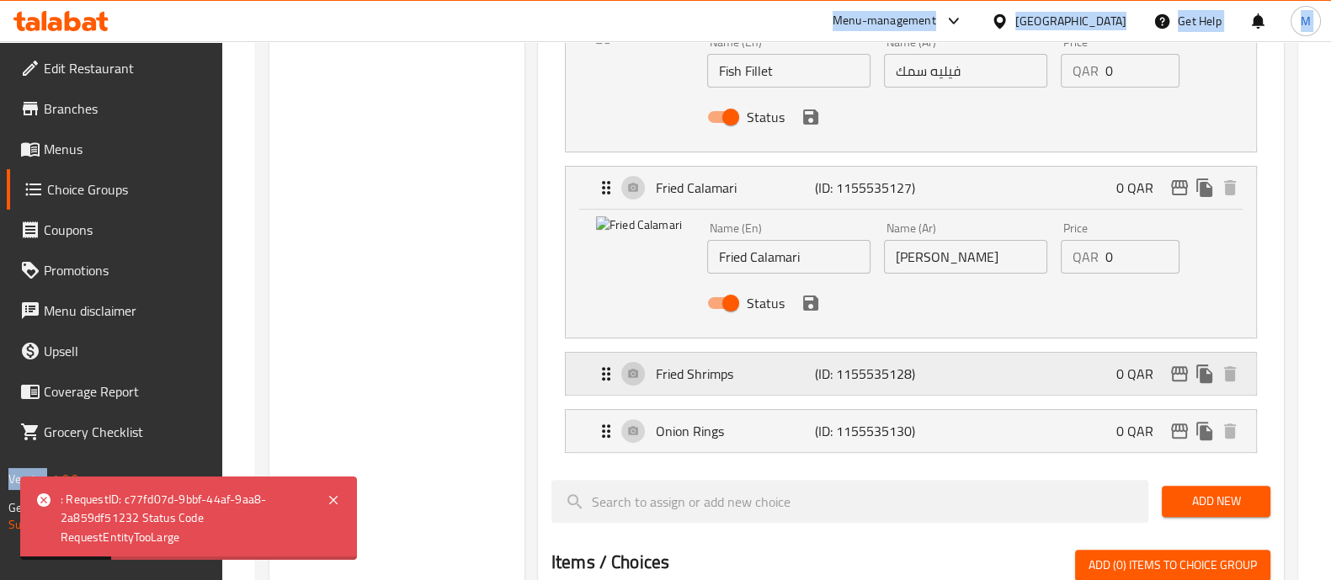
drag, startPoint x: 632, startPoint y: 371, endPoint x: 673, endPoint y: 359, distance: 43.1
click at [632, 370] on div "Fried Shrimps (ID: 1155535128) 0 QAR" at bounding box center [916, 374] width 640 height 42
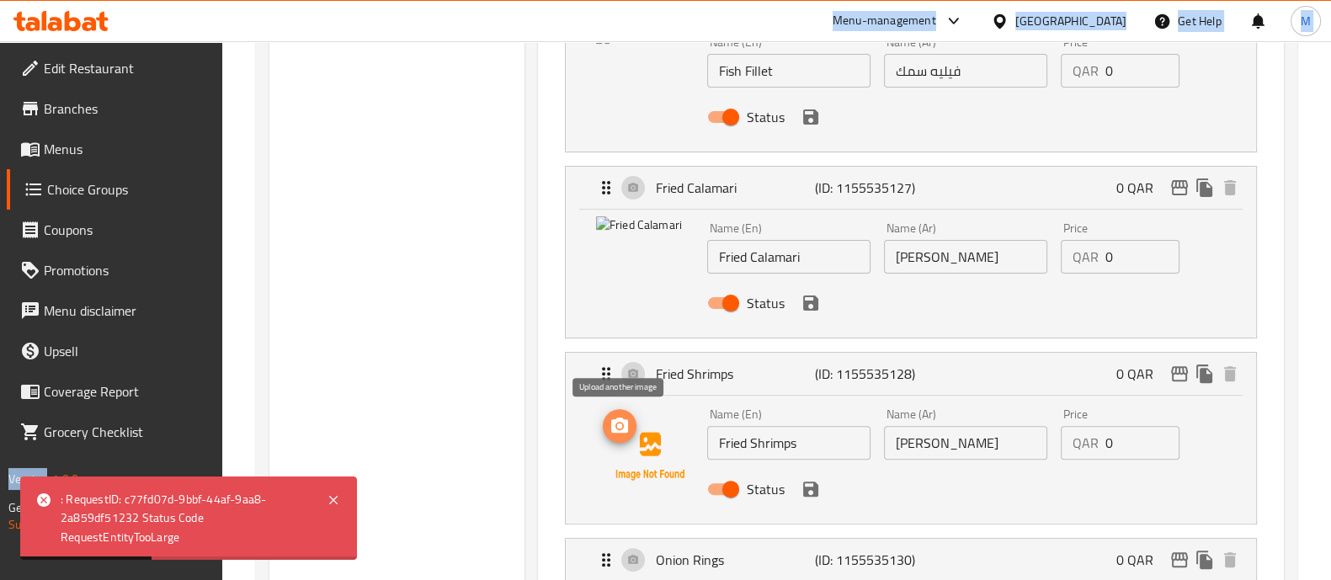
click at [611, 428] on icon "upload picture" at bounding box center [619, 425] width 17 height 15
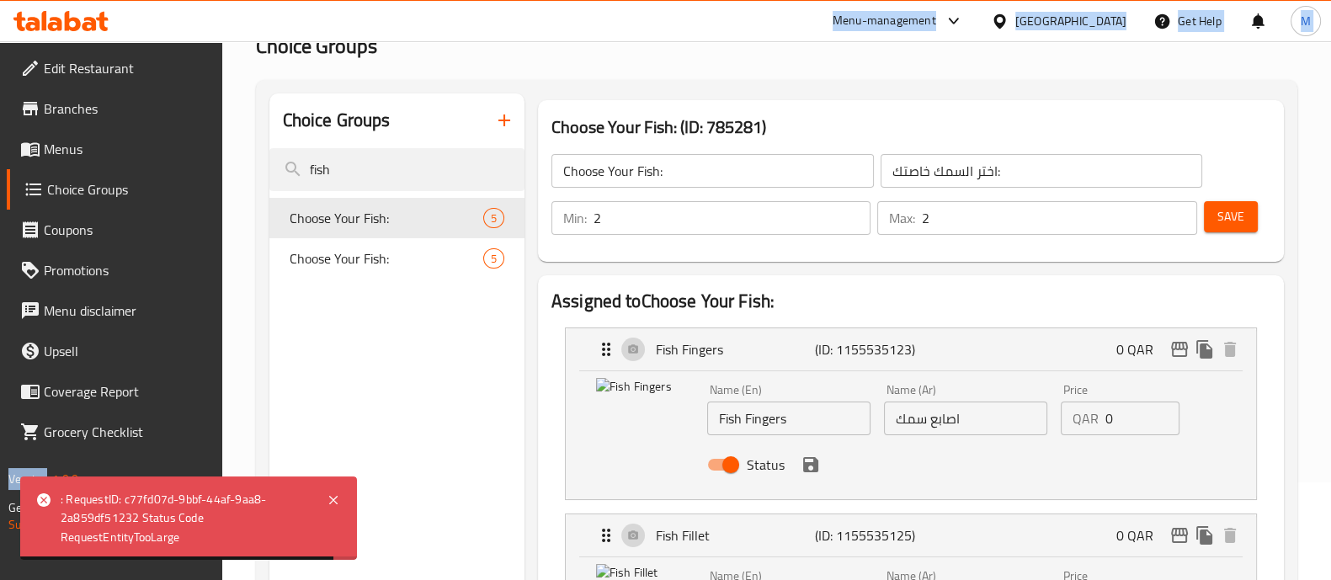
scroll to position [0, 0]
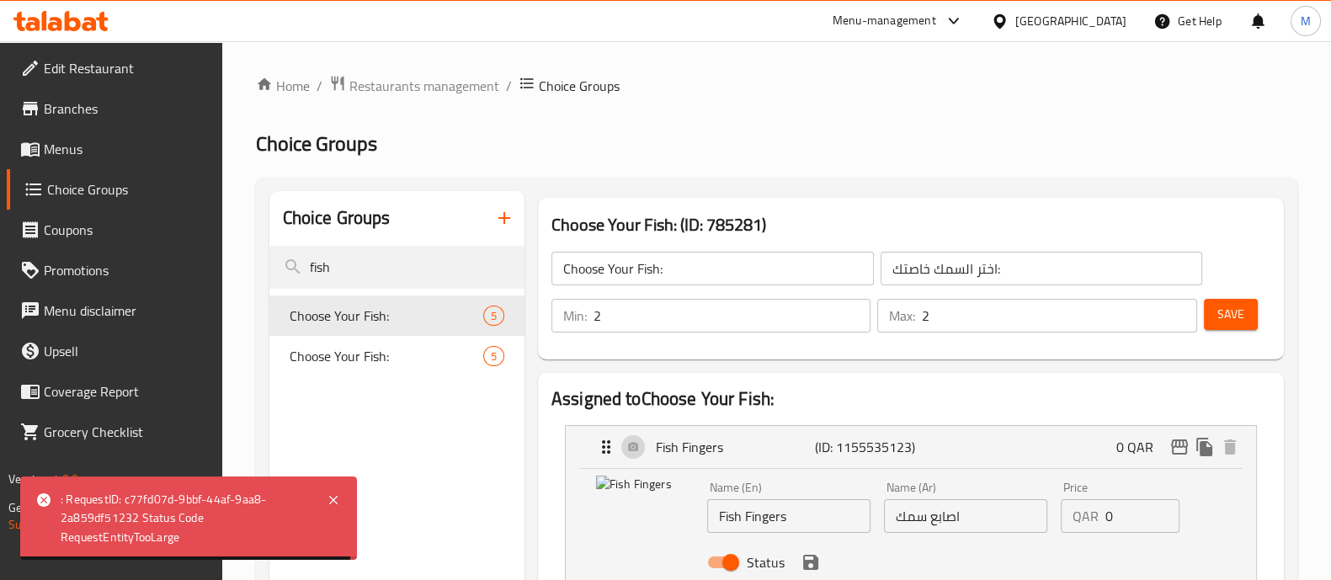
click at [772, 147] on h2 "Choice Groups" at bounding box center [776, 143] width 1041 height 27
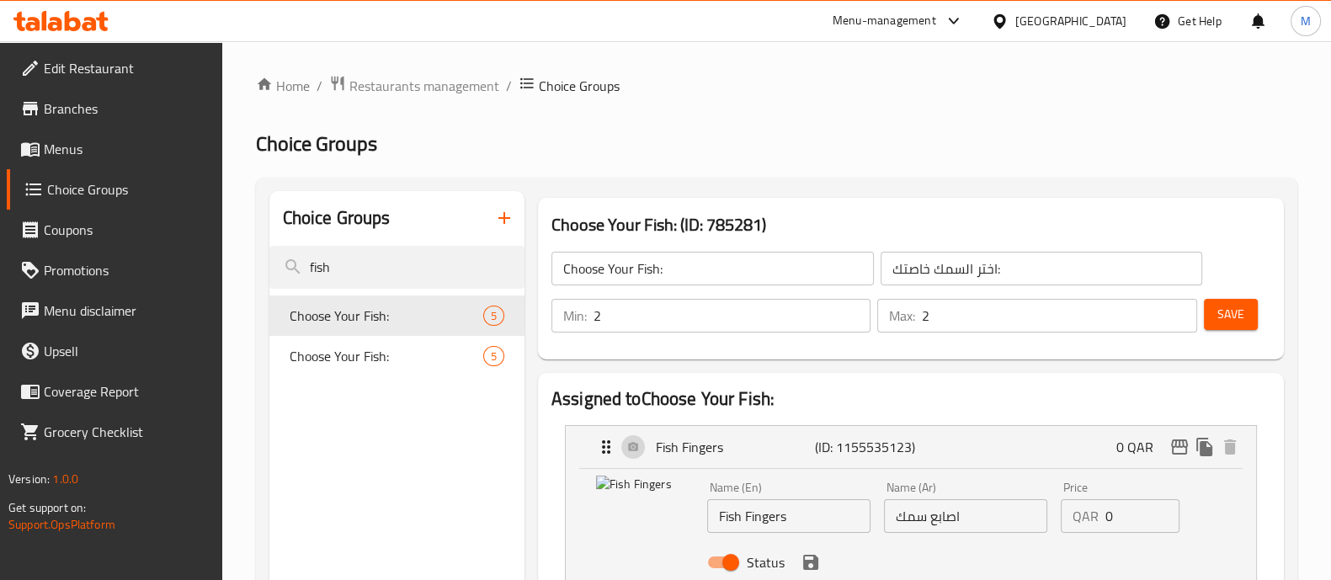
scroll to position [130, 0]
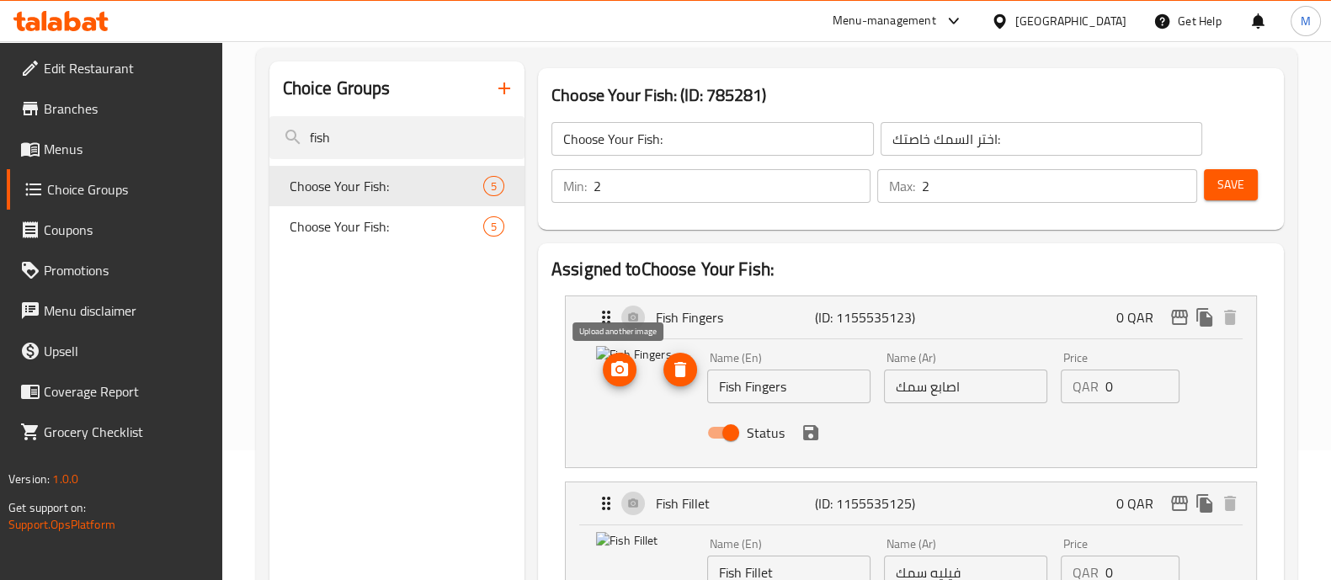
click at [617, 385] on button "upload picture" at bounding box center [620, 370] width 34 height 34
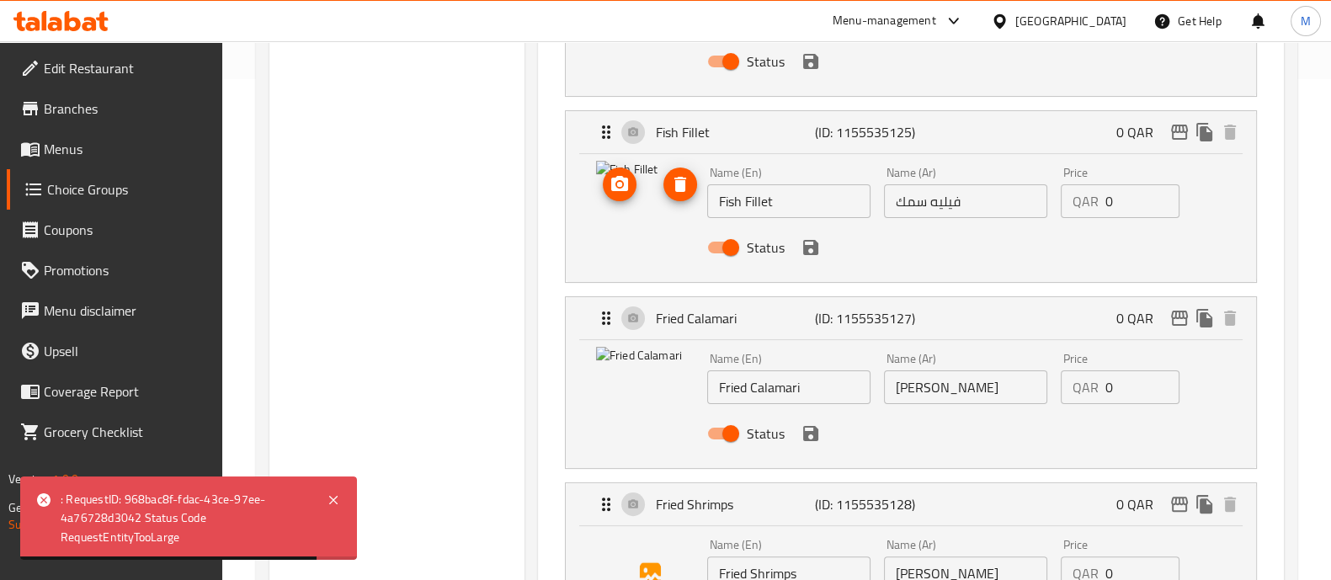
scroll to position [502, 0]
click at [636, 309] on div "Fried Calamari (ID: 1155535127) 0 QAR" at bounding box center [916, 317] width 640 height 42
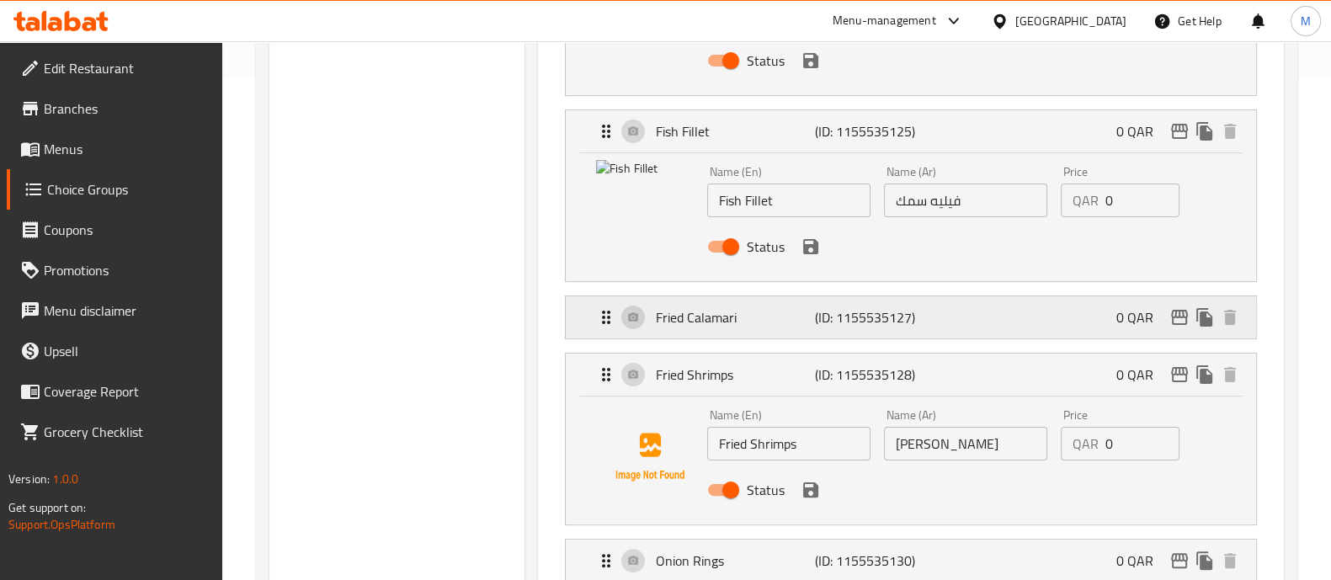
click at [625, 314] on div "Fried Calamari (ID: 1155535127) 0 QAR" at bounding box center [916, 317] width 640 height 42
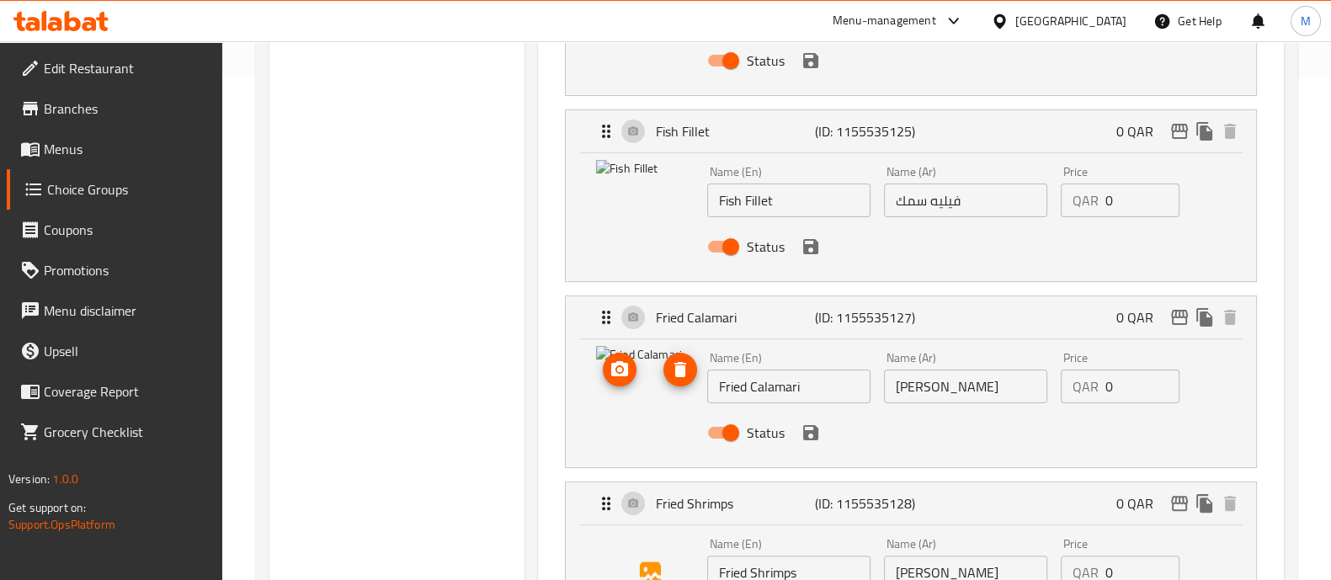
click at [631, 397] on img at bounding box center [650, 400] width 108 height 108
click at [624, 379] on button "upload picture" at bounding box center [620, 370] width 34 height 34
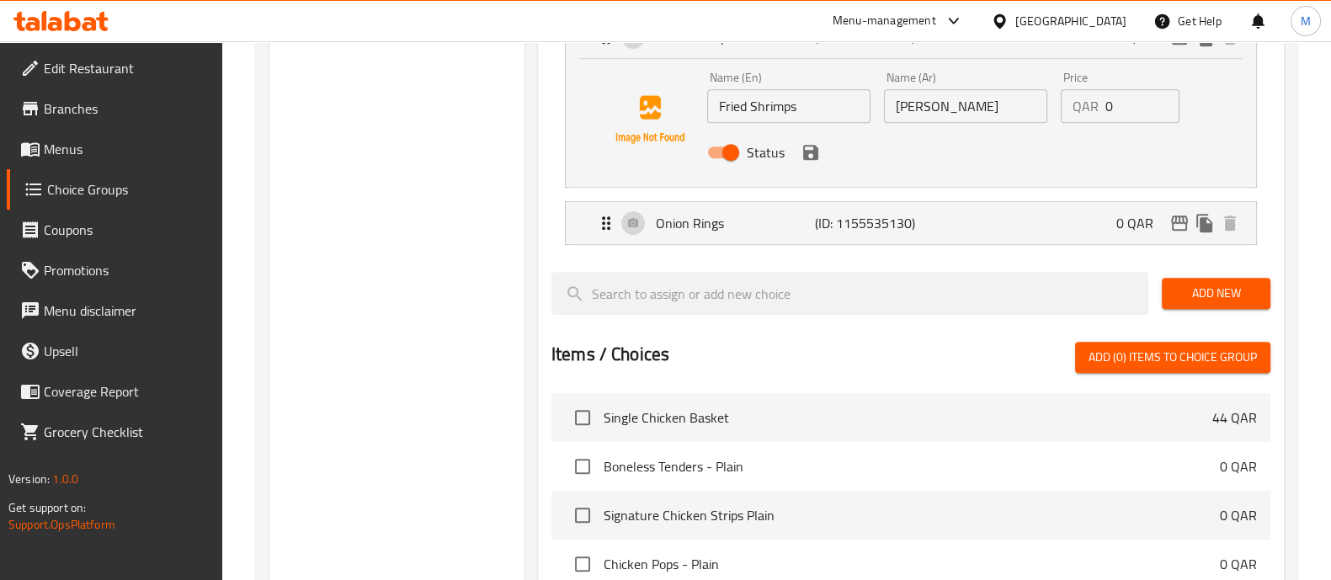
scroll to position [1009, 0]
